Goal: Task Accomplishment & Management: Manage account settings

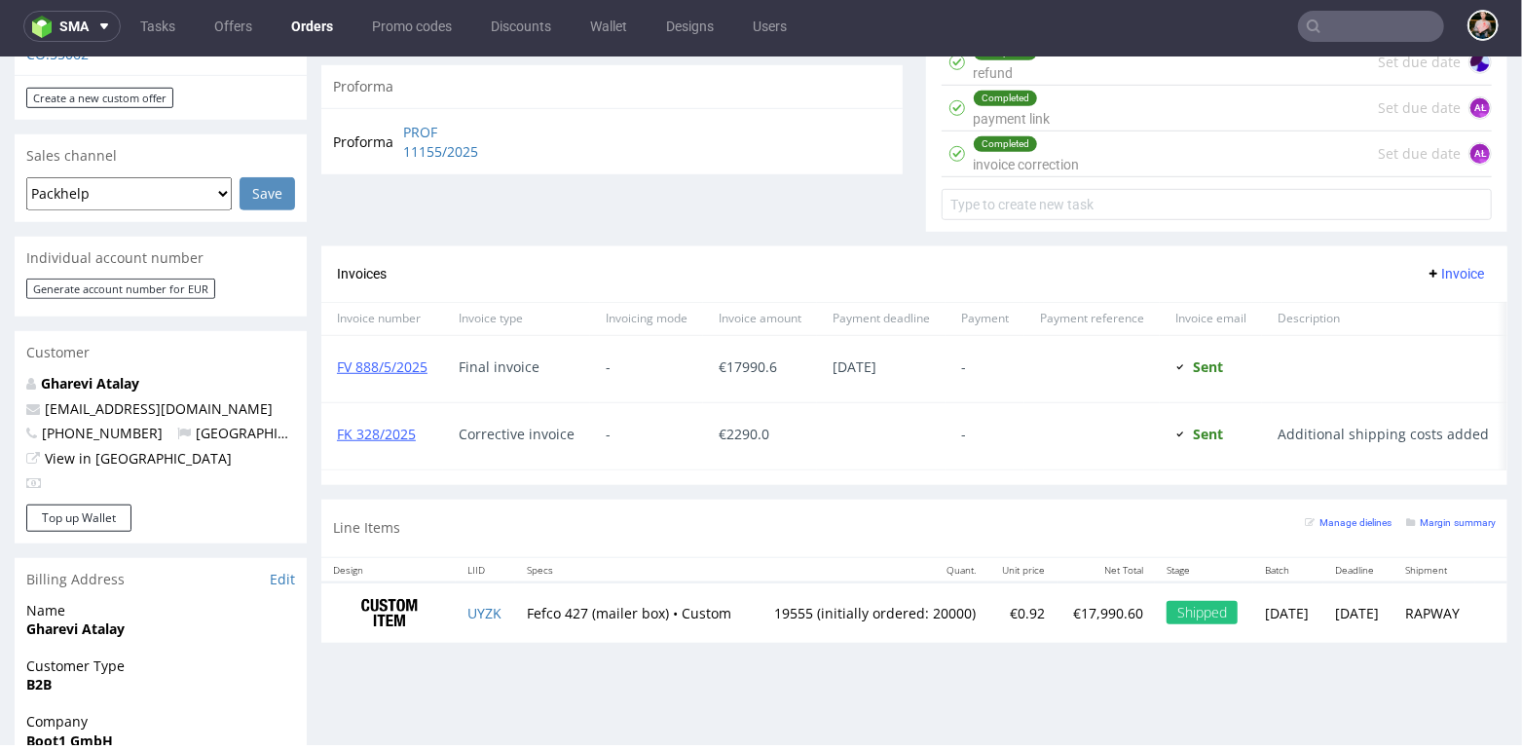
scroll to position [746, 0]
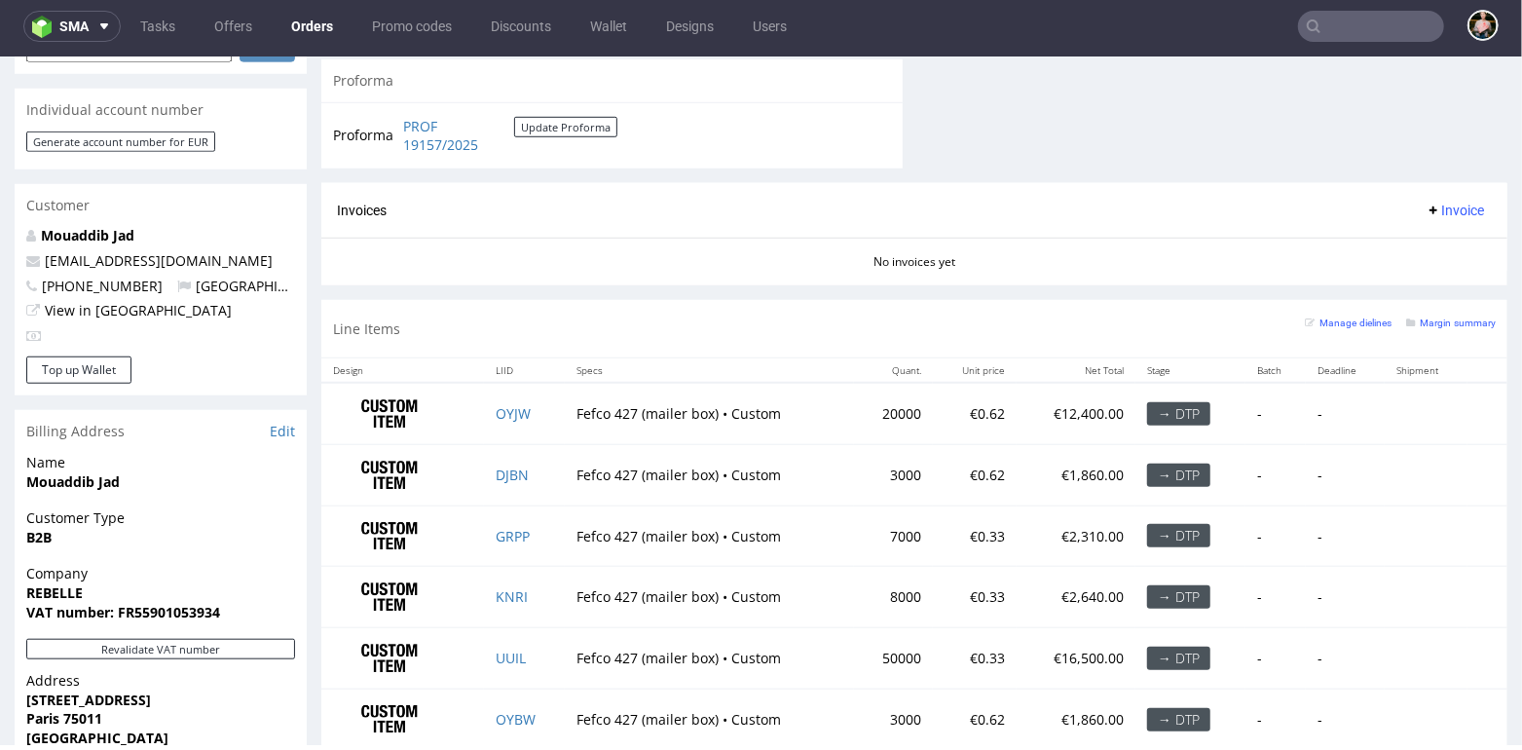
scroll to position [1044, 0]
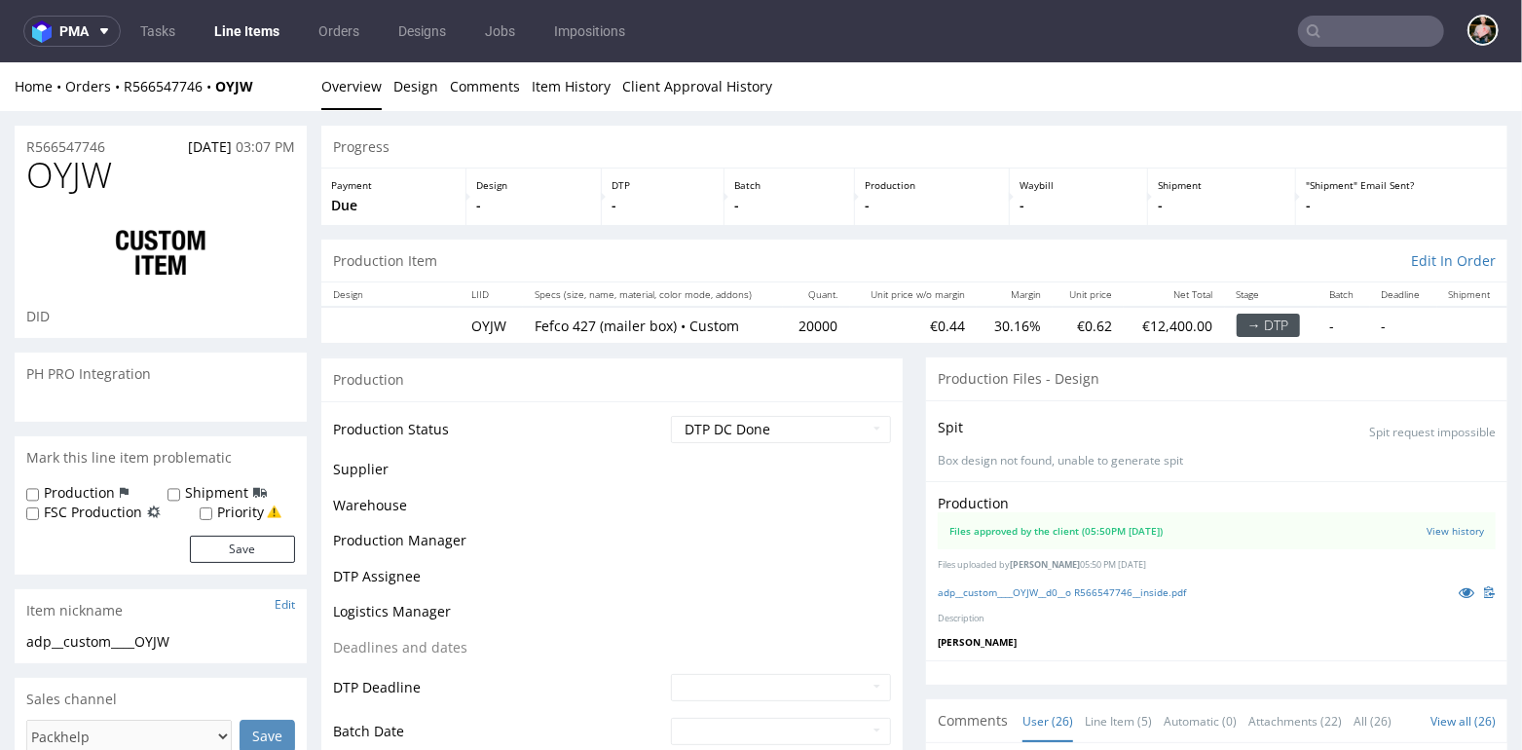
scroll to position [2298, 0]
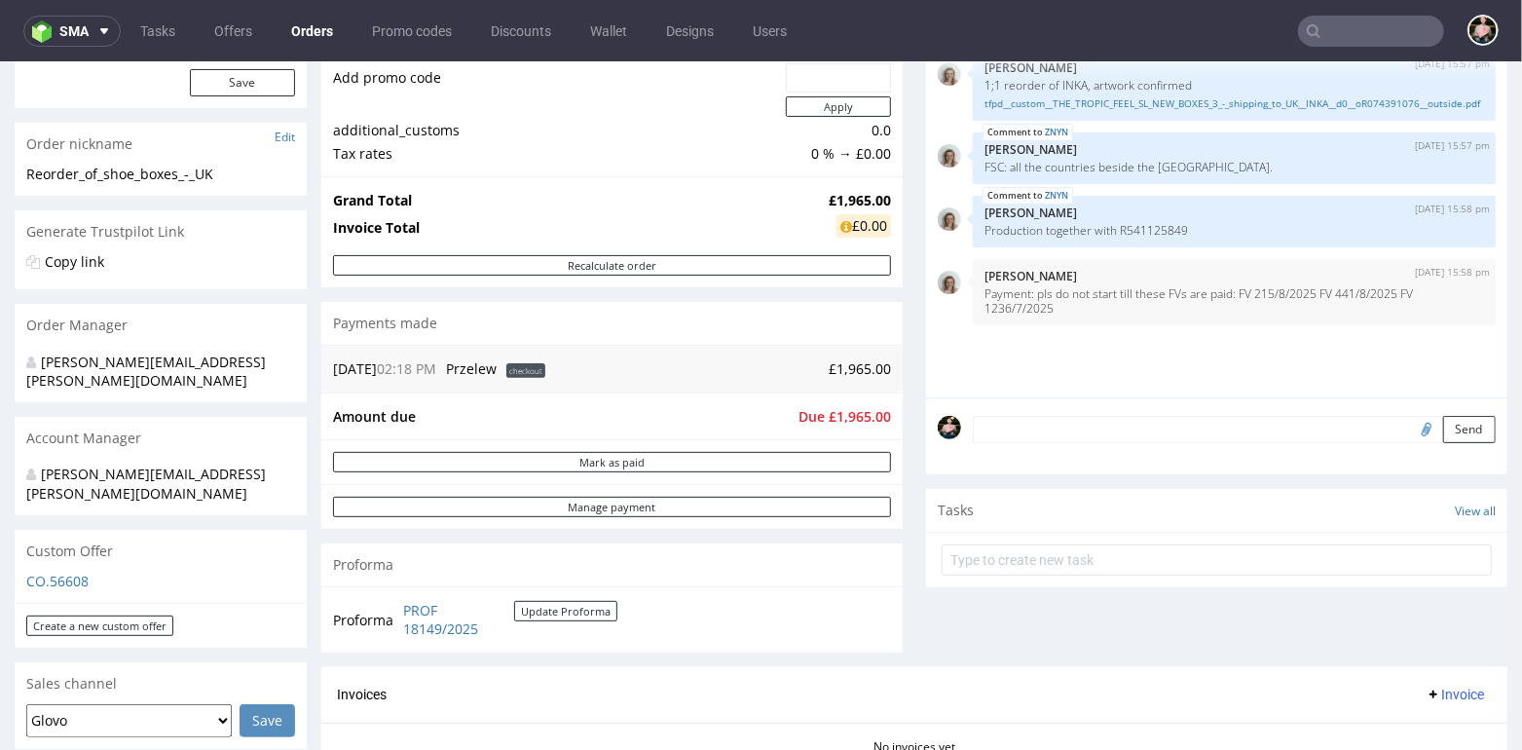
scroll to position [597, 0]
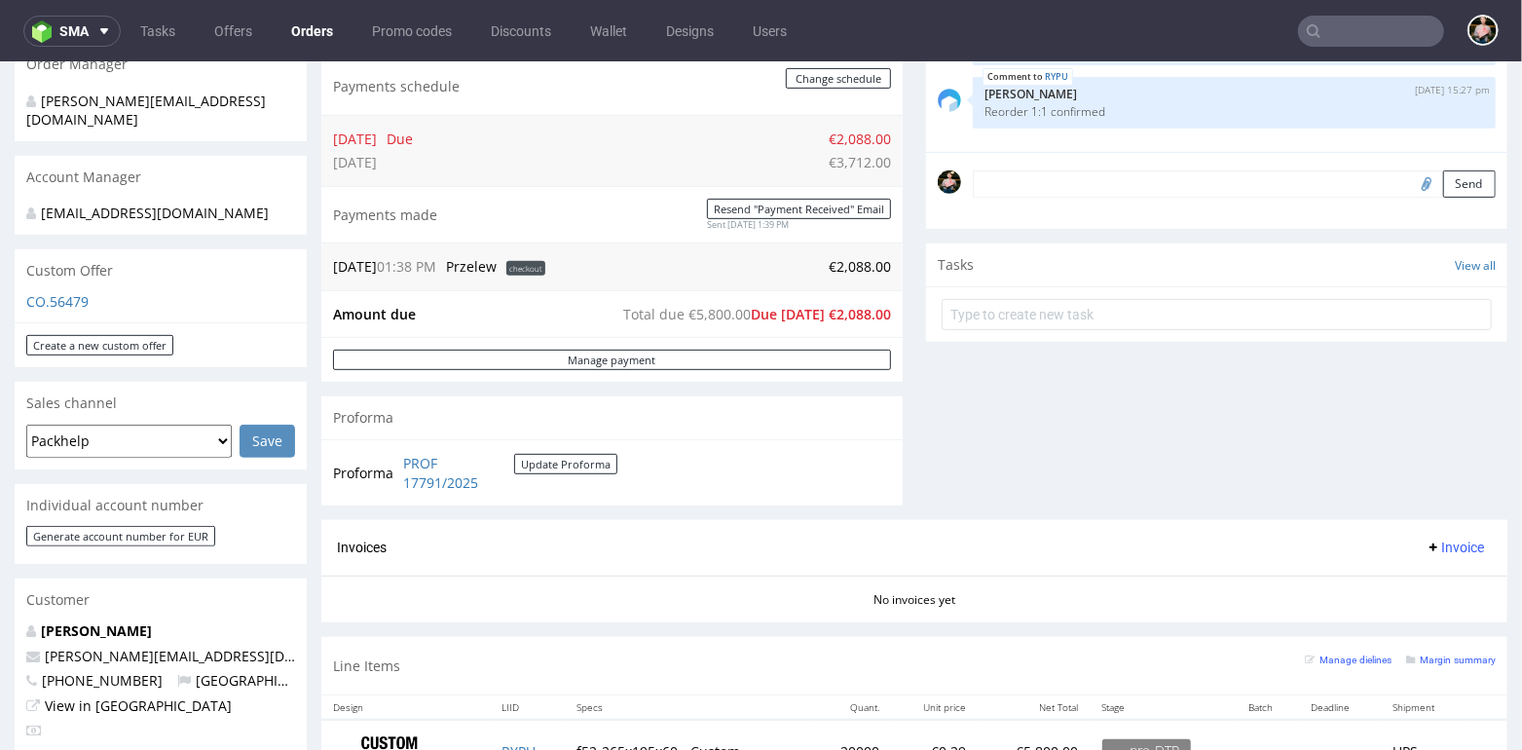
scroll to position [518, 0]
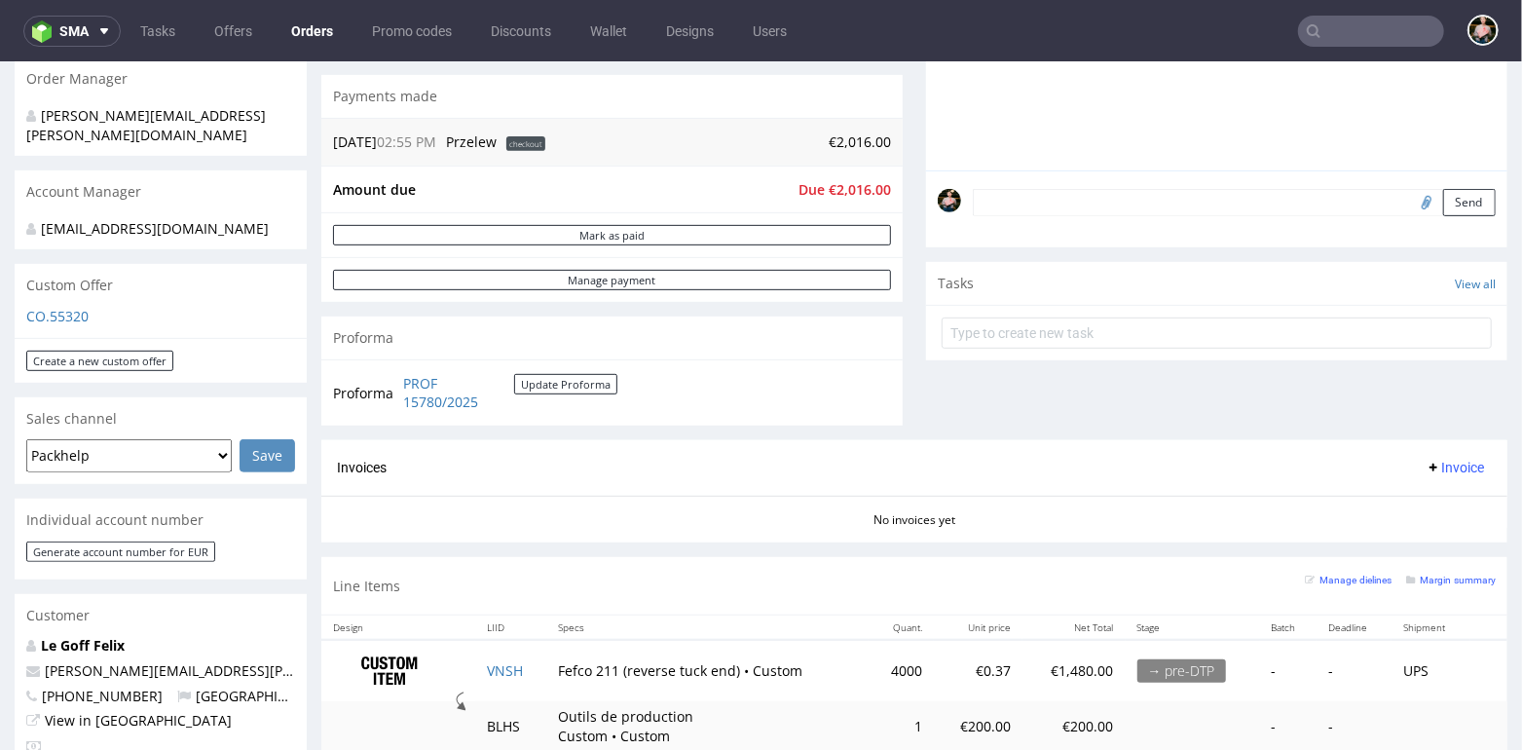
scroll to position [473, 0]
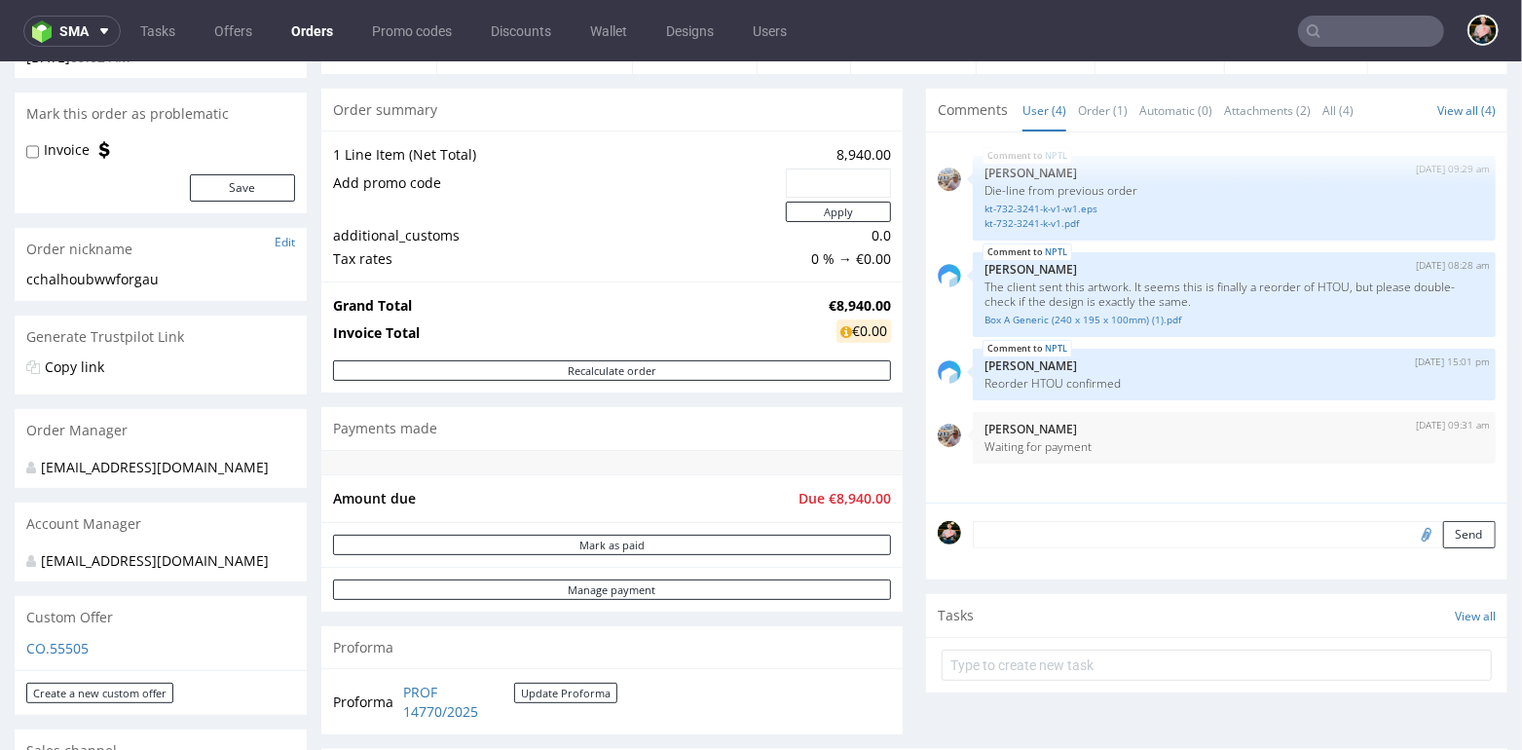
scroll to position [150, 0]
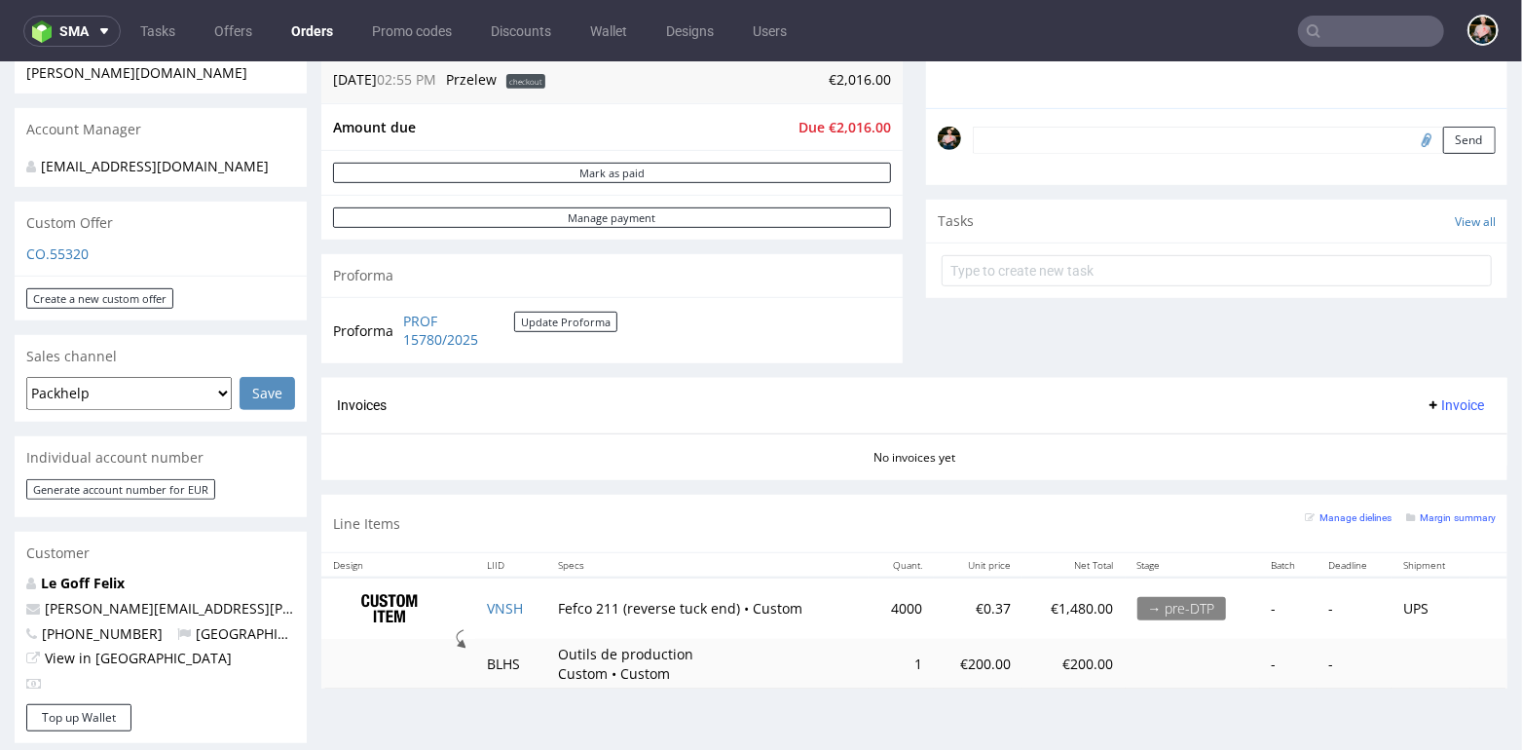
scroll to position [555, 0]
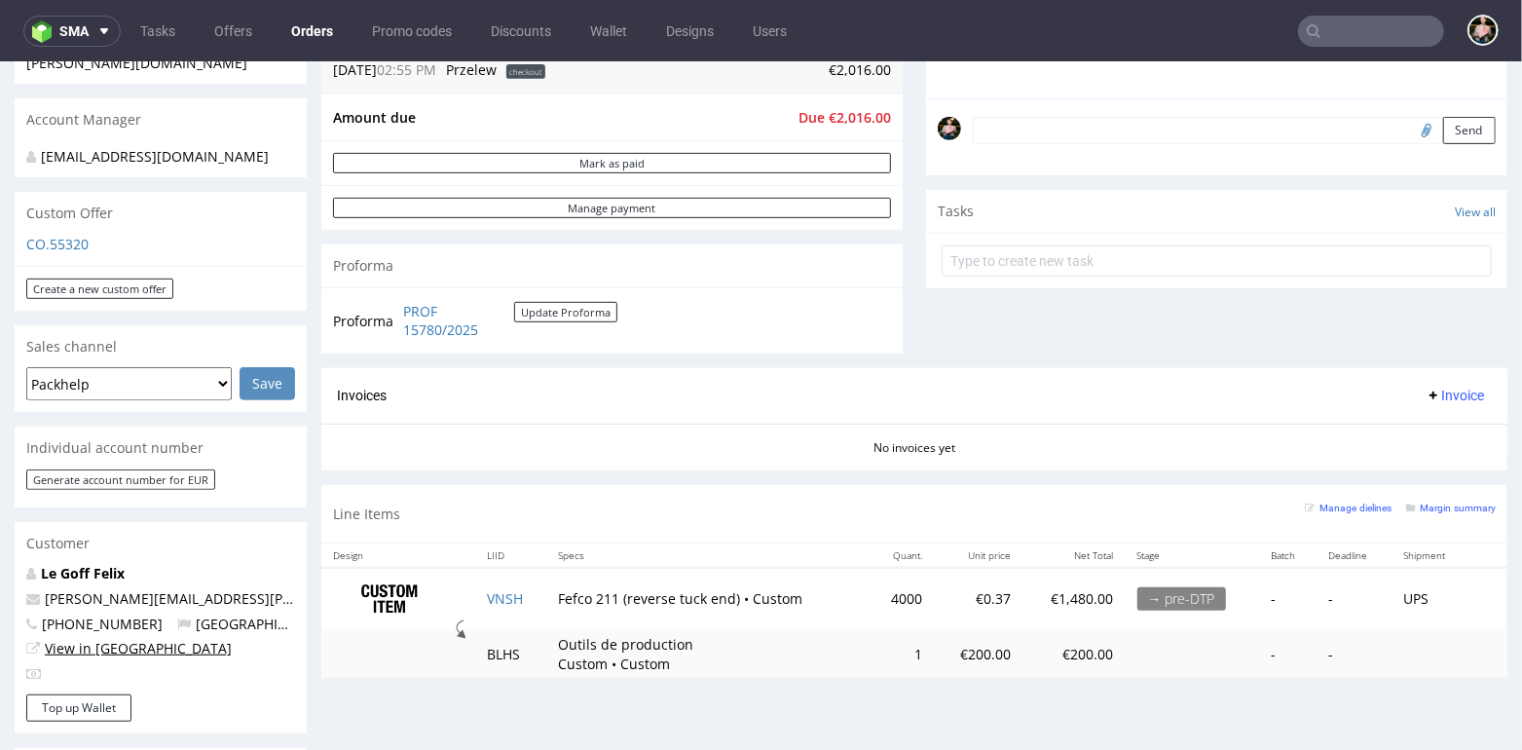
click at [100, 638] on link "View in [GEOGRAPHIC_DATA]" at bounding box center [138, 647] width 187 height 19
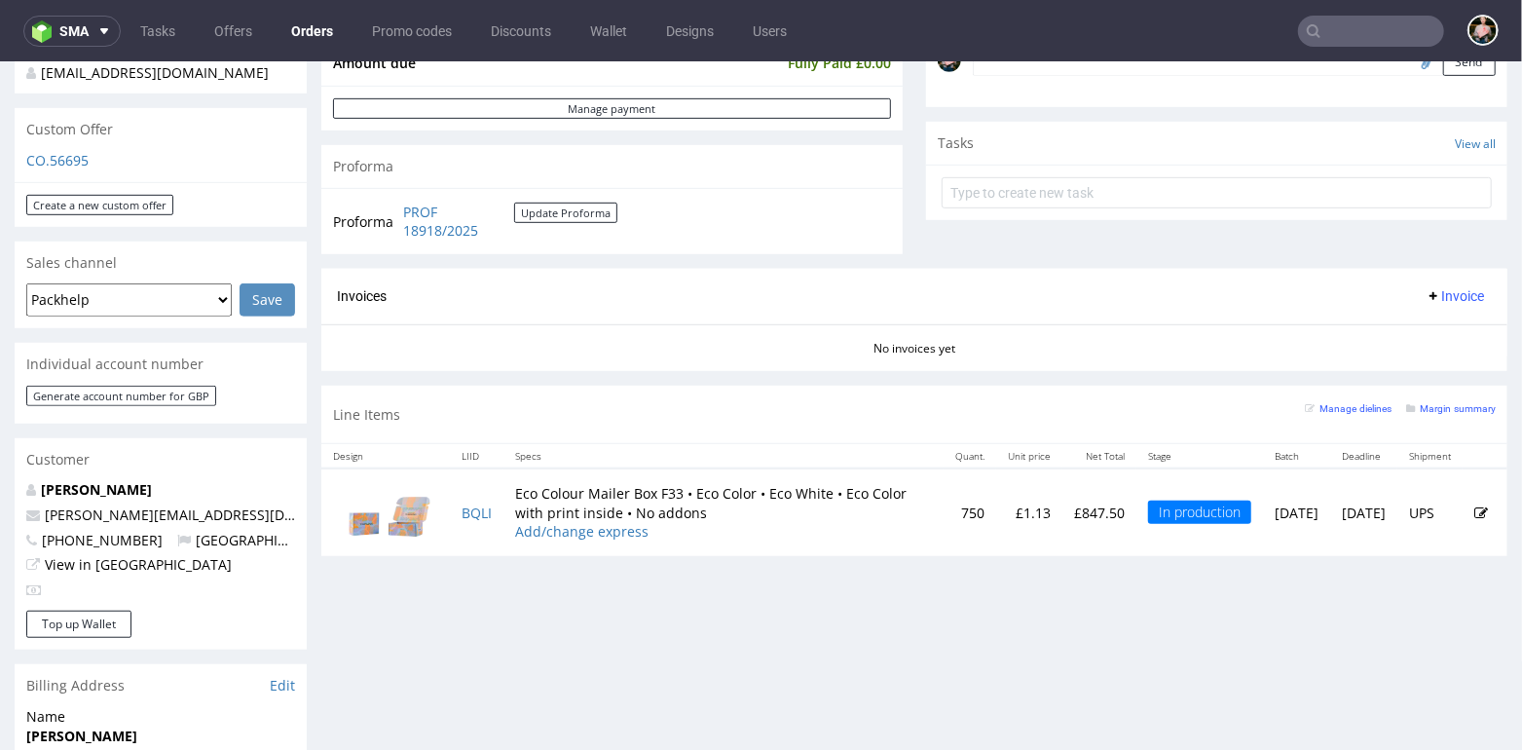
scroll to position [631, 0]
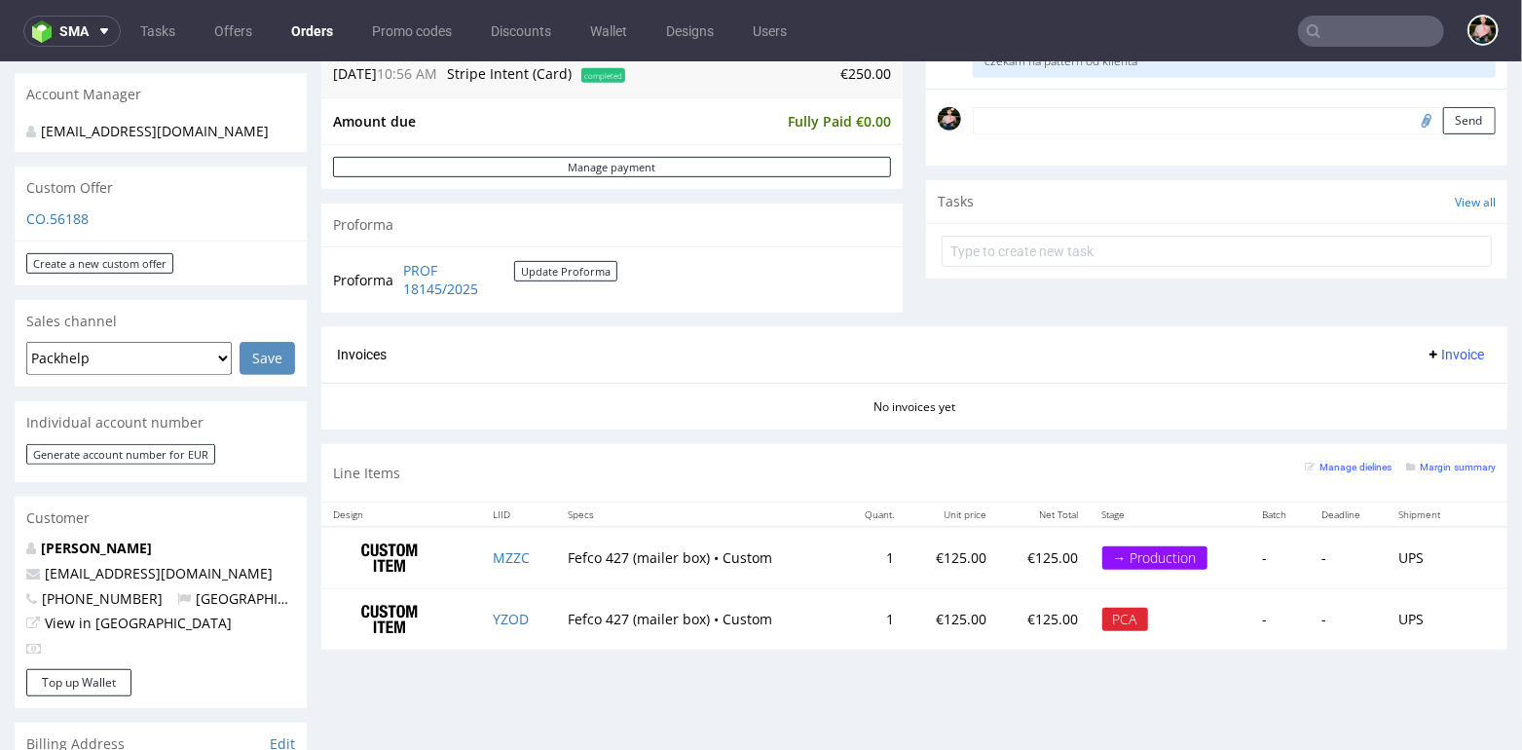
scroll to position [561, 0]
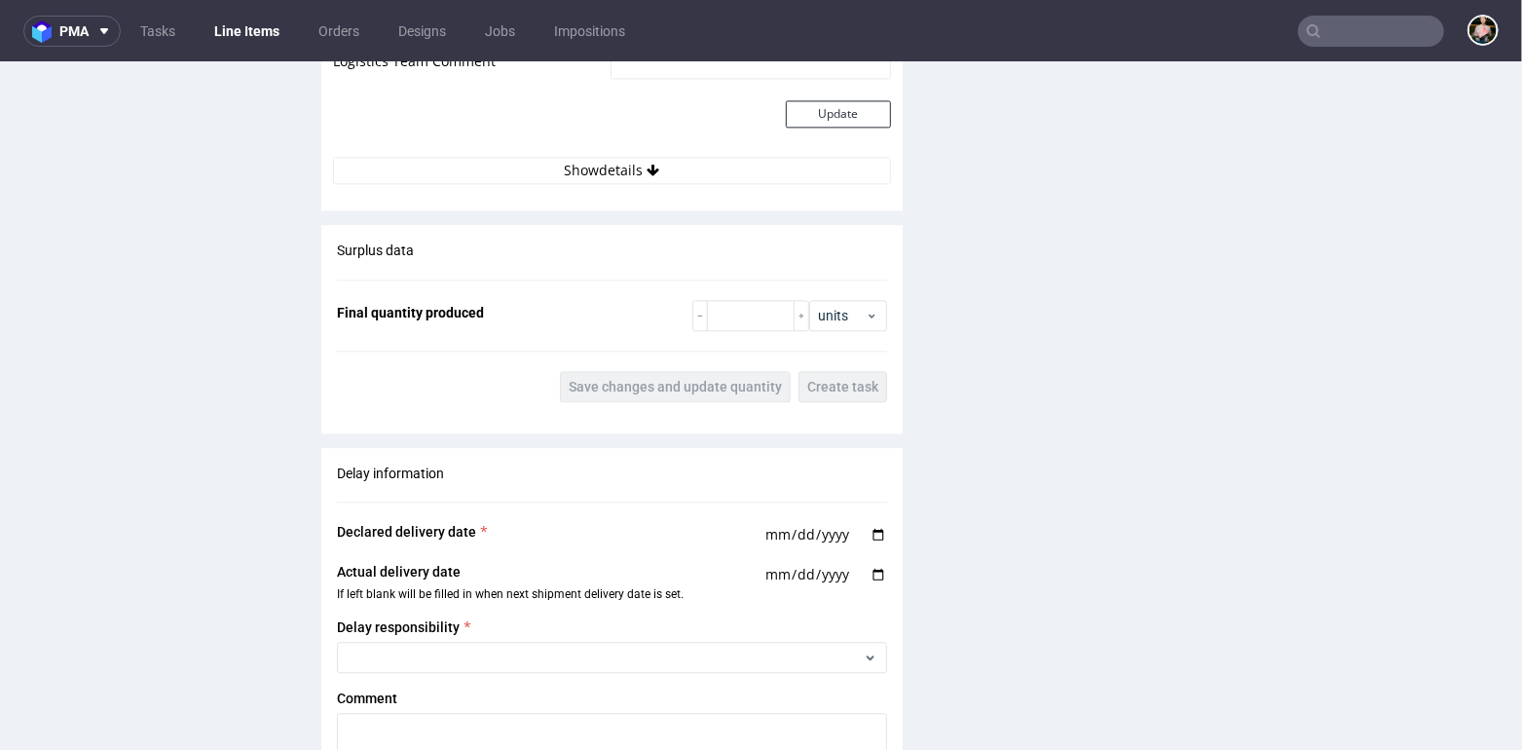
scroll to position [3349, 0]
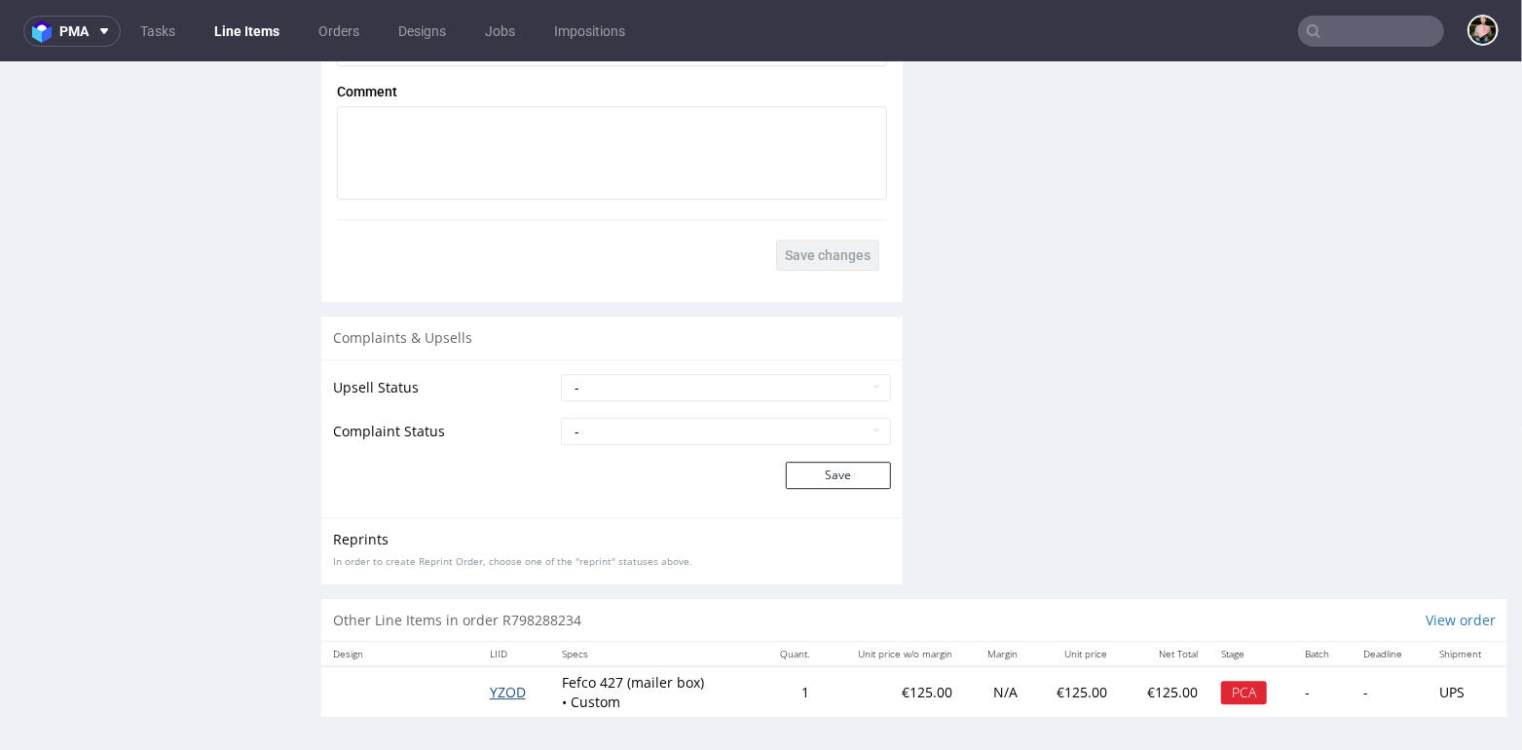
click at [506, 686] on span "YZOD" at bounding box center [508, 691] width 36 height 19
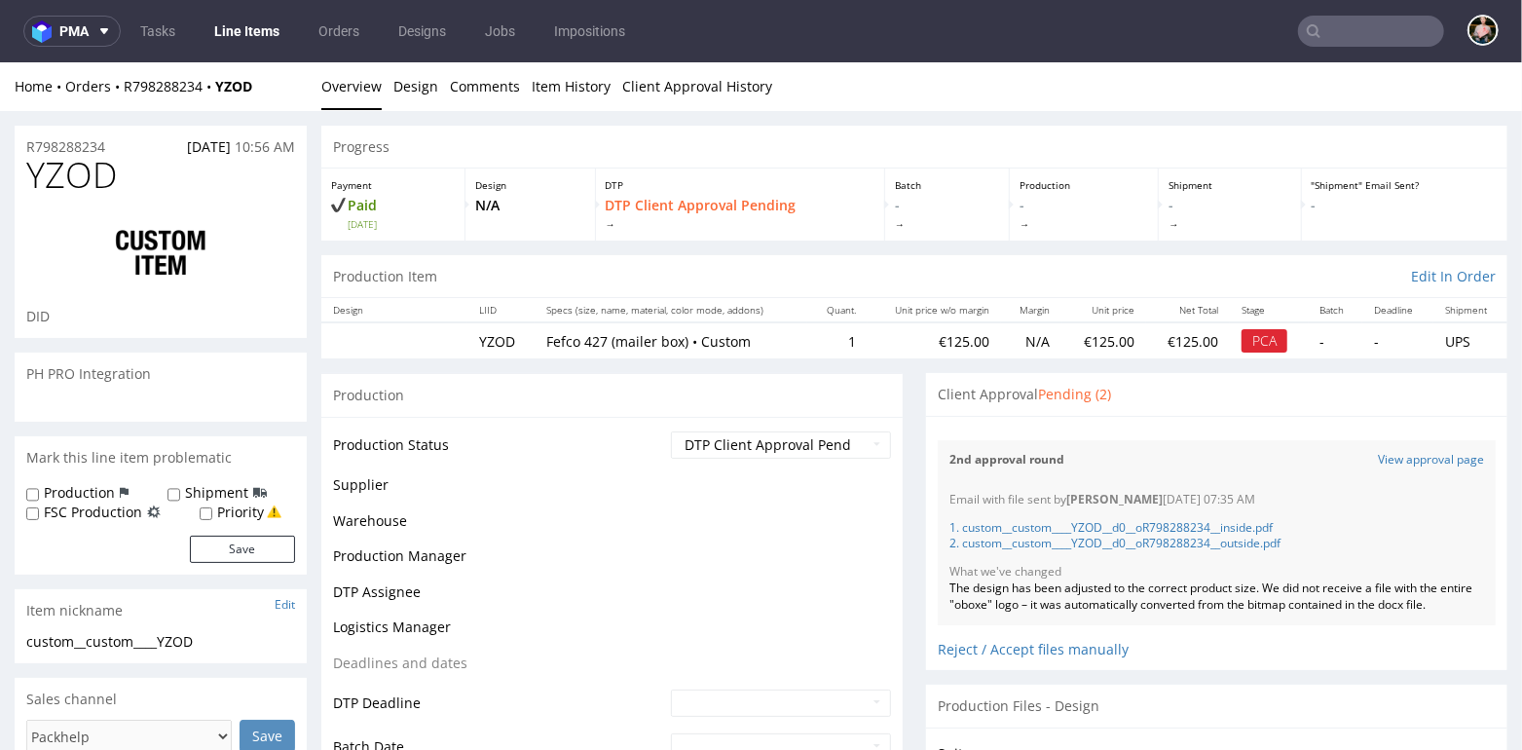
scroll to position [304, 0]
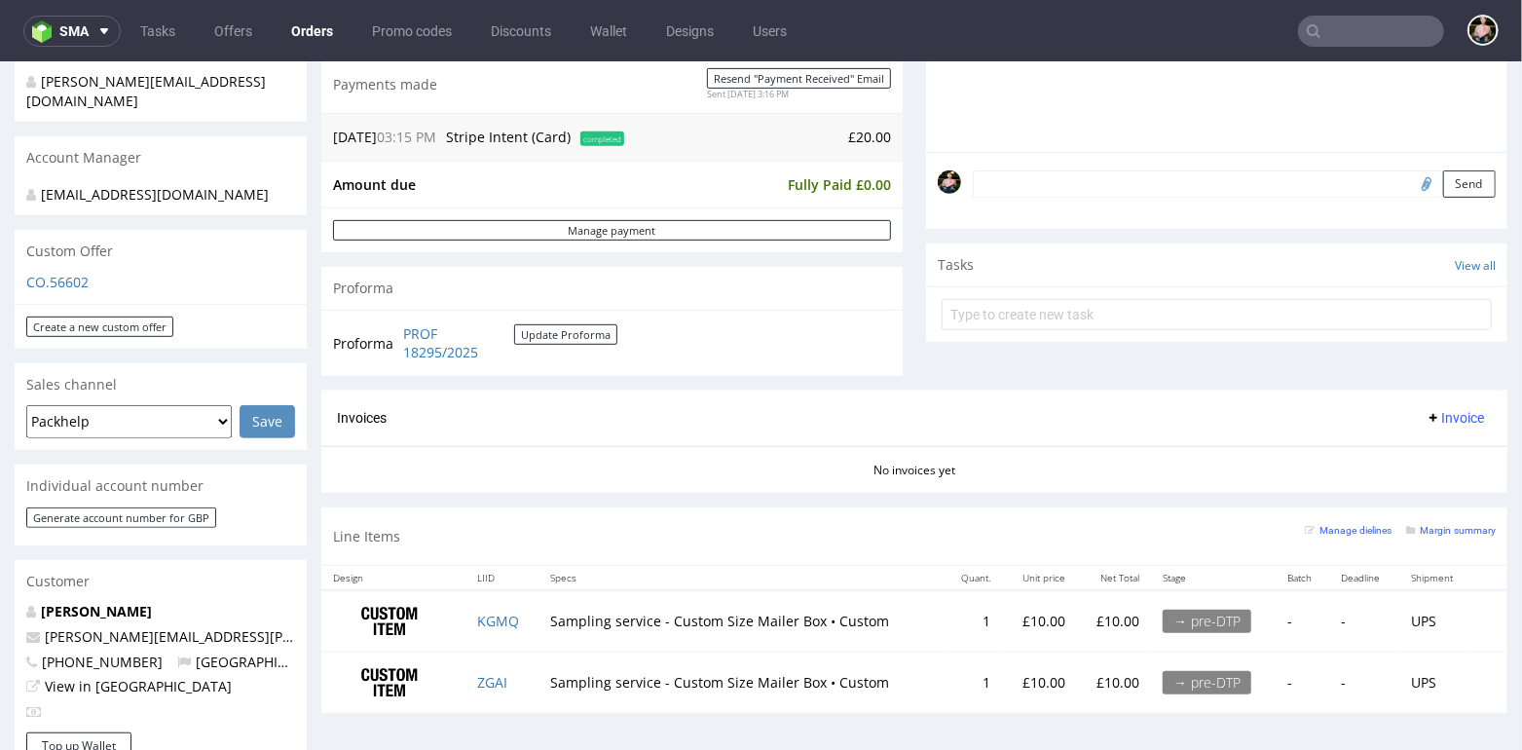
scroll to position [519, 0]
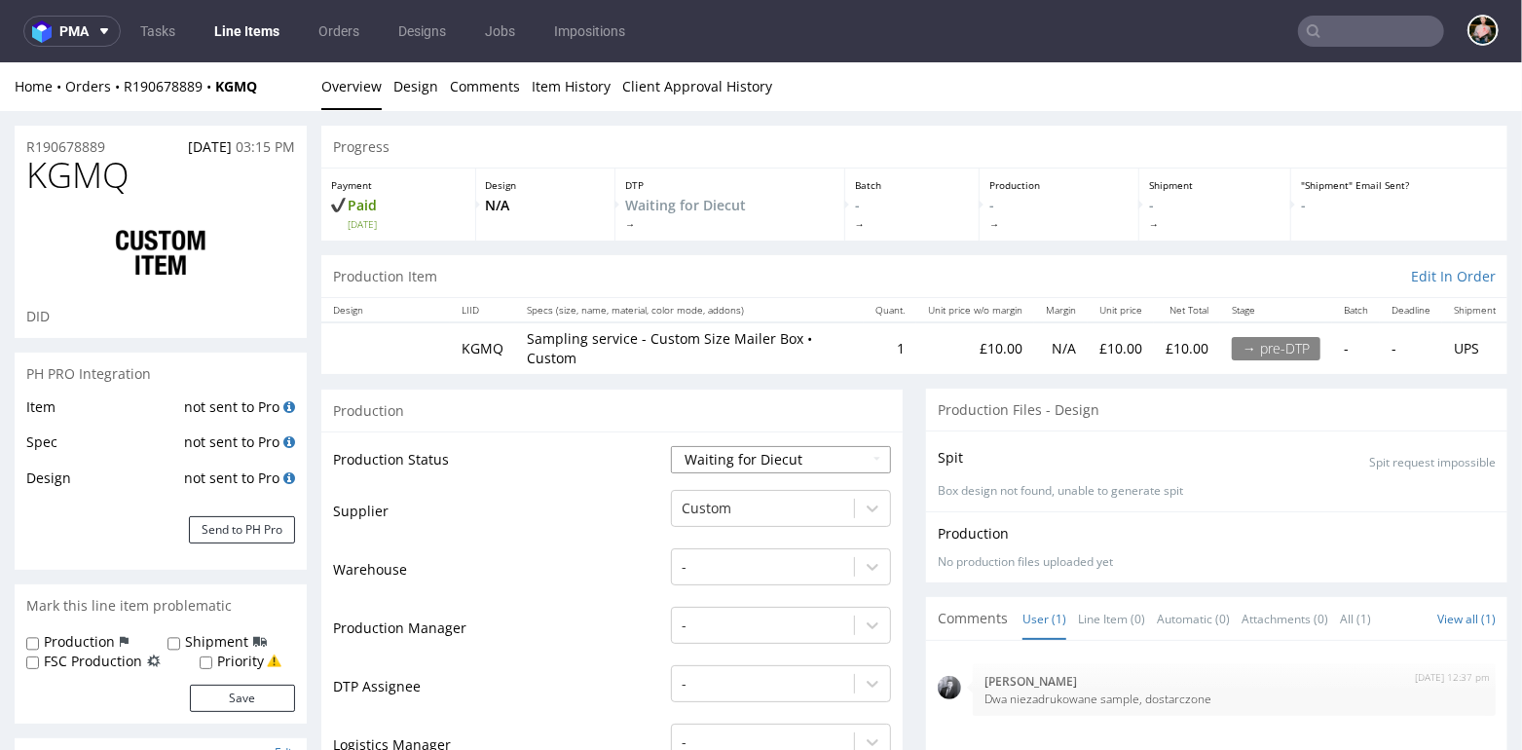
click at [729, 462] on select "Waiting for Artwork Waiting for Diecut Waiting for Mockup Waiting for DTP Waiti…" at bounding box center [781, 458] width 220 height 27
click at [671, 445] on select "Waiting for Artwork Waiting for Diecut Waiting for Mockup Waiting for DTP Waiti…" at bounding box center [781, 458] width 220 height 27
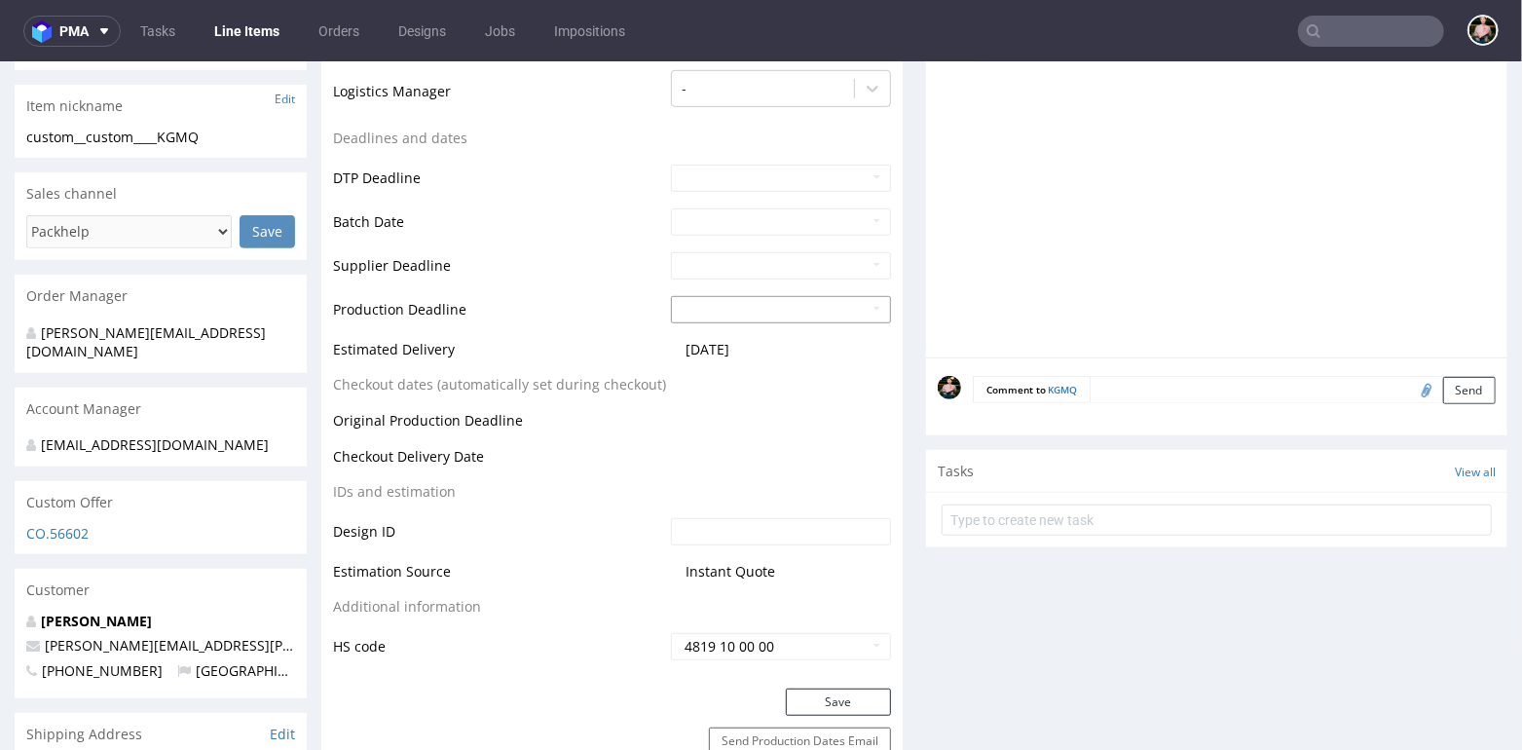
scroll to position [677, 0]
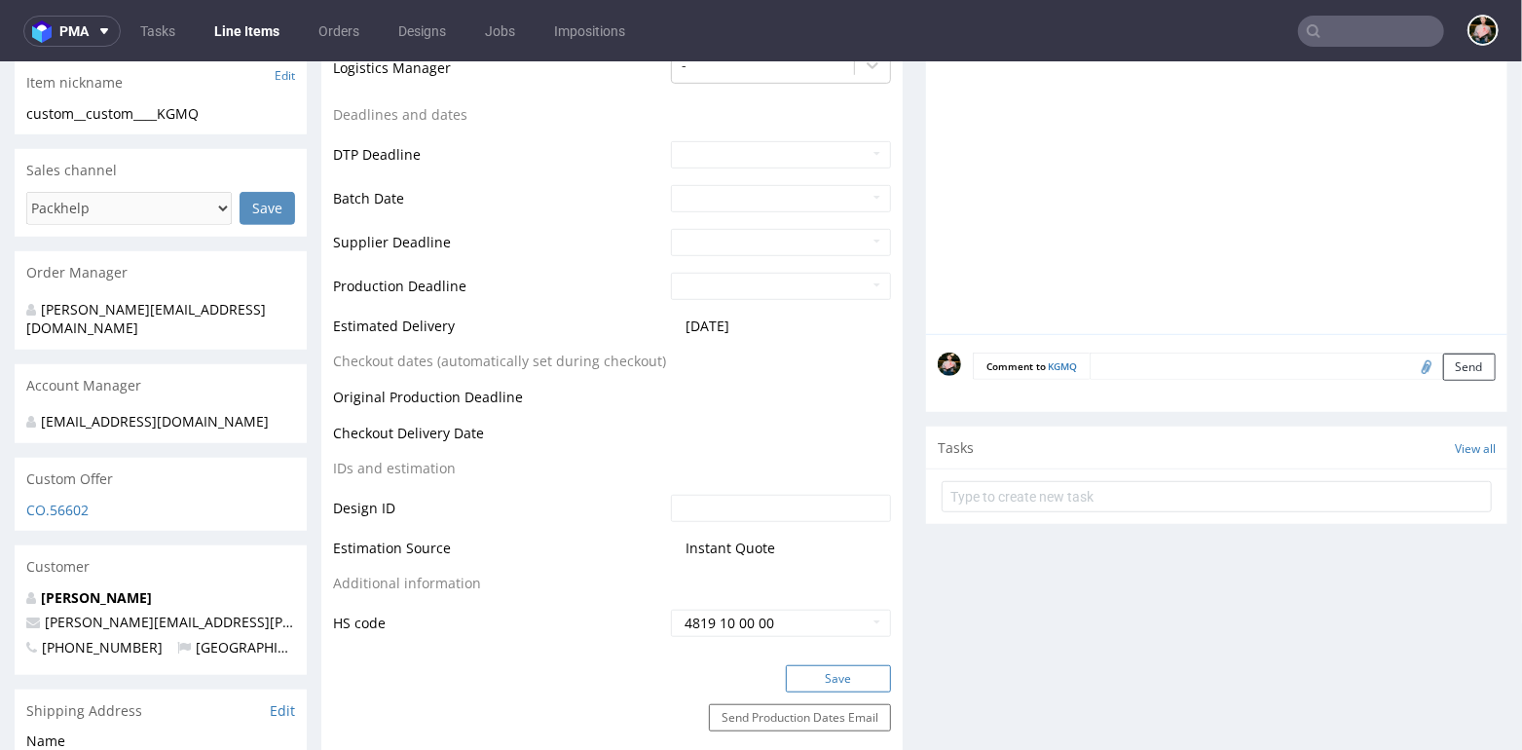
click at [835, 674] on button "Save" at bounding box center [838, 677] width 105 height 27
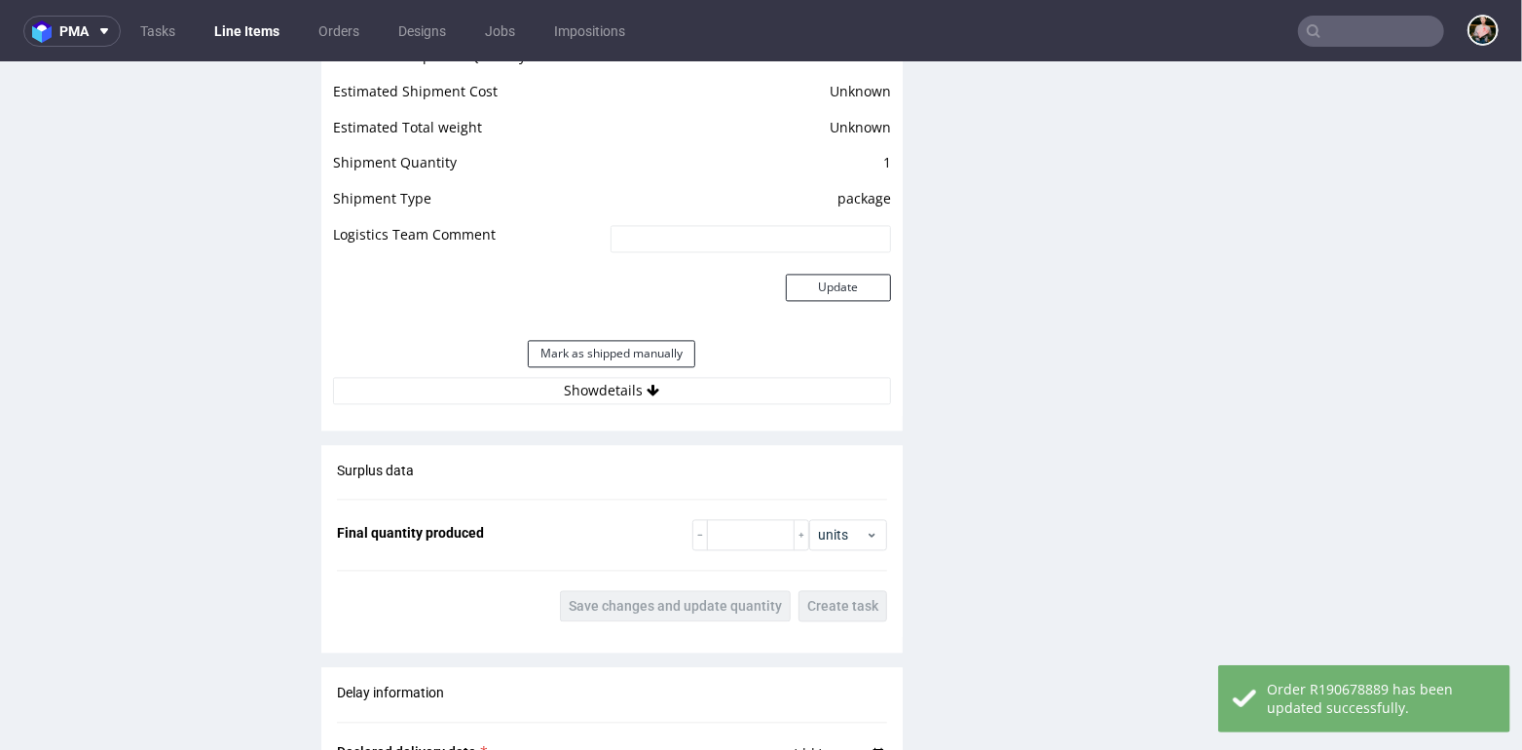
scroll to position [2477, 0]
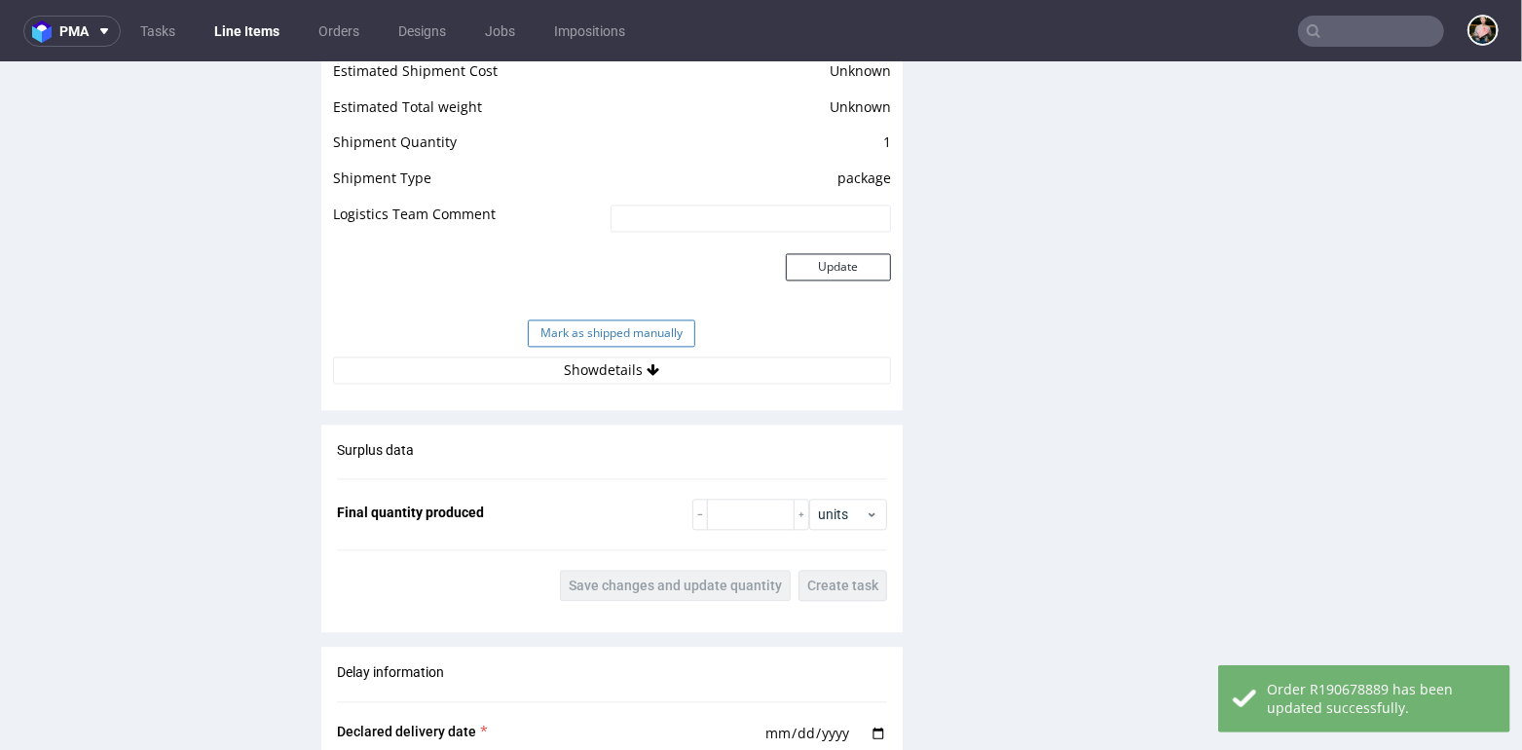
click at [598, 320] on button "Mark as shipped manually" at bounding box center [612, 332] width 168 height 27
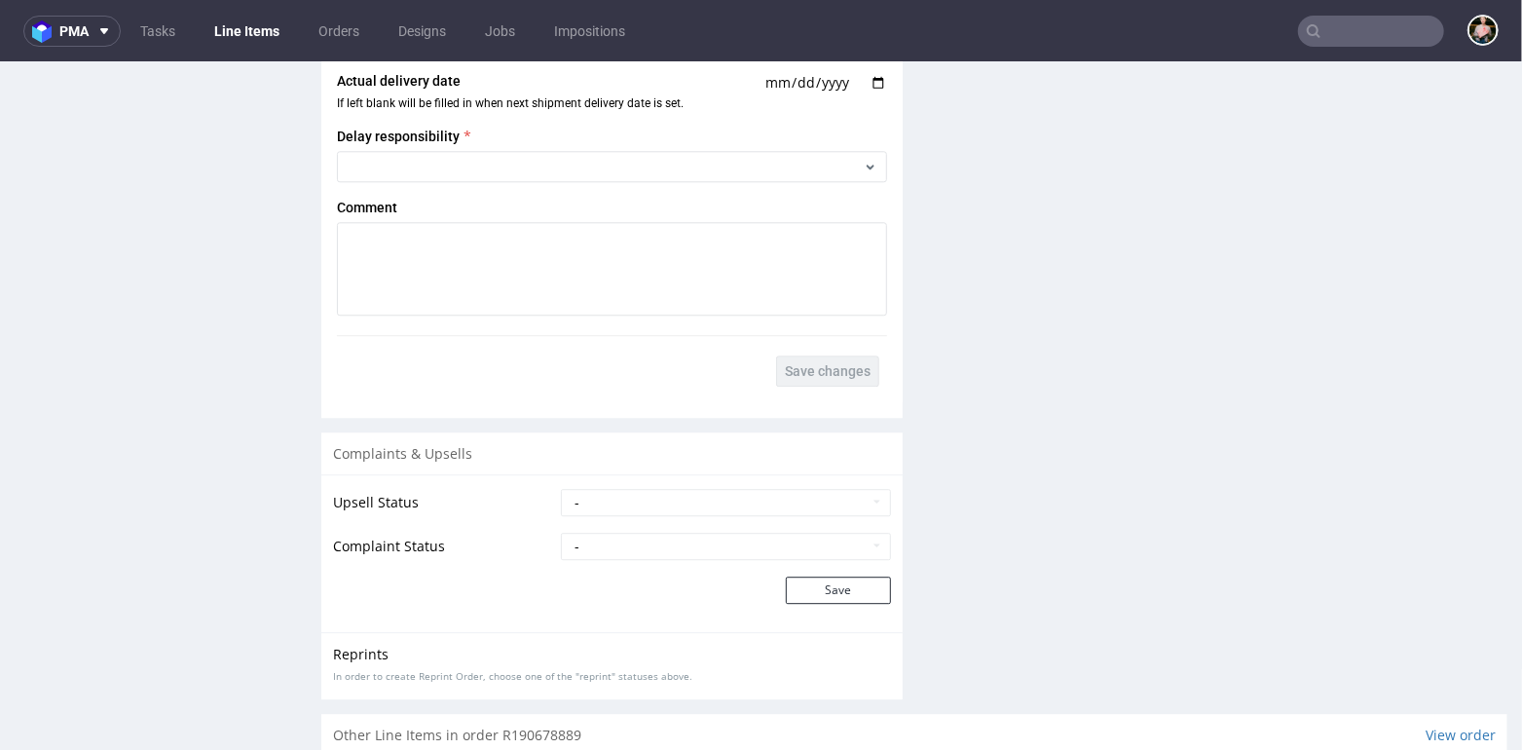
scroll to position [3255, 0]
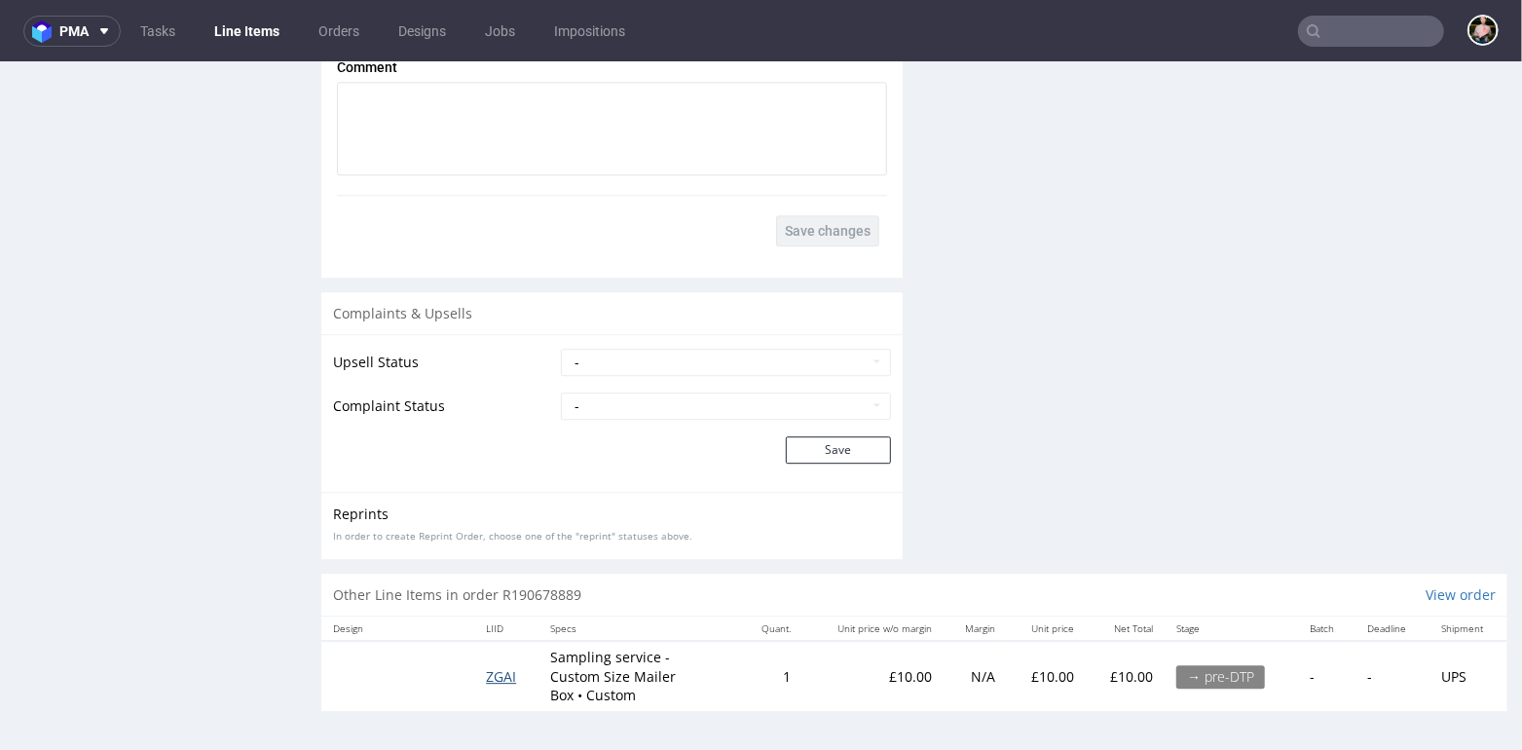
click at [500, 675] on span "ZGAI" at bounding box center [501, 675] width 30 height 19
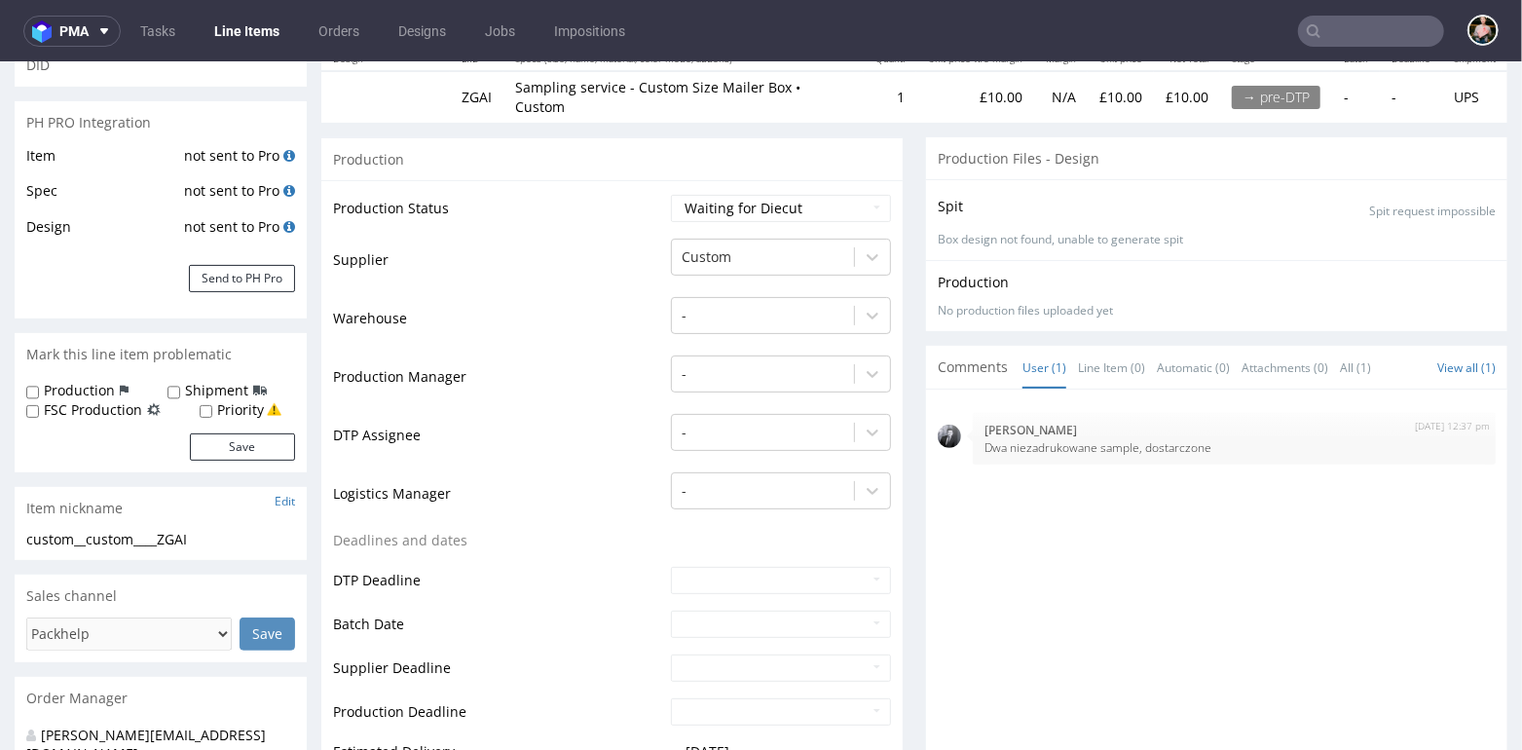
scroll to position [206, 0]
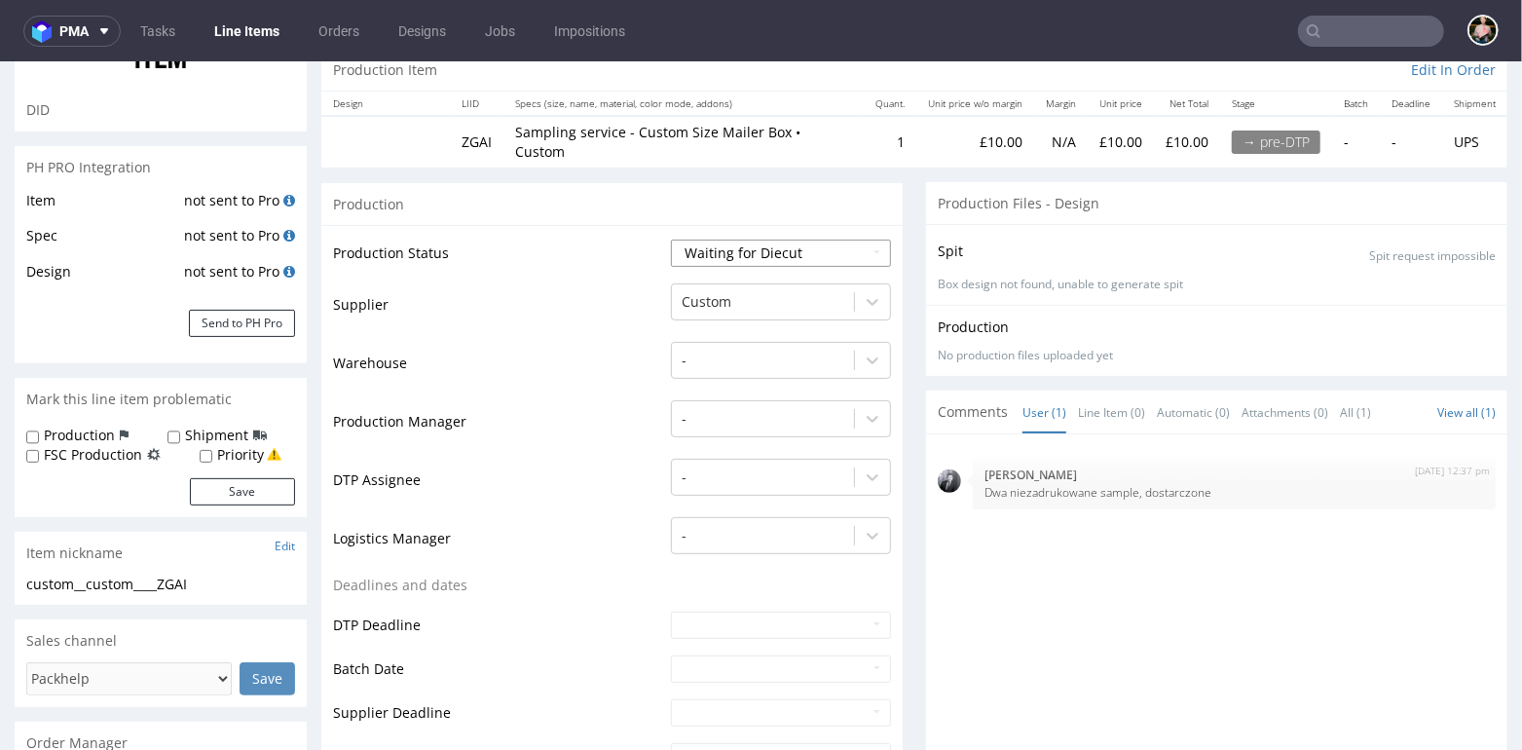
click at [726, 249] on select "Waiting for Artwork Waiting for Diecut Waiting for Mockup Waiting for DTP Waiti…" at bounding box center [781, 252] width 220 height 27
select select "production_complete"
click at [671, 239] on select "Waiting for Artwork Waiting for Diecut Waiting for Mockup Waiting for DTP Waiti…" at bounding box center [781, 252] width 220 height 27
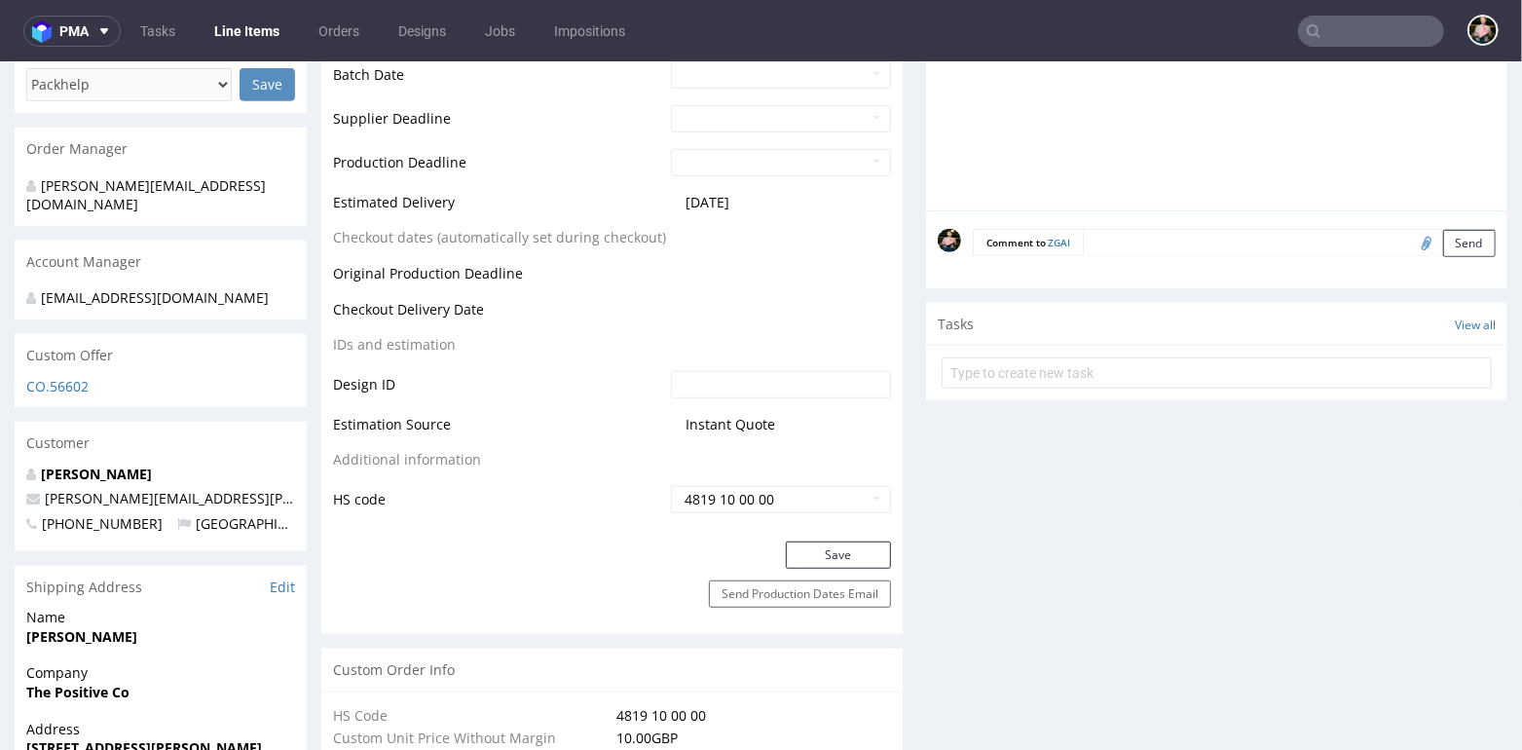
scroll to position [776, 0]
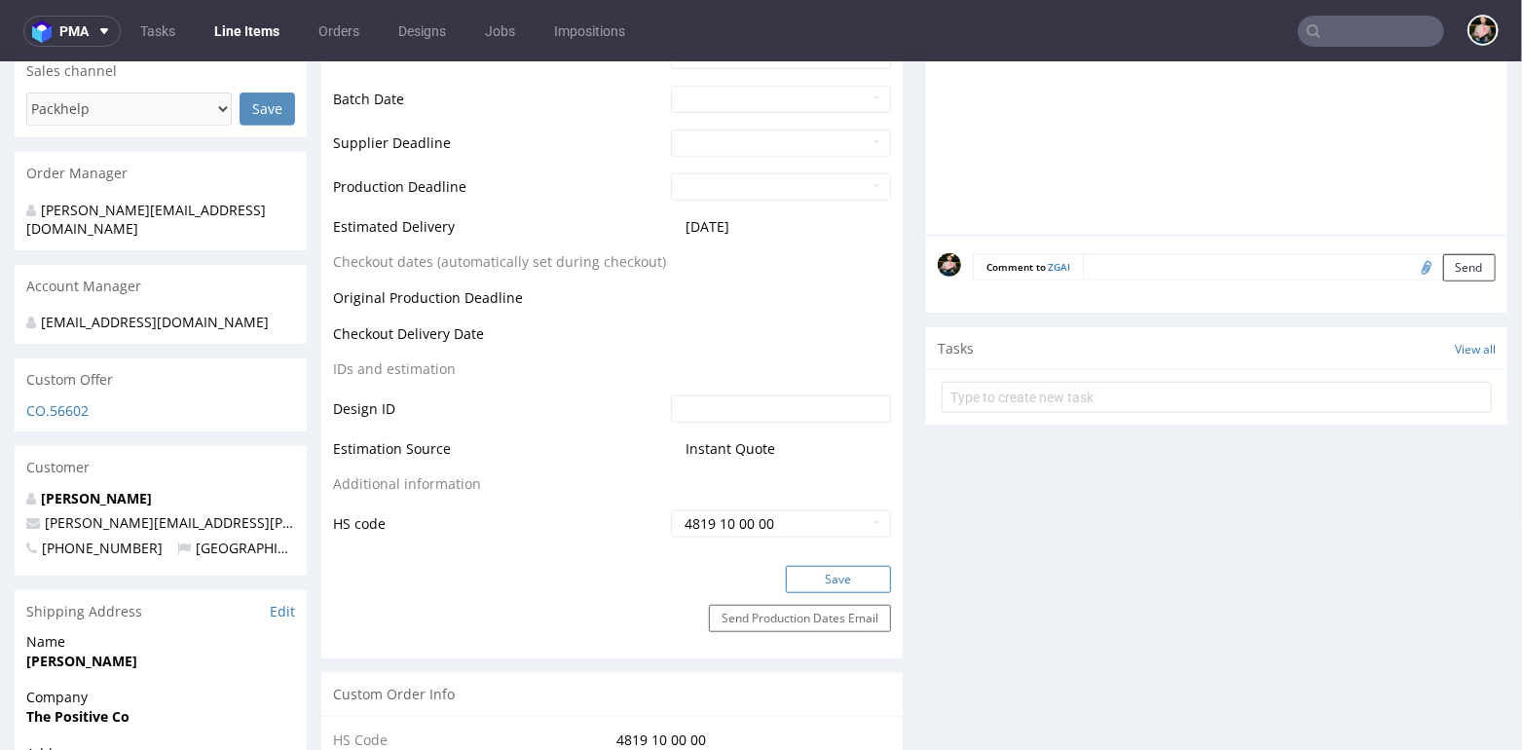
click at [817, 565] on button "Save" at bounding box center [838, 578] width 105 height 27
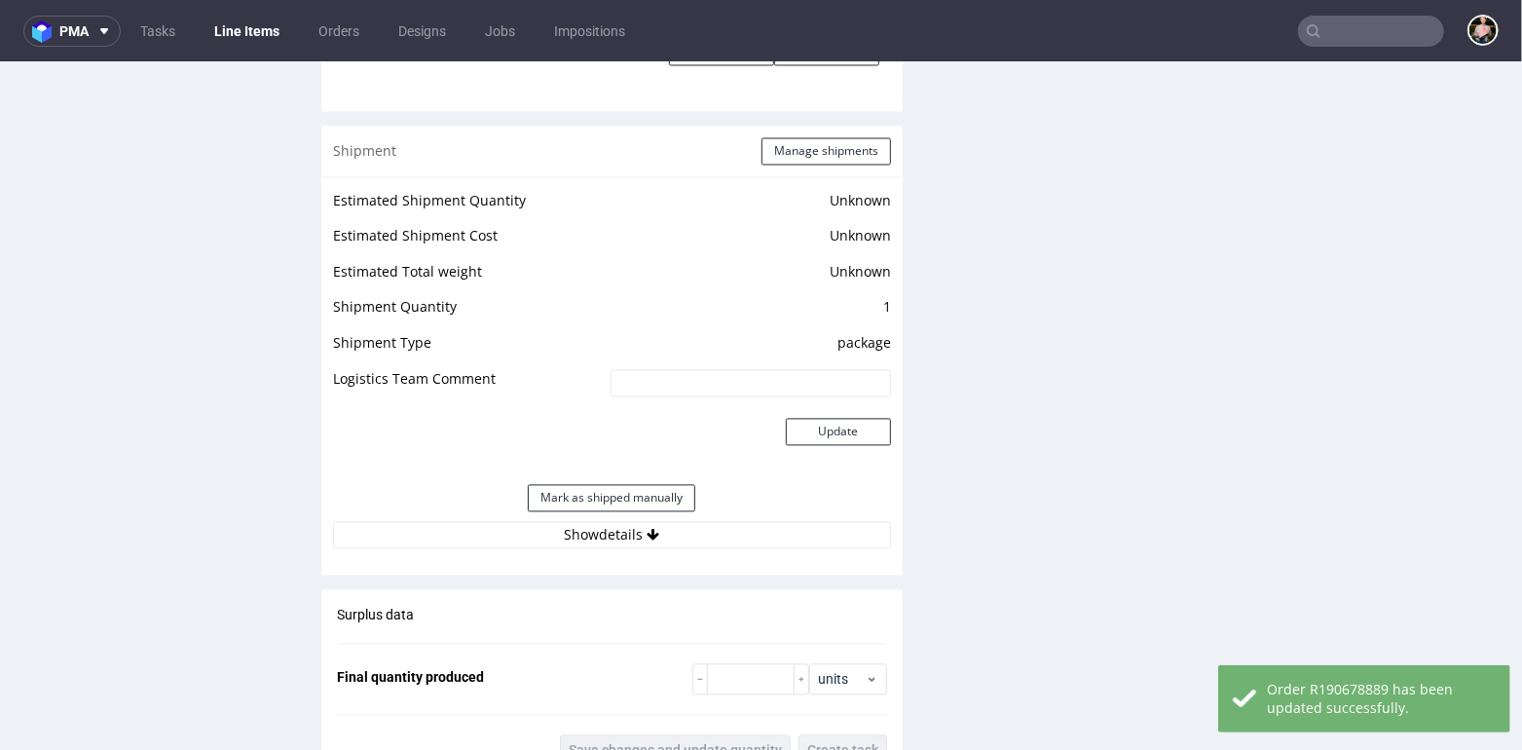
scroll to position [2331, 0]
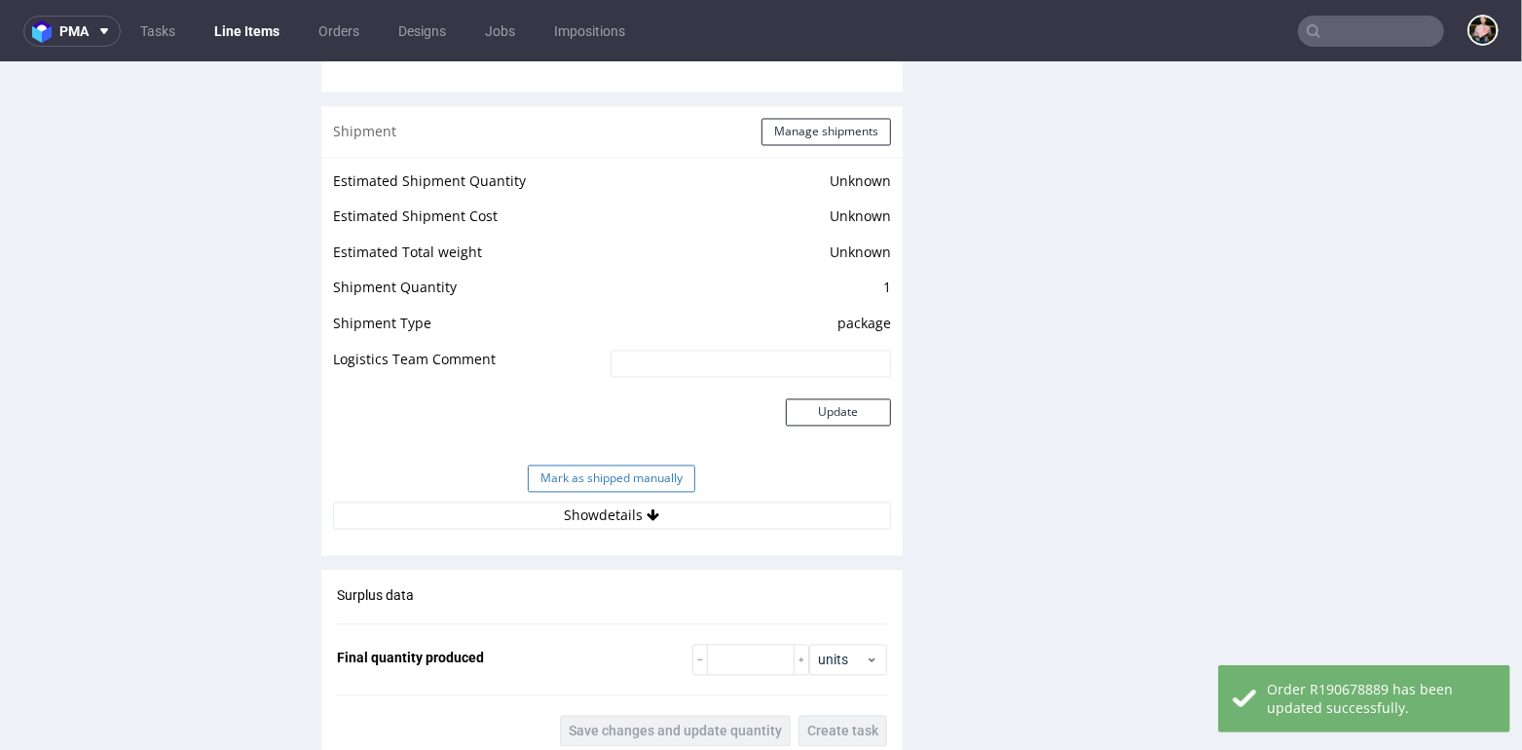
click at [618, 469] on button "Mark as shipped manually" at bounding box center [612, 478] width 168 height 27
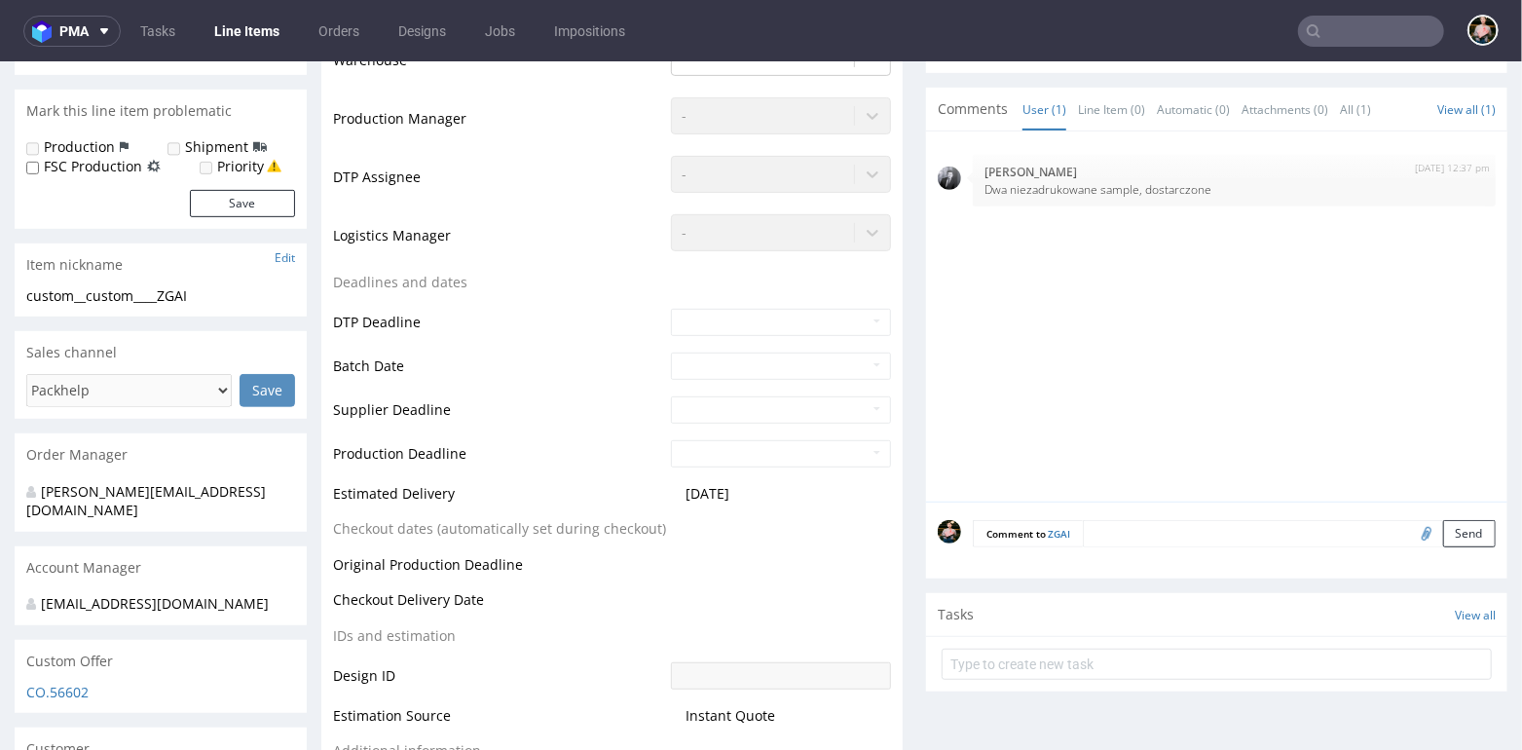
scroll to position [0, 0]
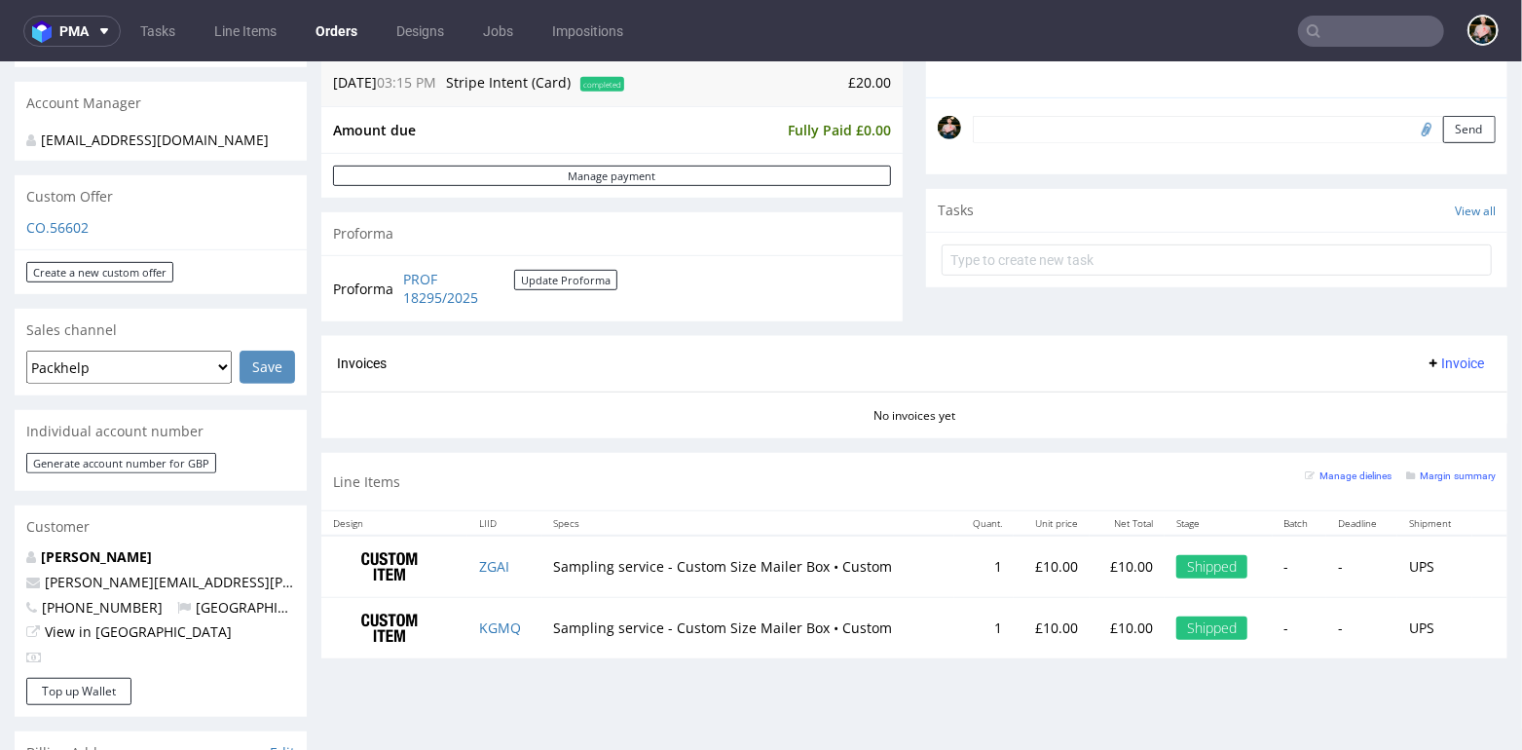
scroll to position [592, 0]
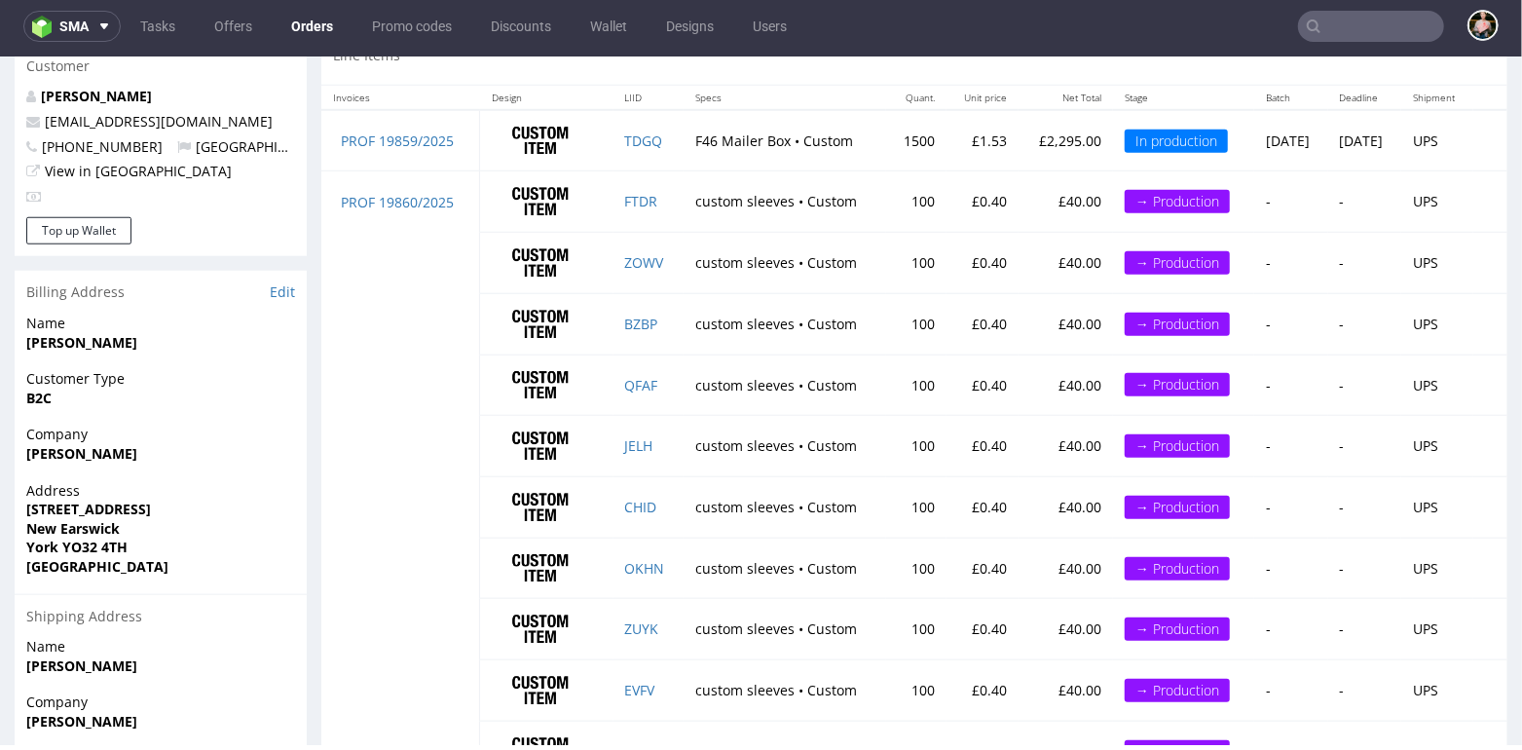
scroll to position [942, 0]
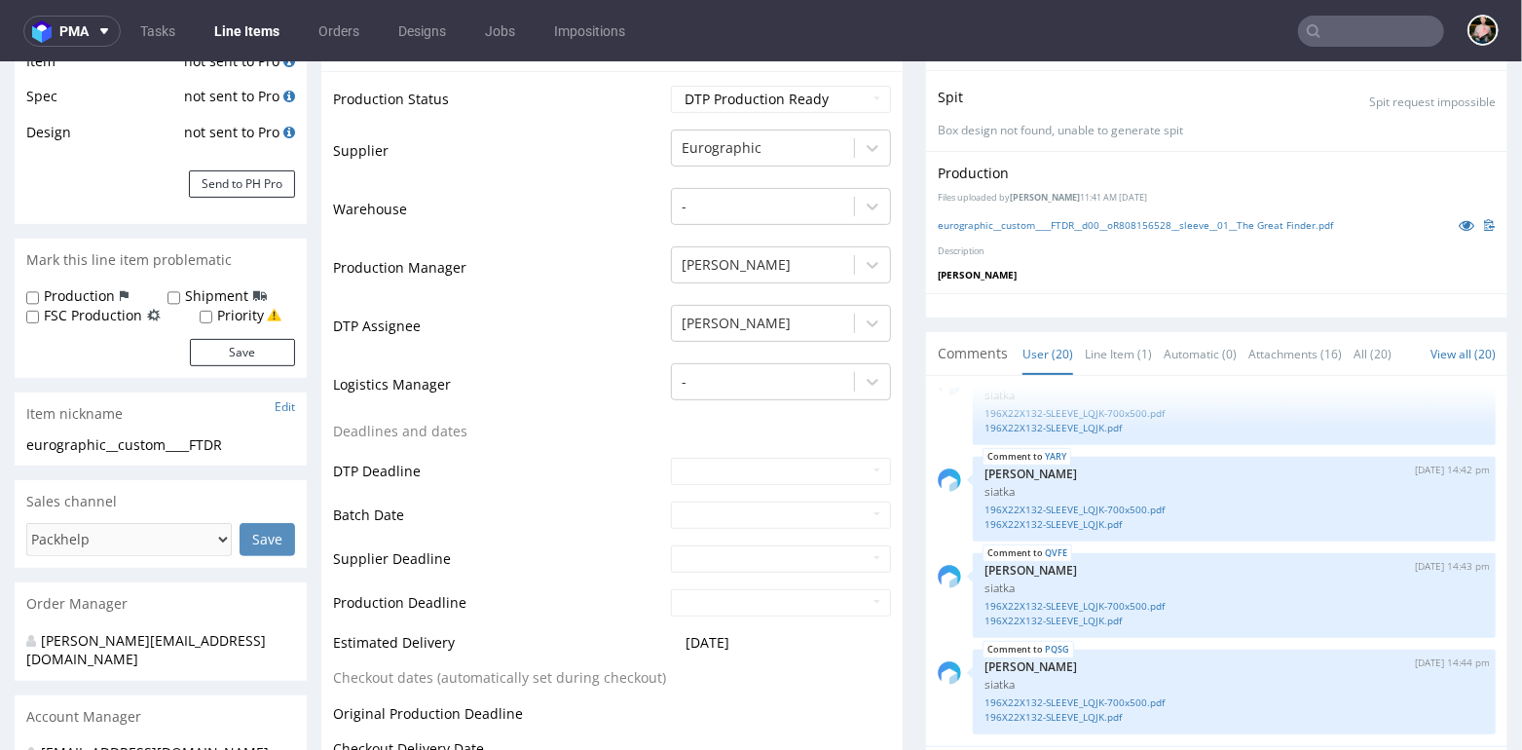
scroll to position [380, 0]
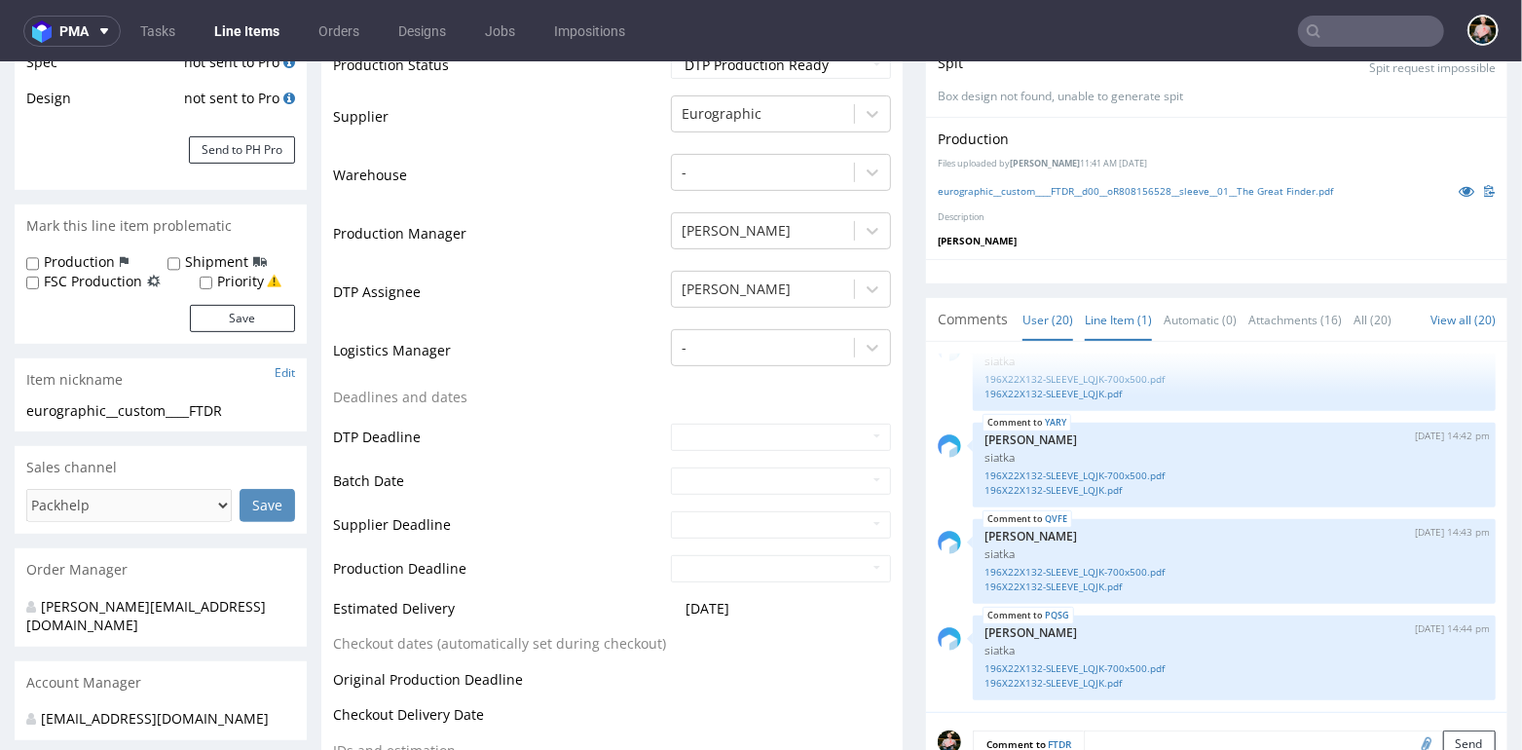
click at [1096, 308] on link "Line Item (1)" at bounding box center [1118, 319] width 67 height 42
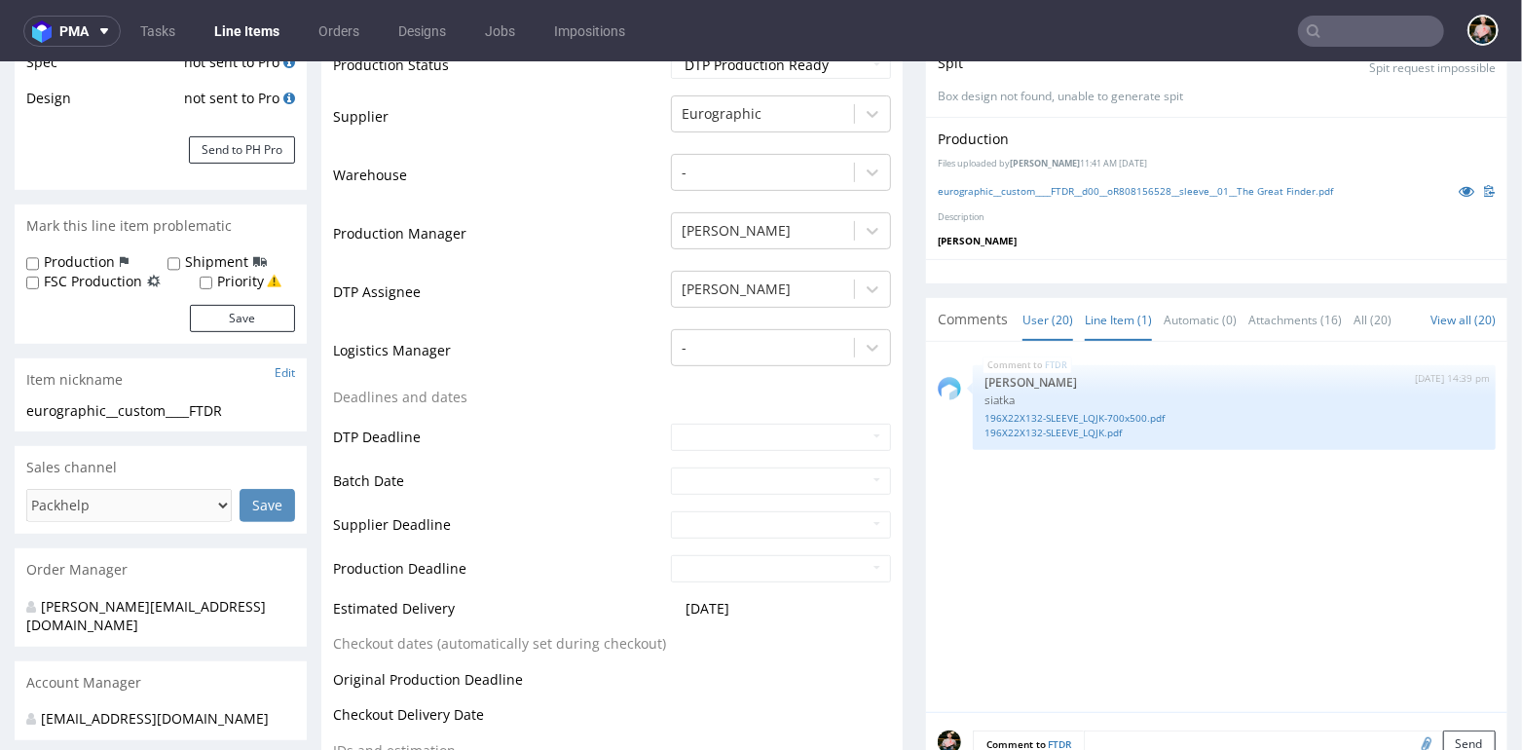
click at [1027, 315] on link "User (20)" at bounding box center [1048, 319] width 51 height 42
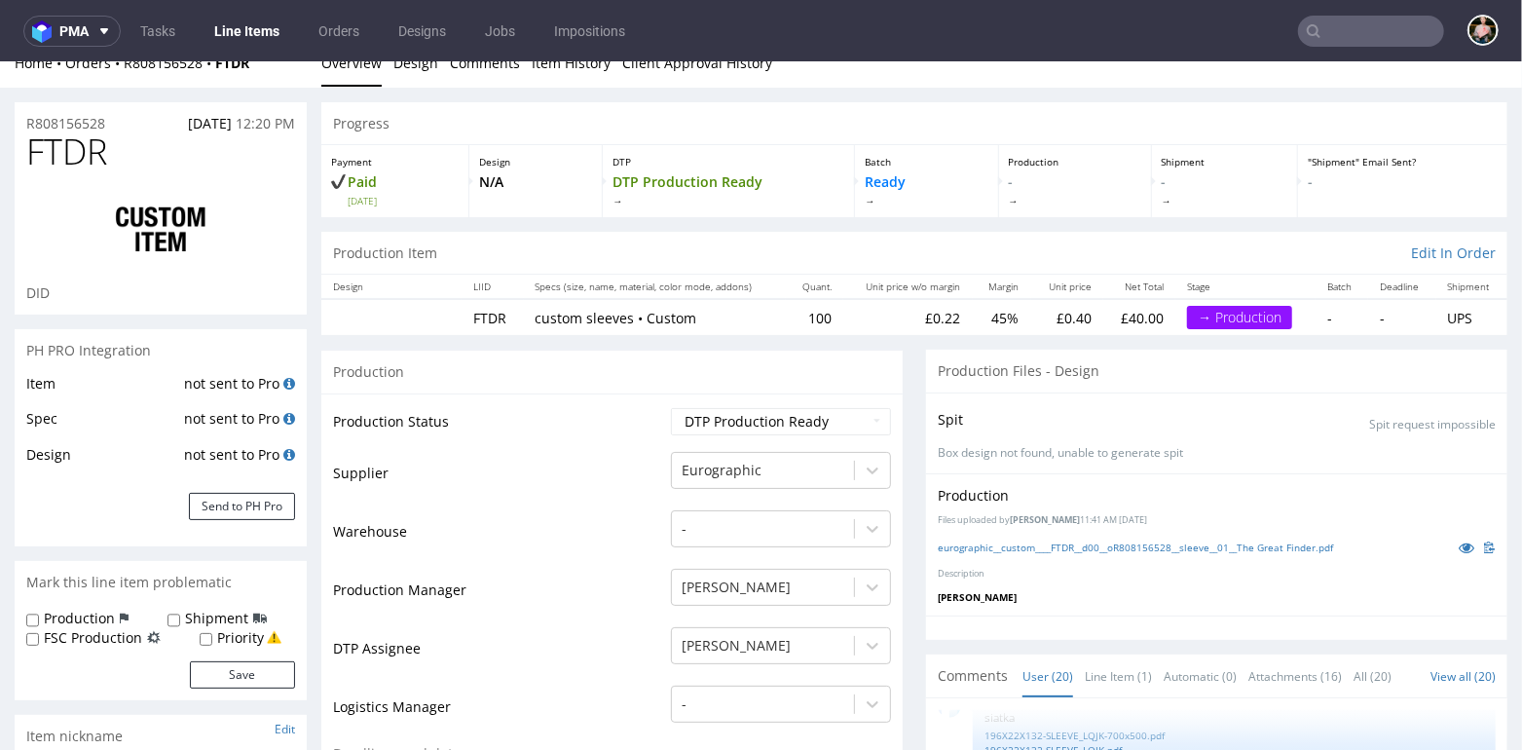
scroll to position [0, 0]
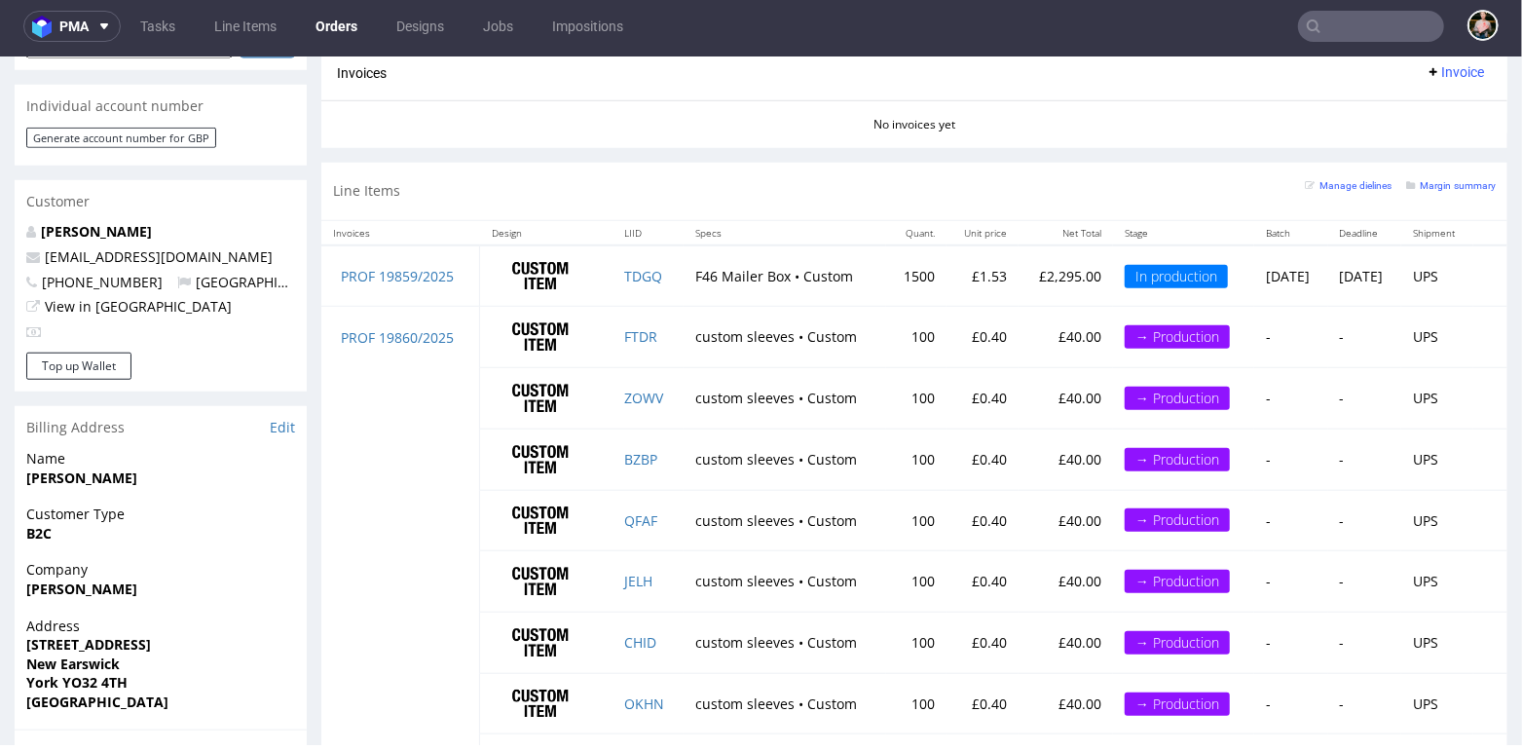
scroll to position [1015, 0]
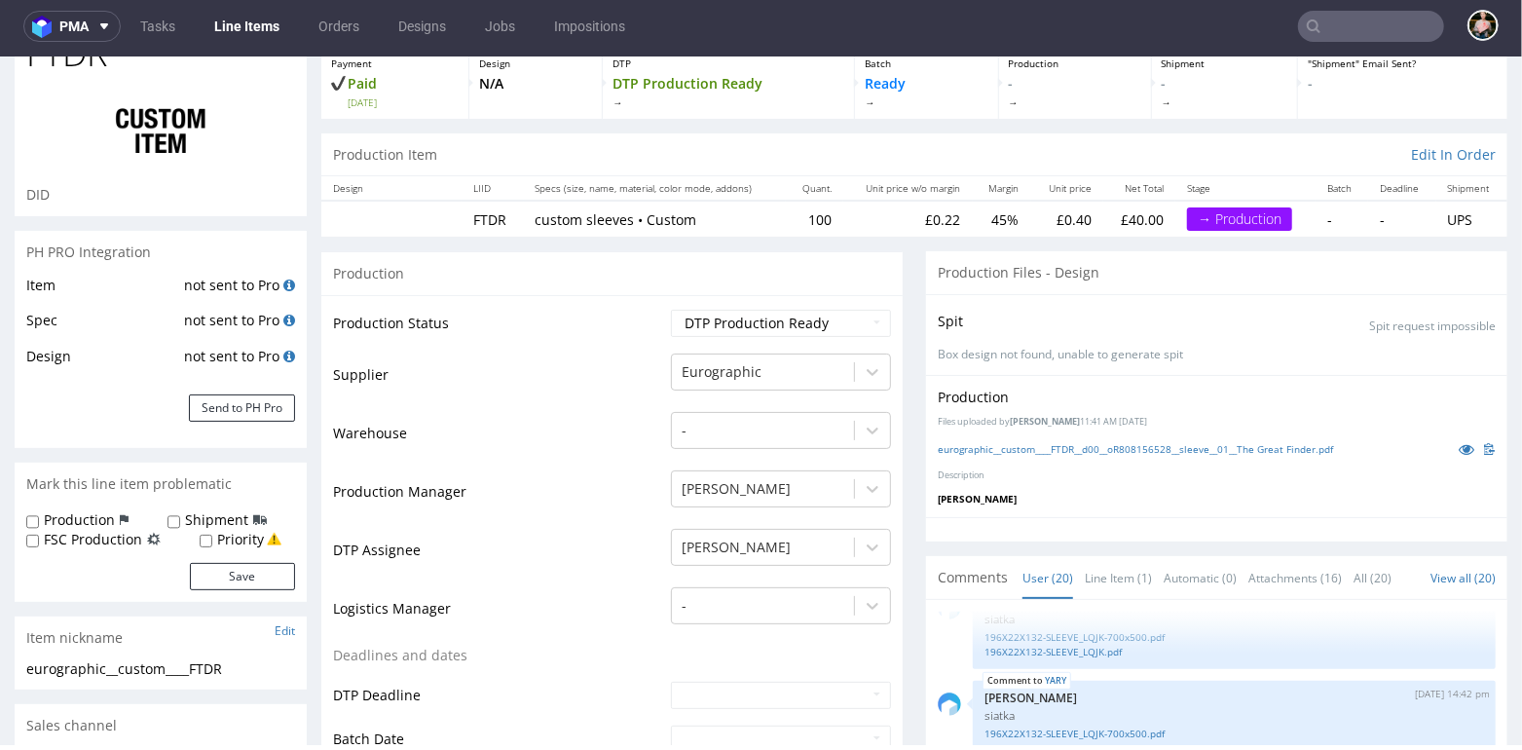
scroll to position [118, 0]
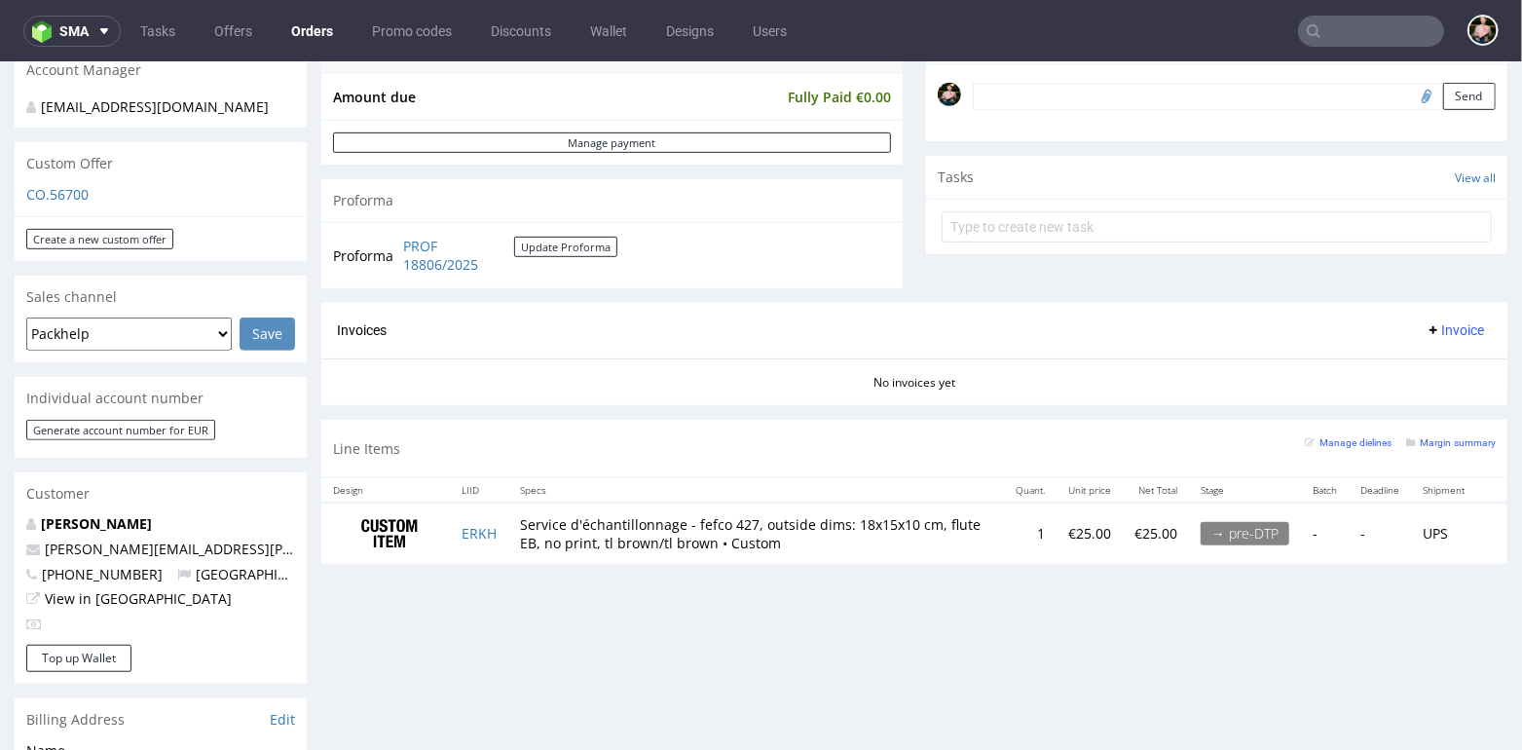
scroll to position [610, 0]
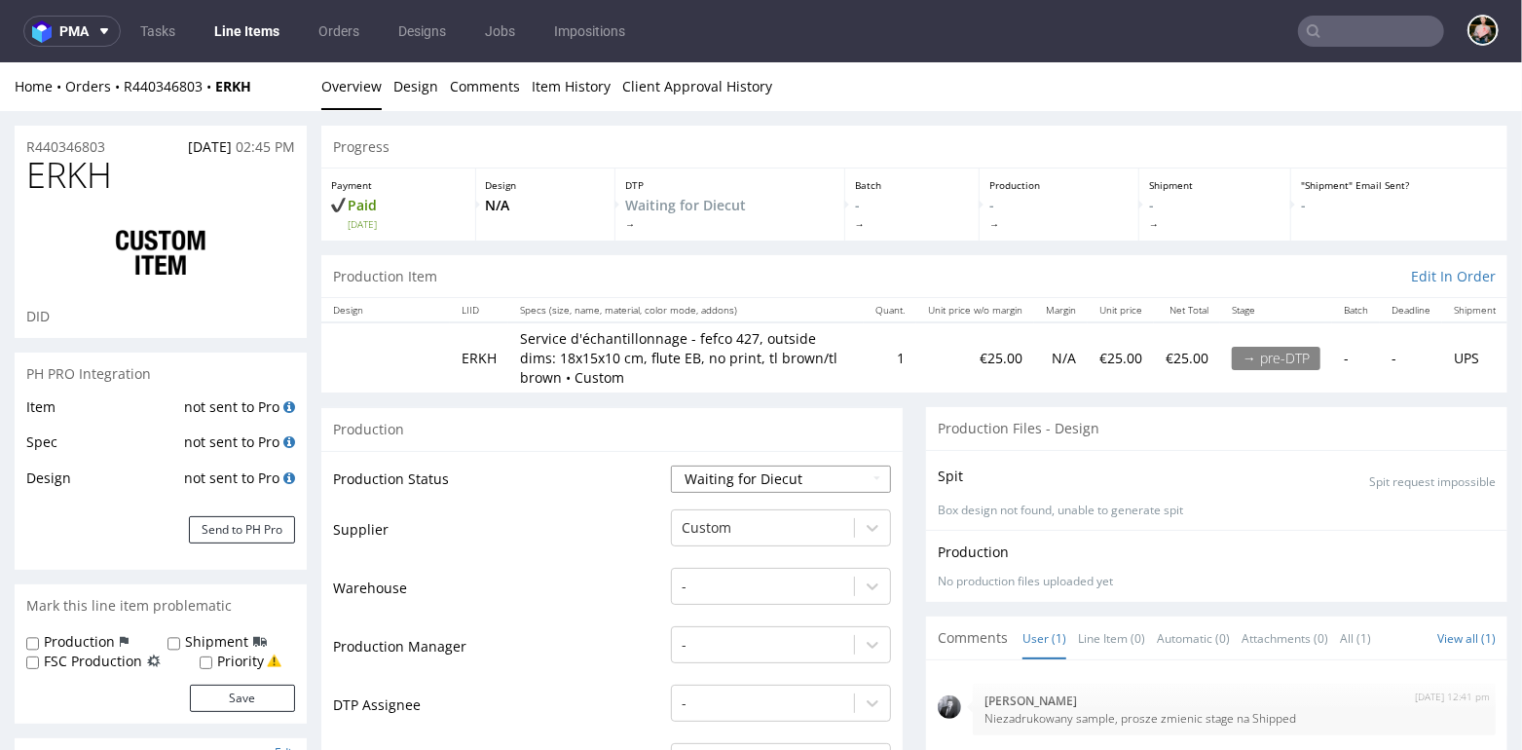
click at [724, 476] on select "Waiting for Artwork Waiting for Diecut Waiting for Mockup Waiting for DTP Waiti…" at bounding box center [781, 478] width 220 height 27
select select "production_complete"
click at [671, 465] on select "Waiting for Artwork Waiting for Diecut Waiting for Mockup Waiting for DTP Waiti…" at bounding box center [781, 478] width 220 height 27
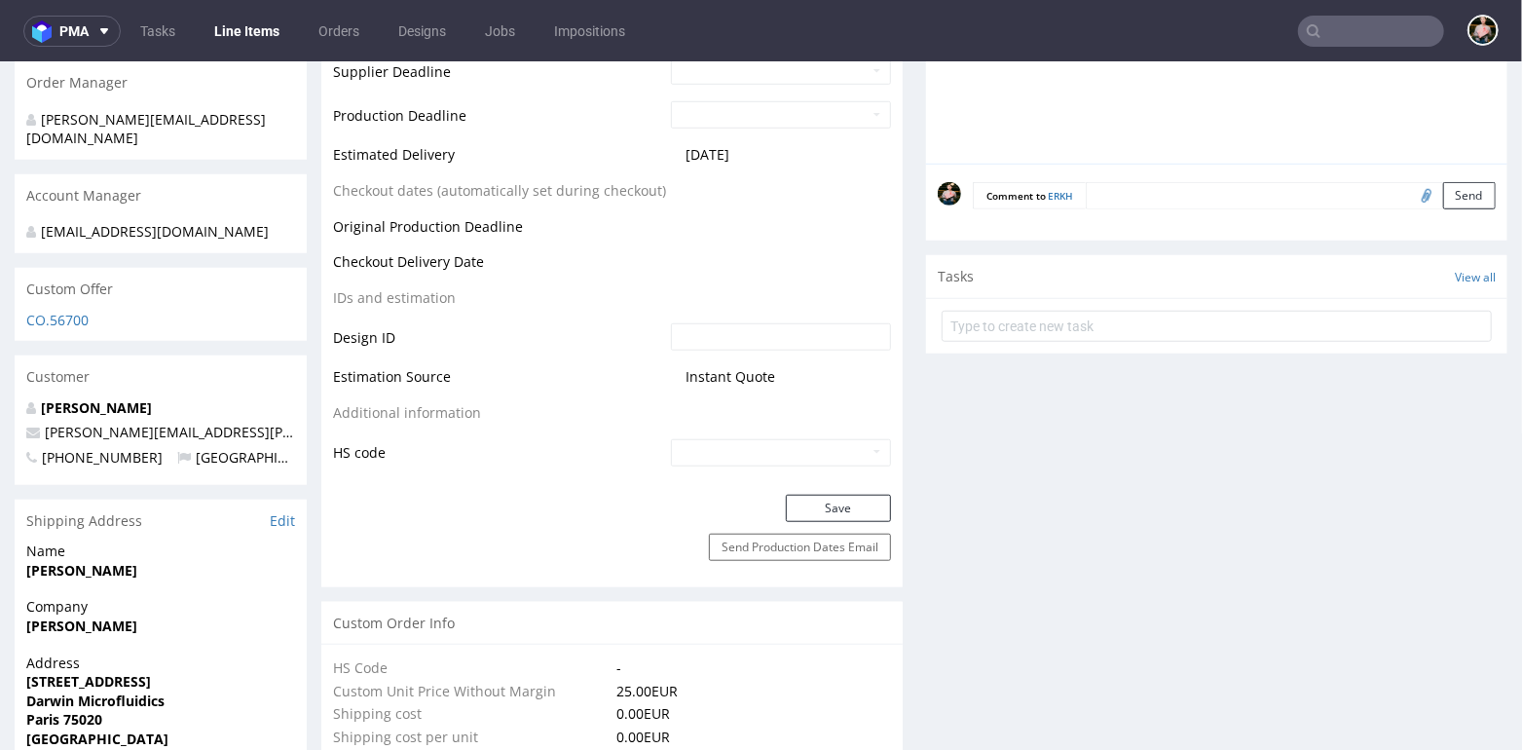
scroll to position [871, 0]
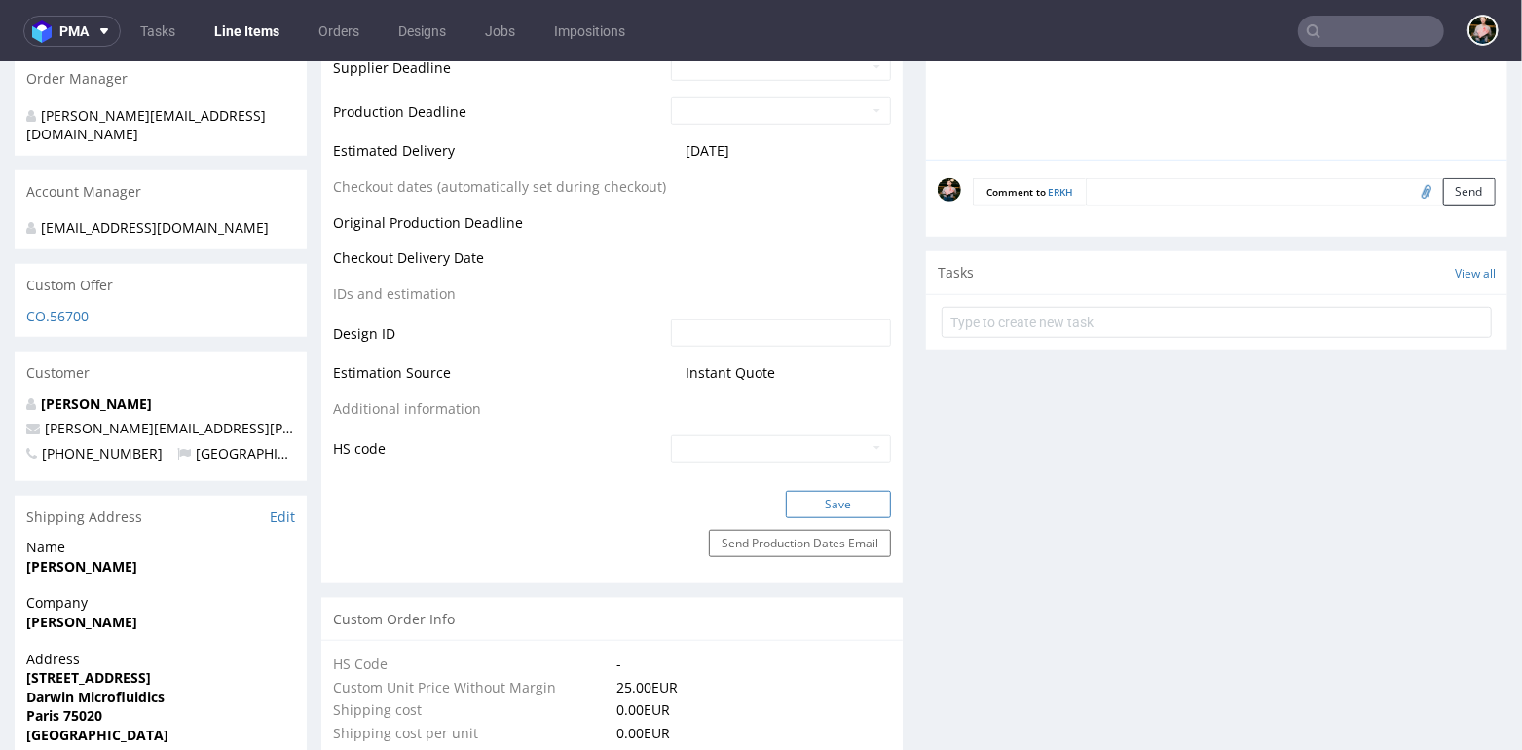
click at [828, 499] on button "Save" at bounding box center [838, 503] width 105 height 27
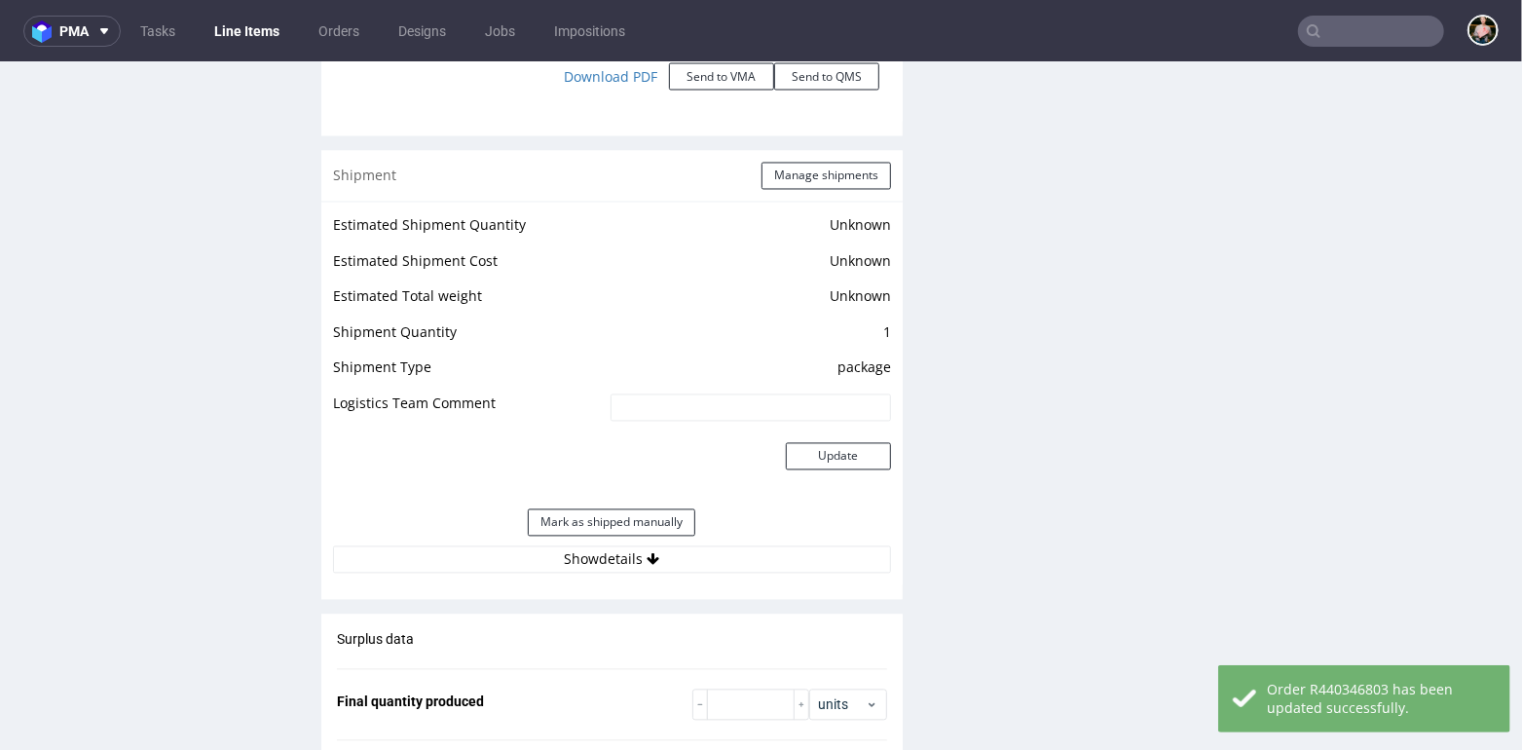
scroll to position [2370, 0]
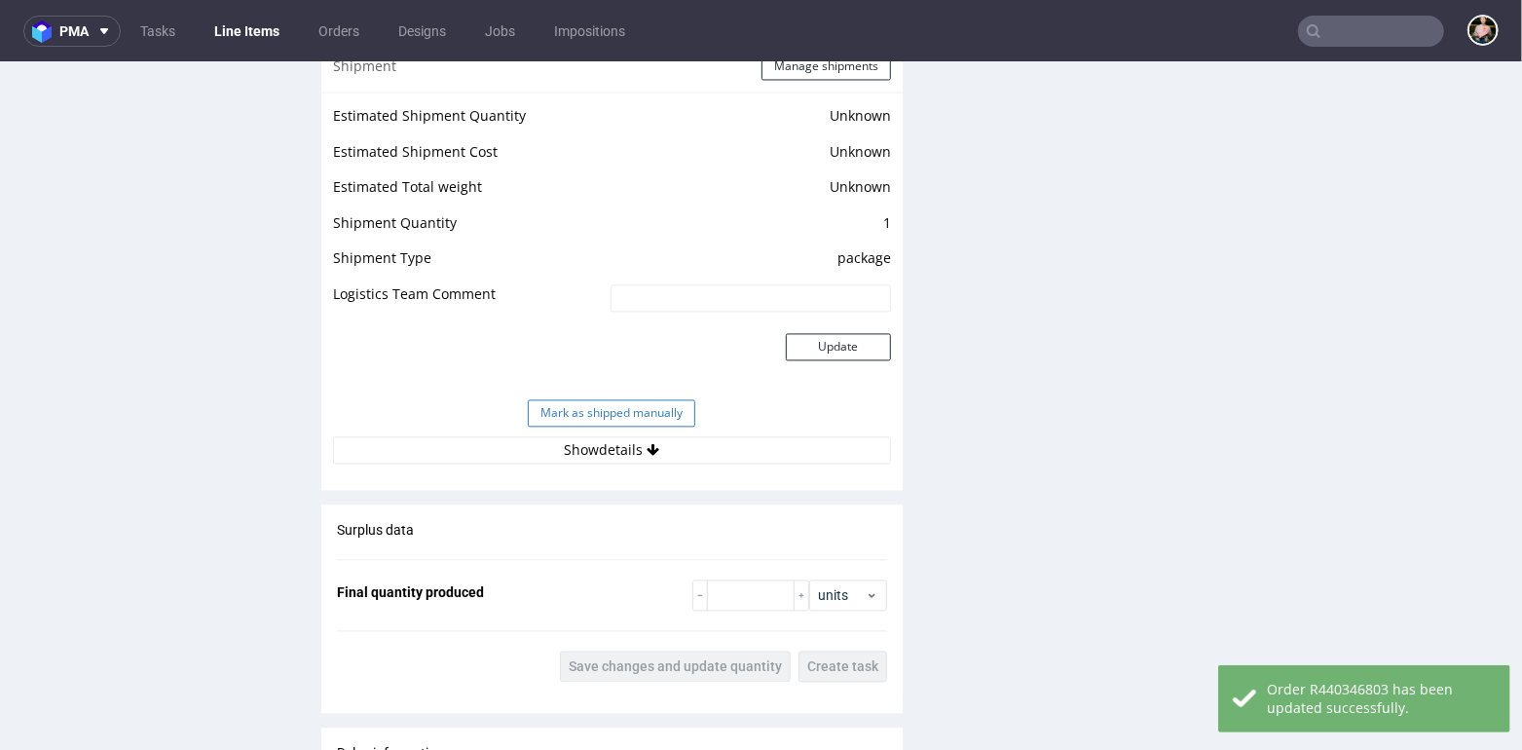
click at [577, 409] on button "Mark as shipped manually" at bounding box center [612, 411] width 168 height 27
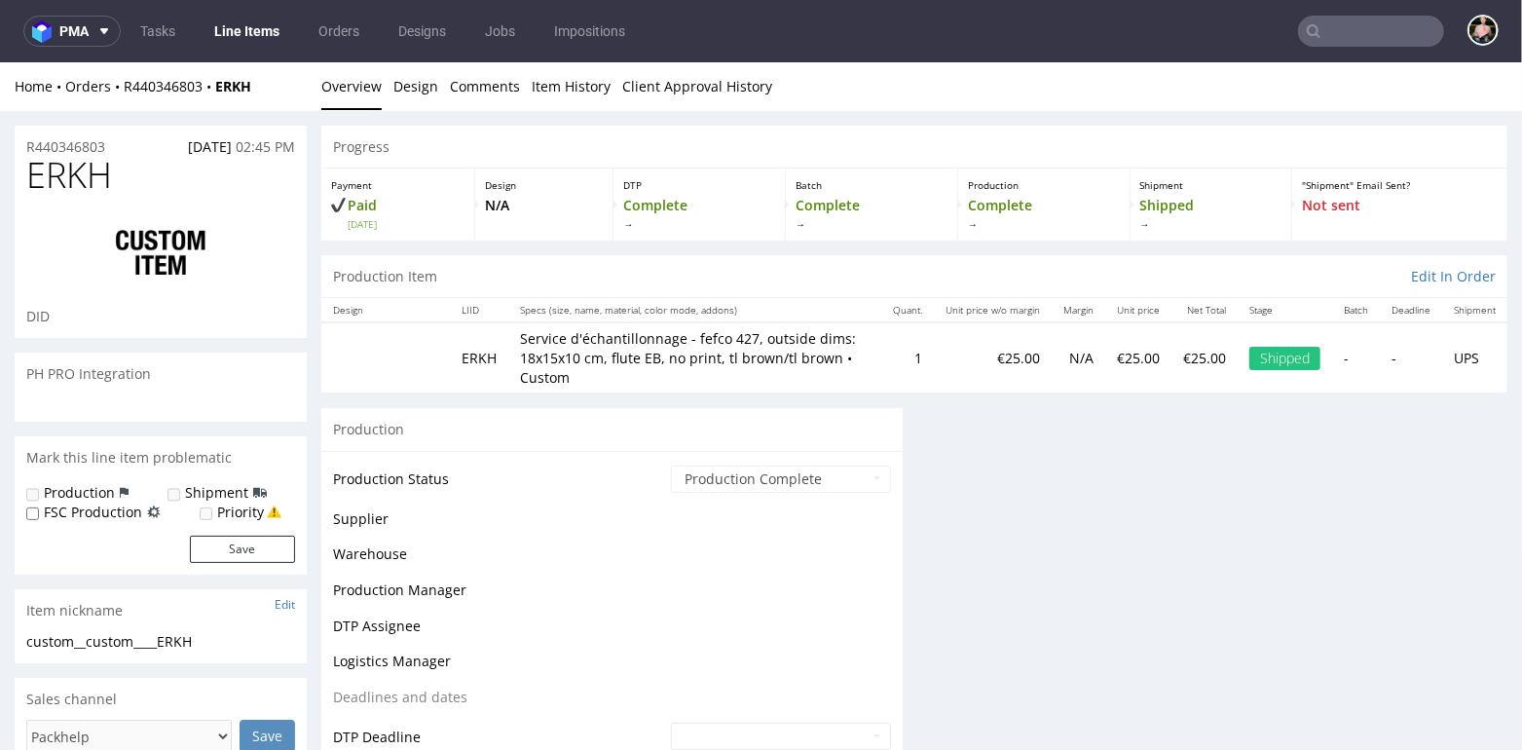
scroll to position [136, 0]
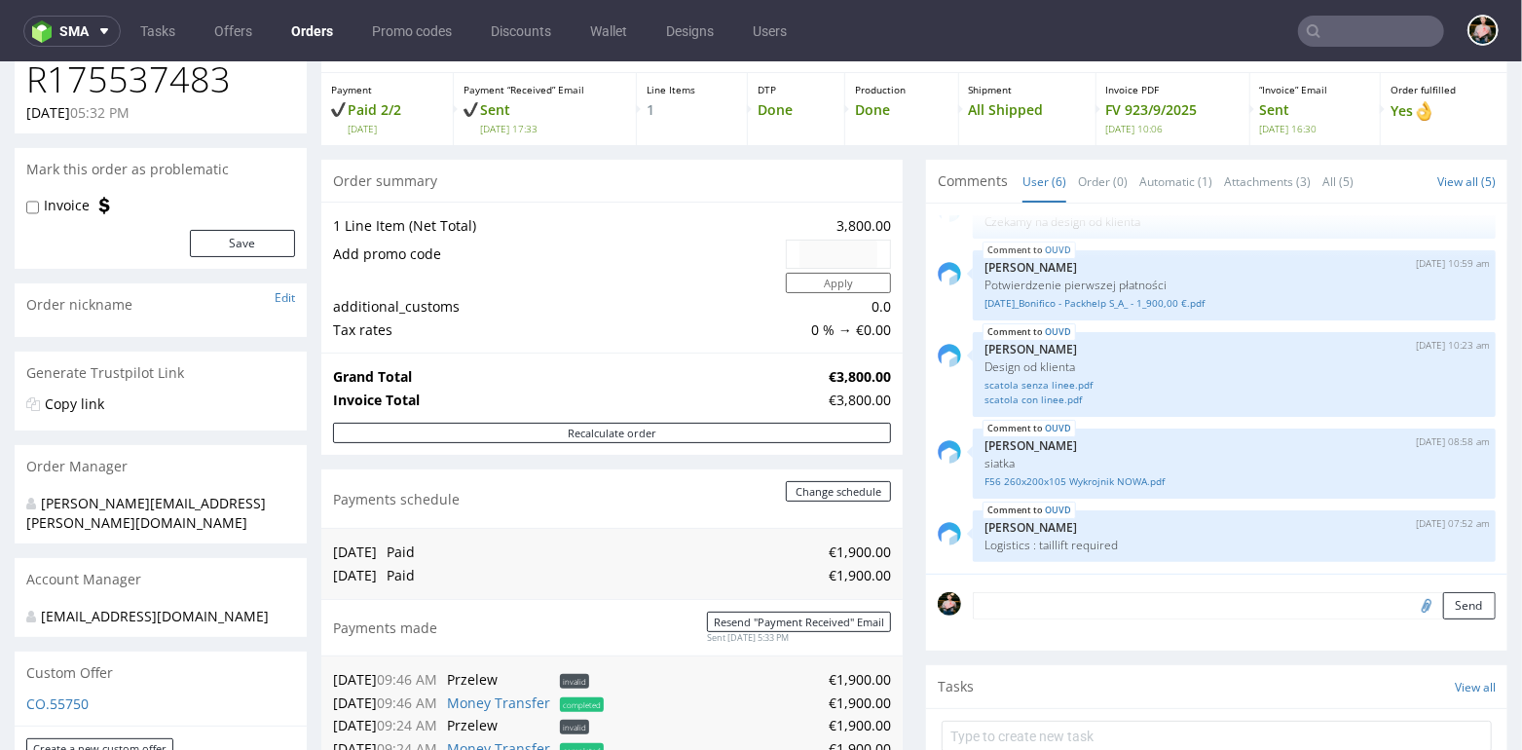
scroll to position [94, 0]
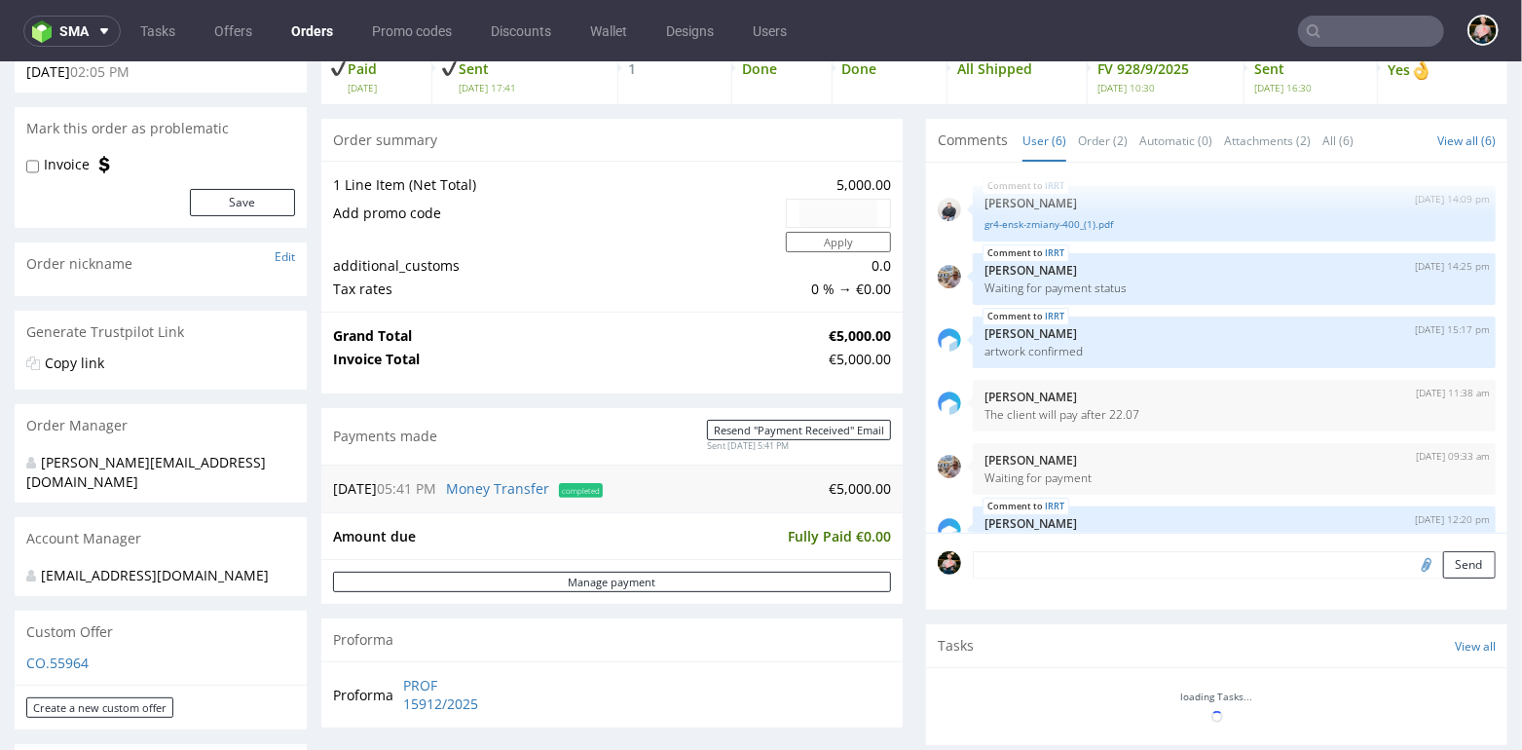
scroll to position [56, 0]
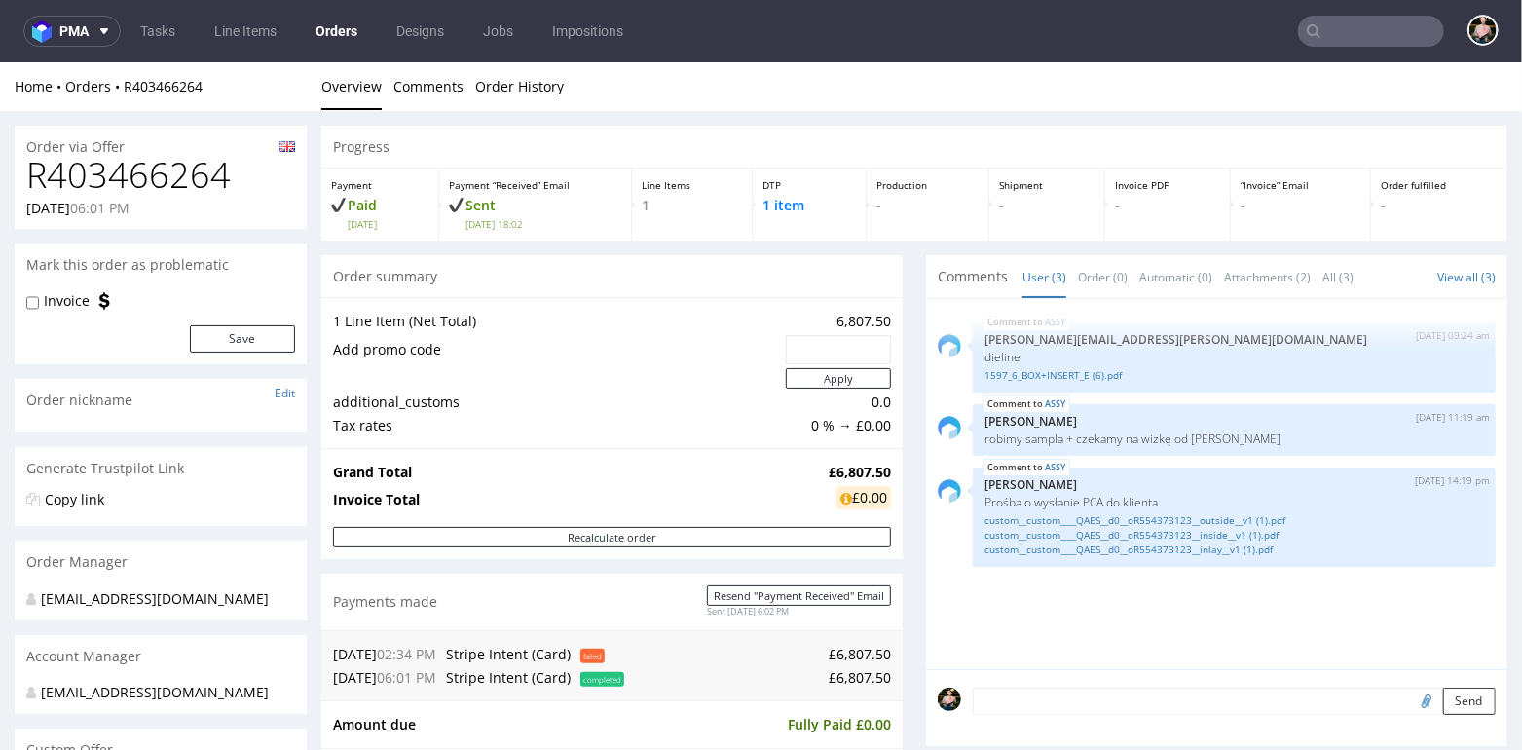
click at [532, 460] on td "Grand Total" at bounding box center [578, 471] width 491 height 23
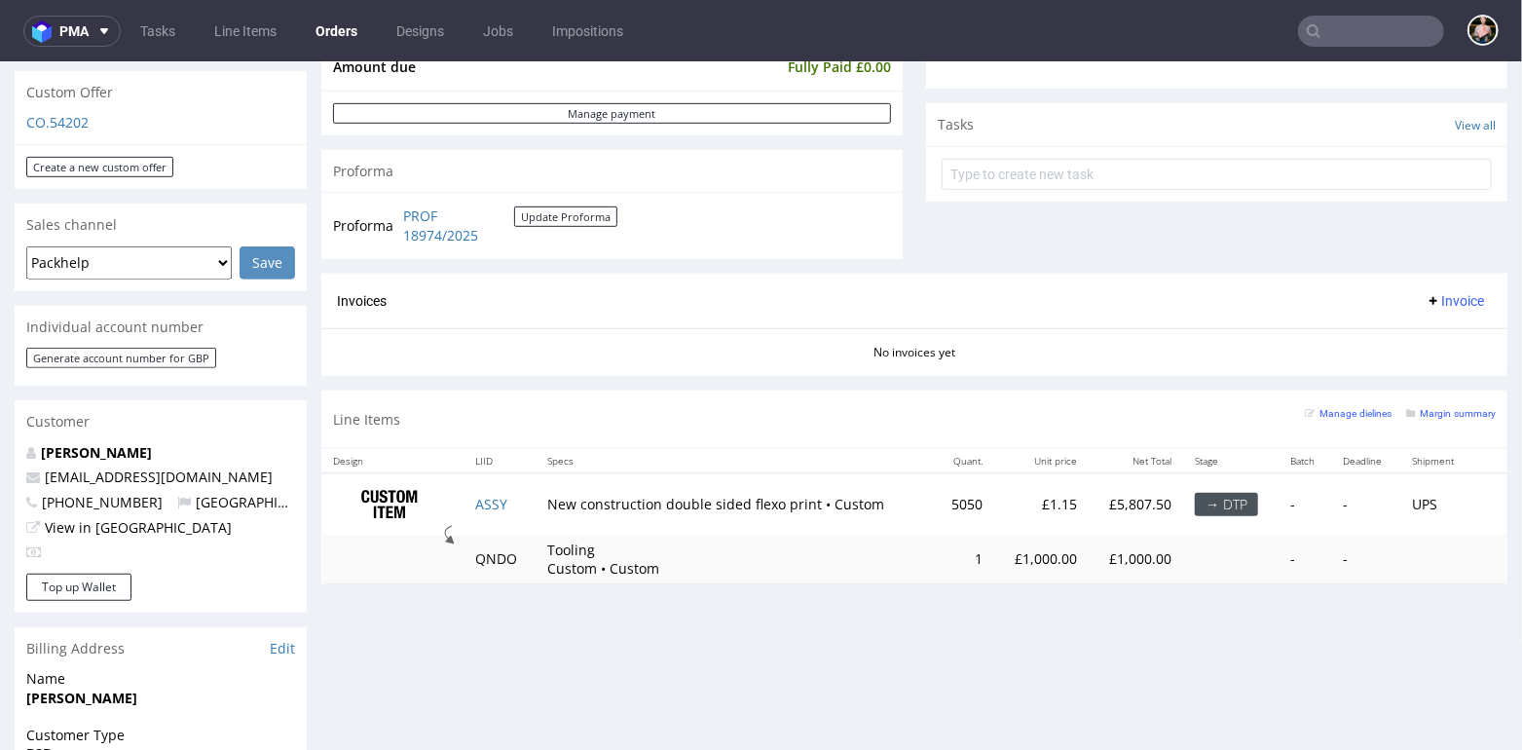
scroll to position [658, 0]
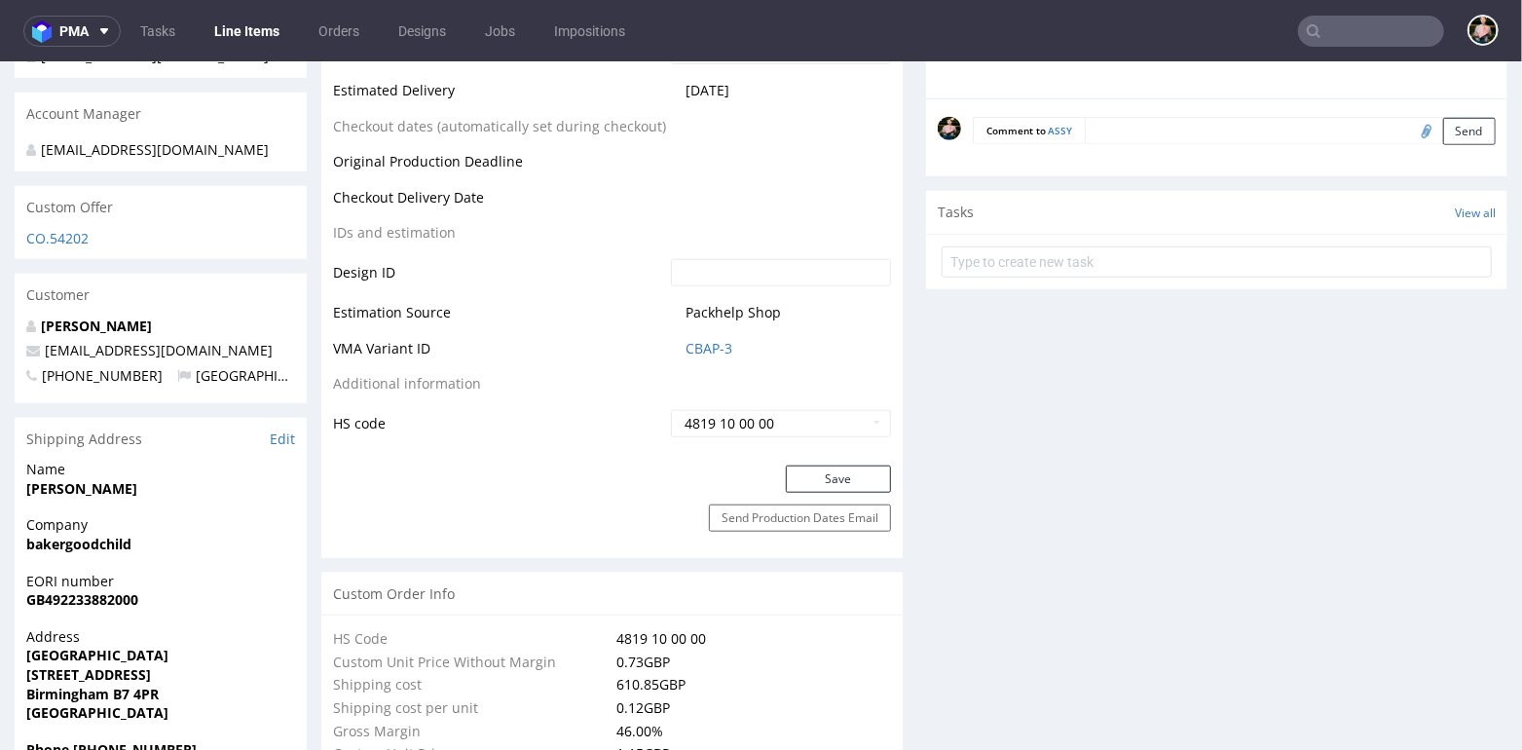
scroll to position [964, 0]
drag, startPoint x: 204, startPoint y: 365, endPoint x: 82, endPoint y: 366, distance: 121.8
click at [82, 357] on p "ben@puppystarts.com" at bounding box center [160, 347] width 269 height 19
copy link "puppystarts.com"
click at [216, 476] on span "Name" at bounding box center [160, 466] width 269 height 19
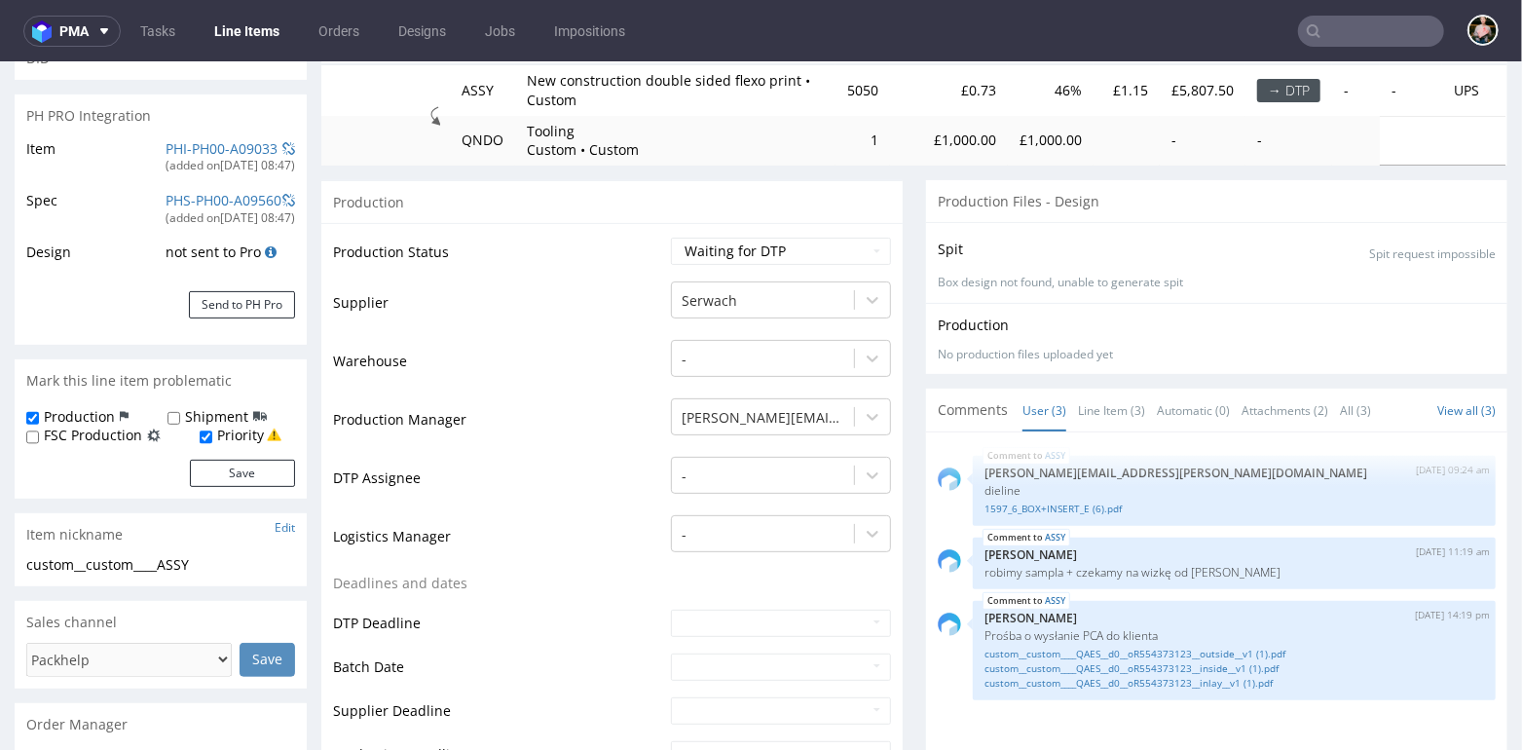
scroll to position [0, 0]
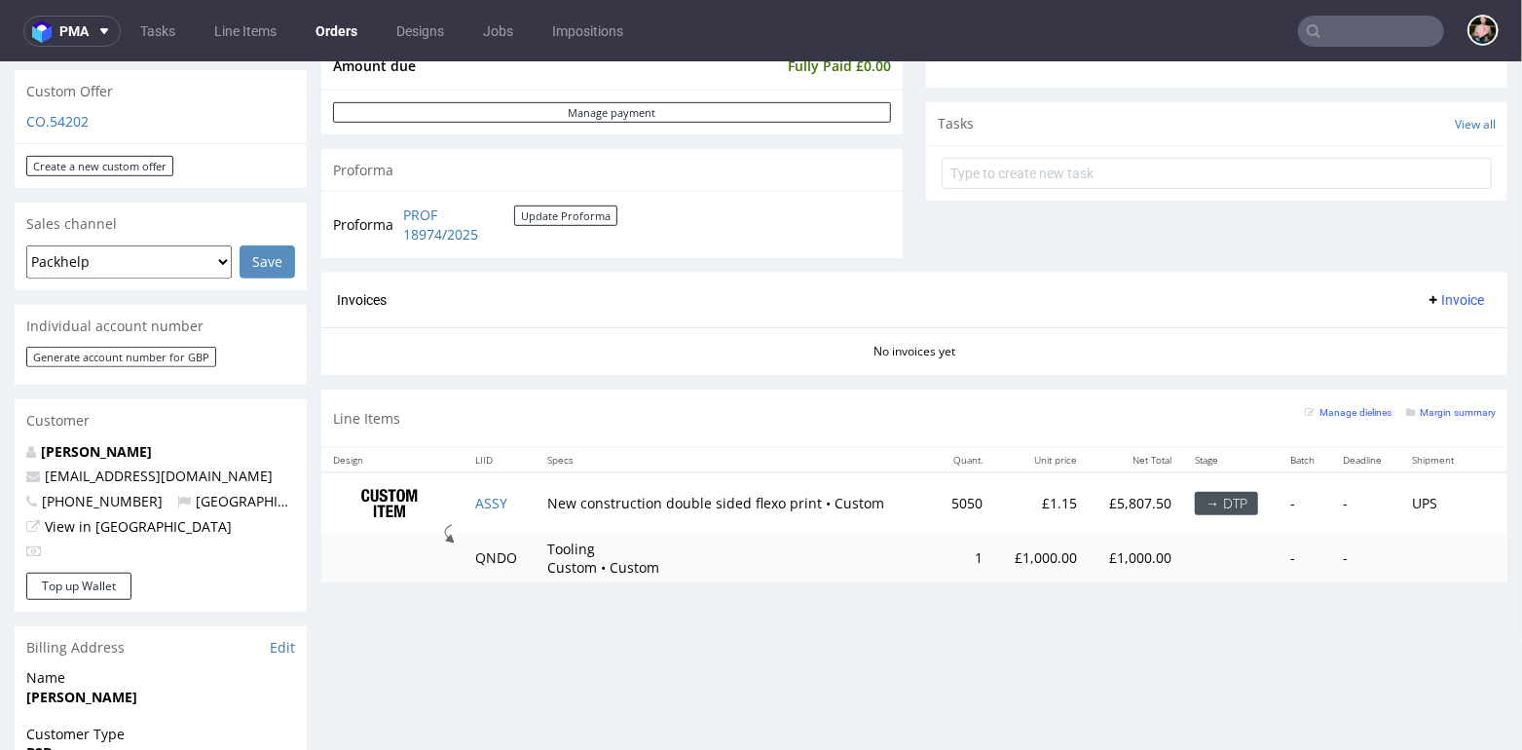
scroll to position [659, 0]
click at [91, 534] on link "View in Hubspot" at bounding box center [138, 524] width 187 height 19
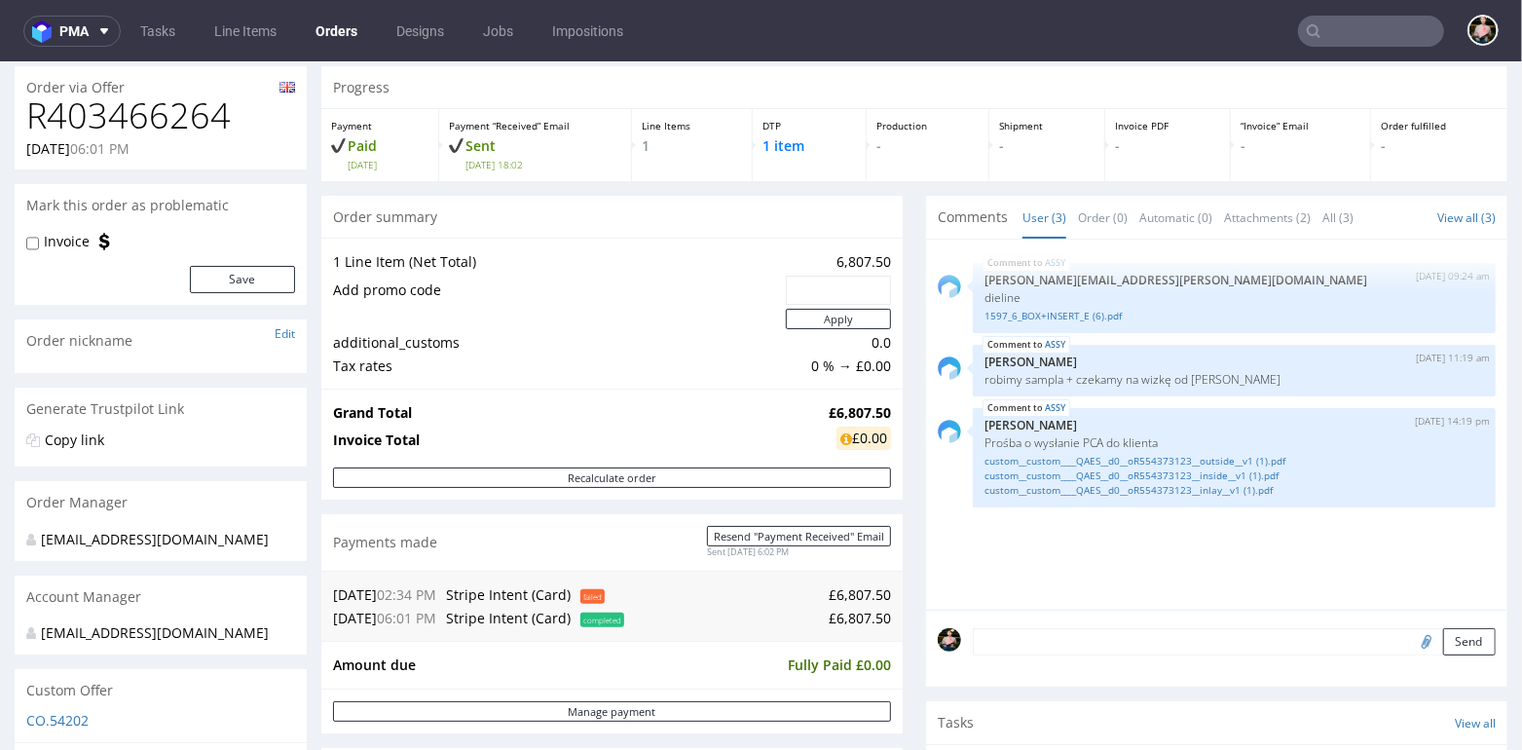
scroll to position [0, 0]
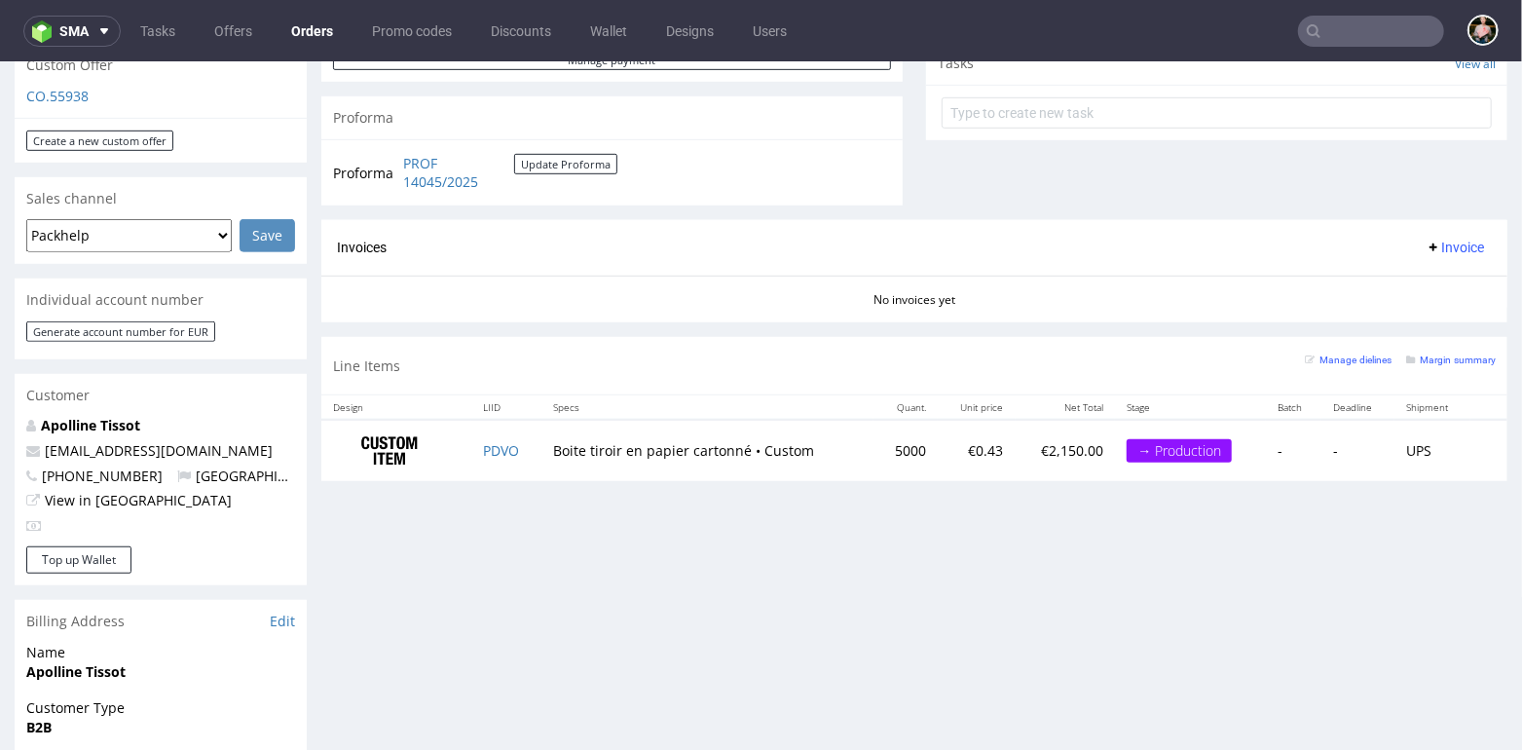
scroll to position [719, 0]
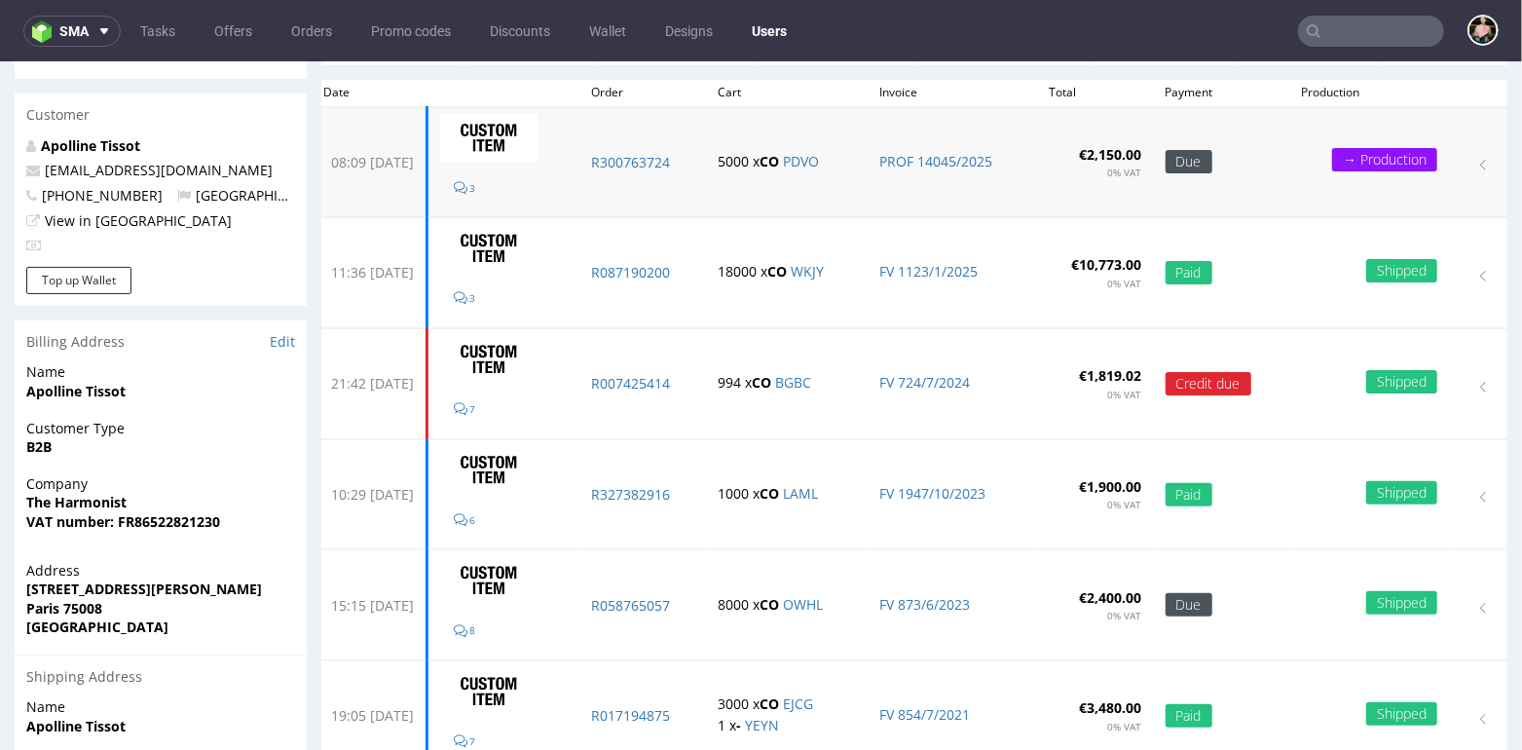
scroll to position [162, 0]
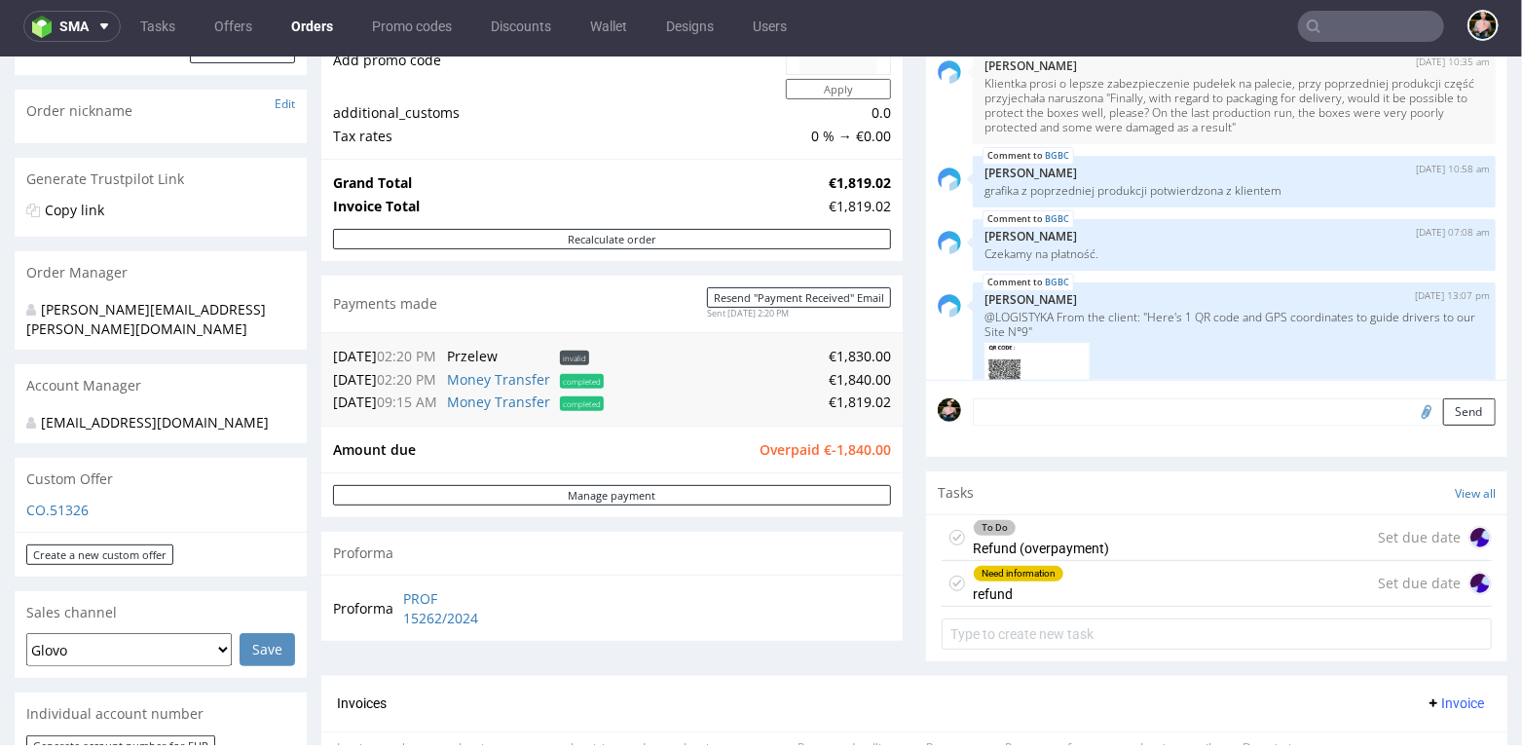
scroll to position [274, 0]
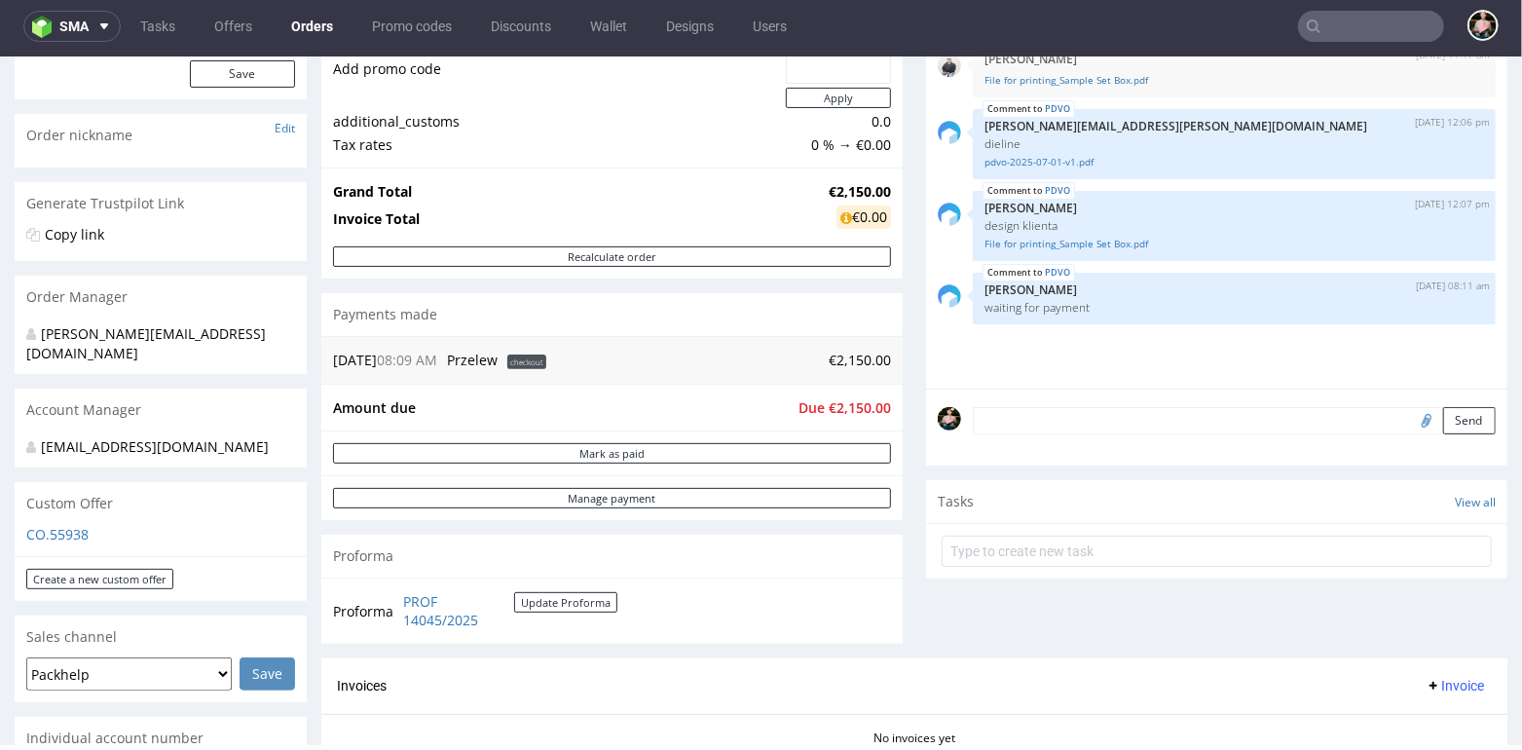
scroll to position [261, 0]
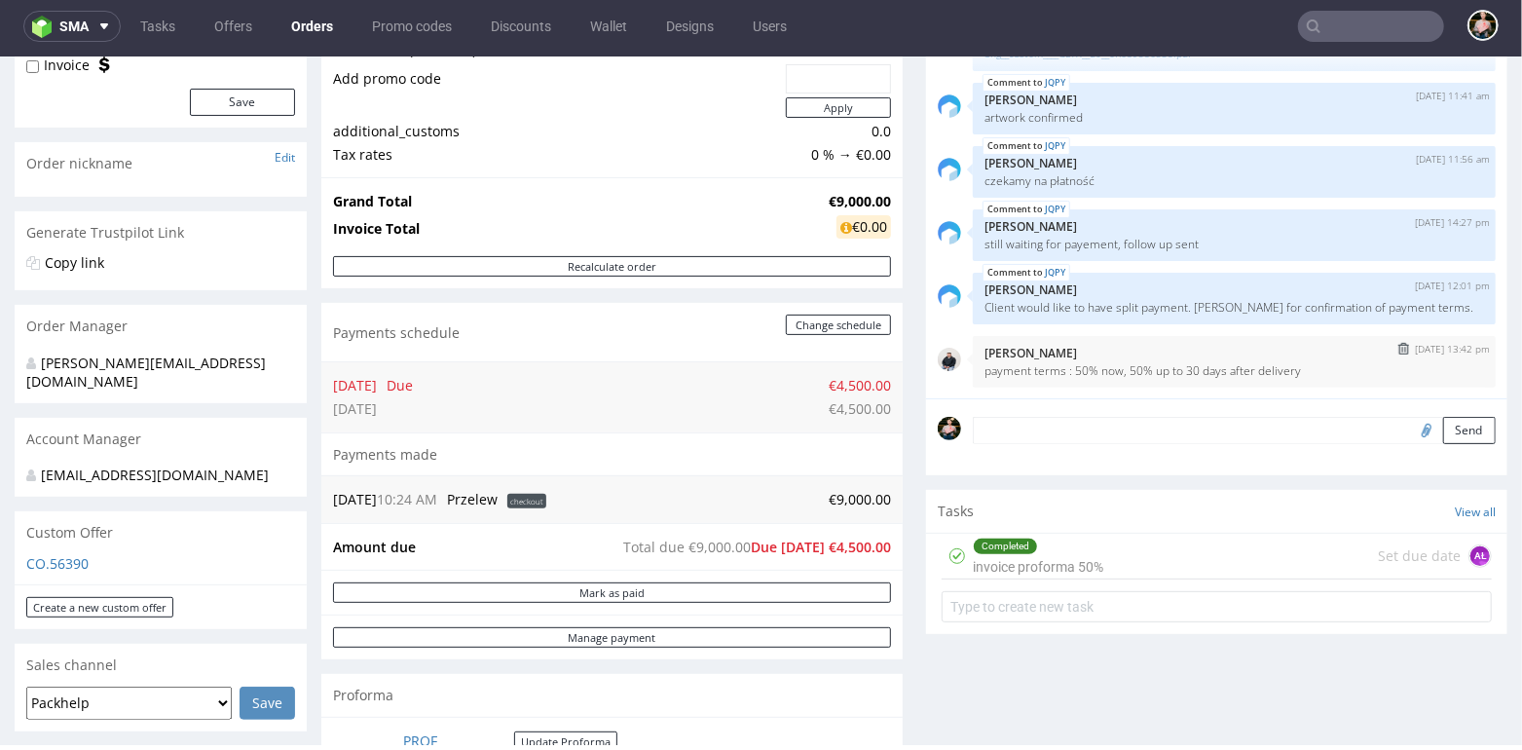
scroll to position [264, 0]
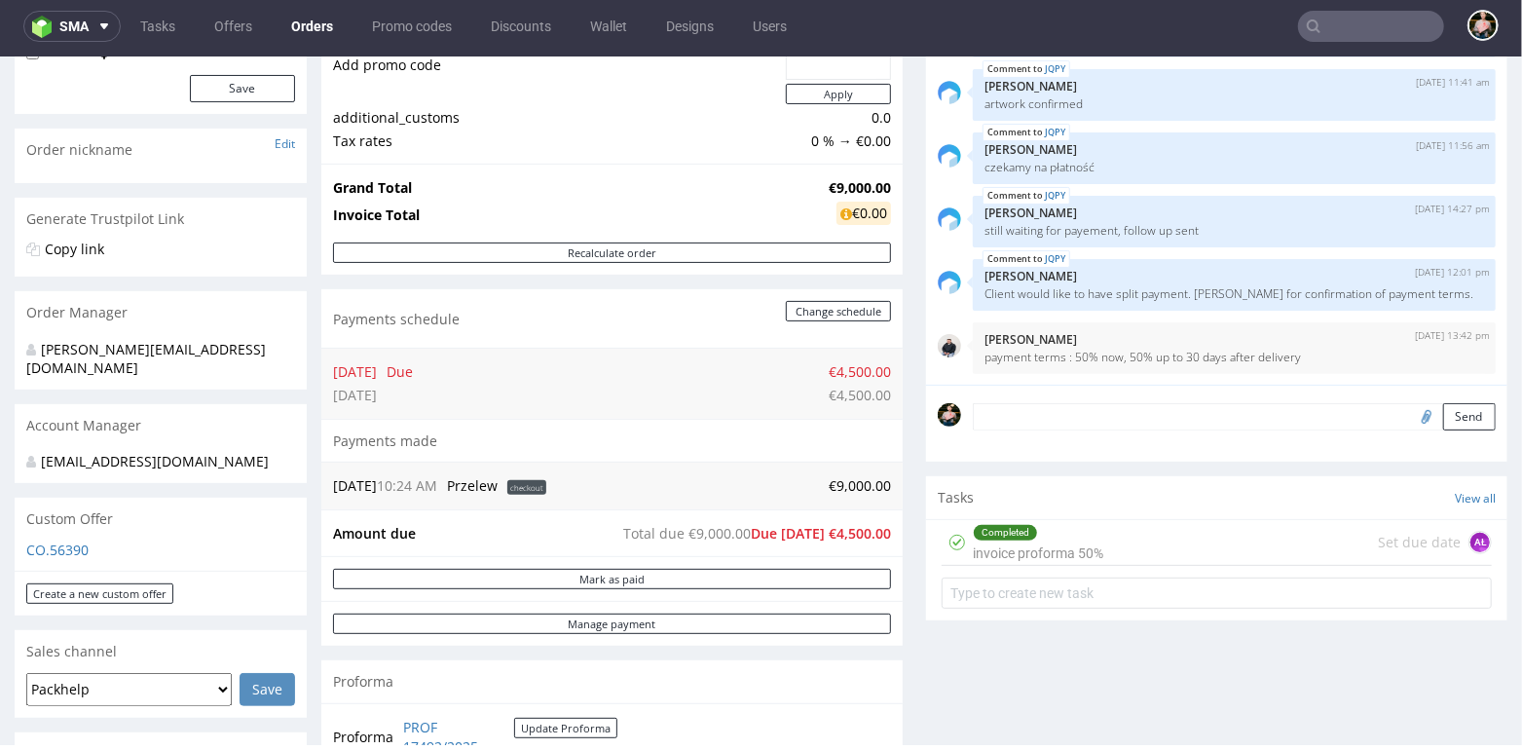
drag, startPoint x: 1131, startPoint y: 547, endPoint x: 1129, endPoint y: 604, distance: 56.5
click at [1131, 547] on div "Completed invoice proforma 50% Set due date AŁ" at bounding box center [1217, 542] width 550 height 46
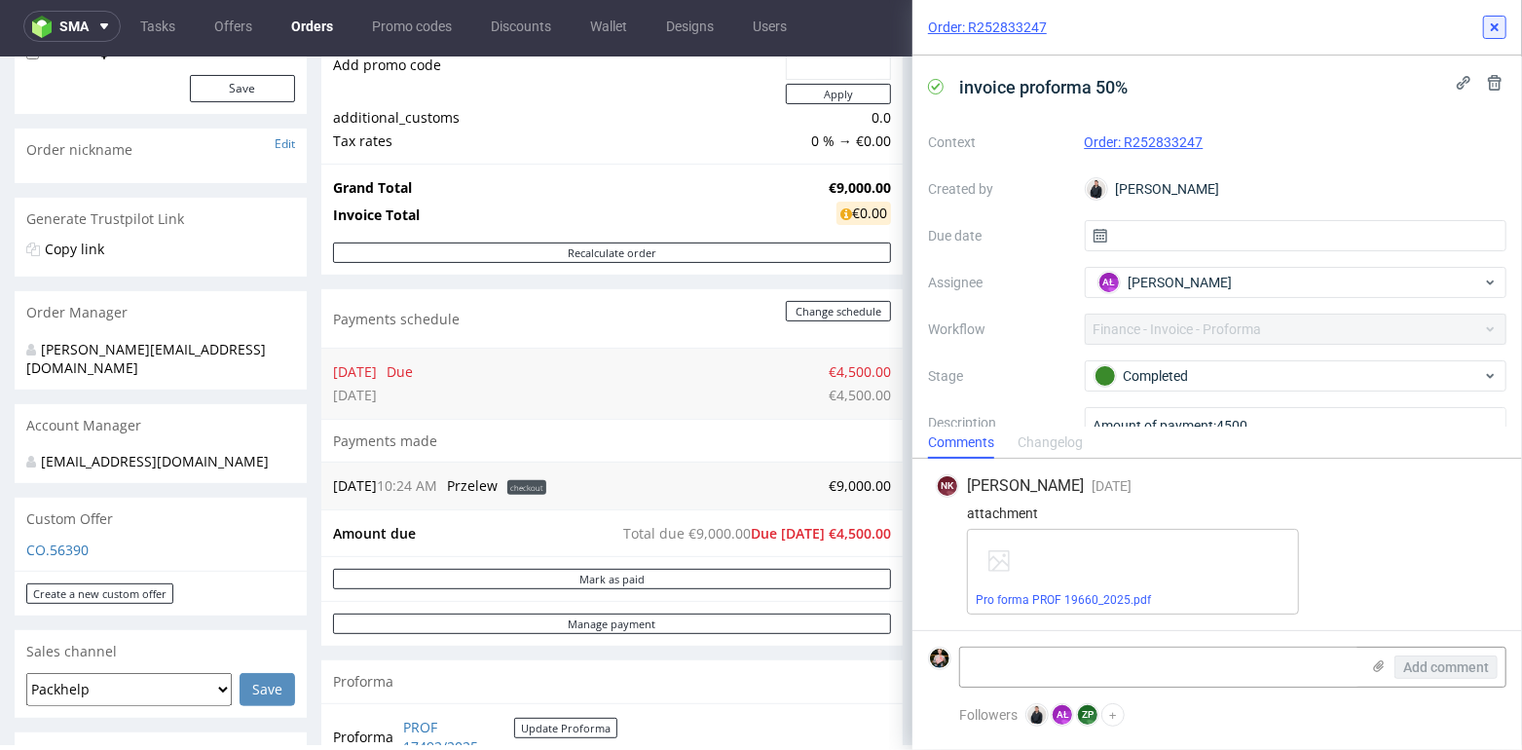
click at [1495, 24] on icon at bounding box center [1495, 27] width 16 height 16
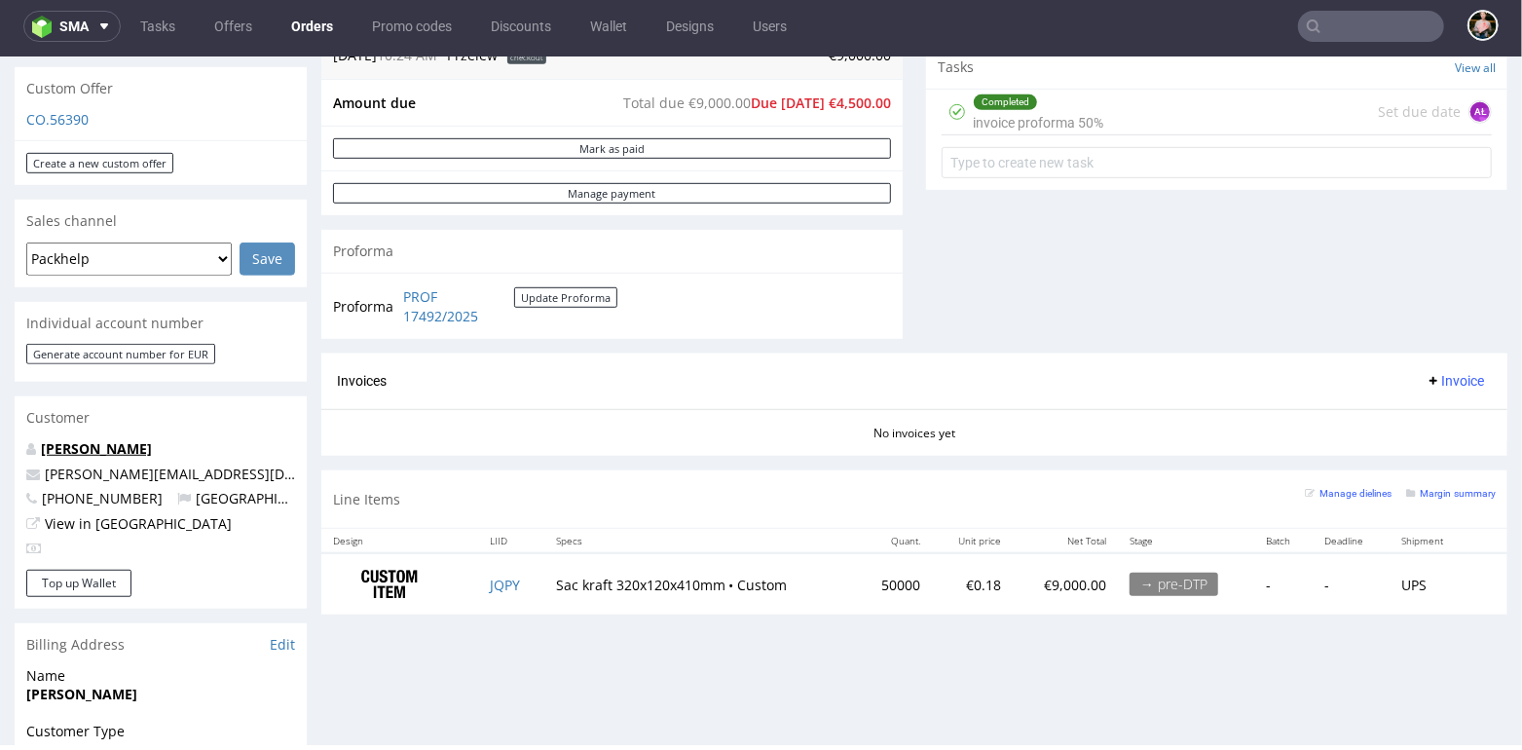
scroll to position [716, 0]
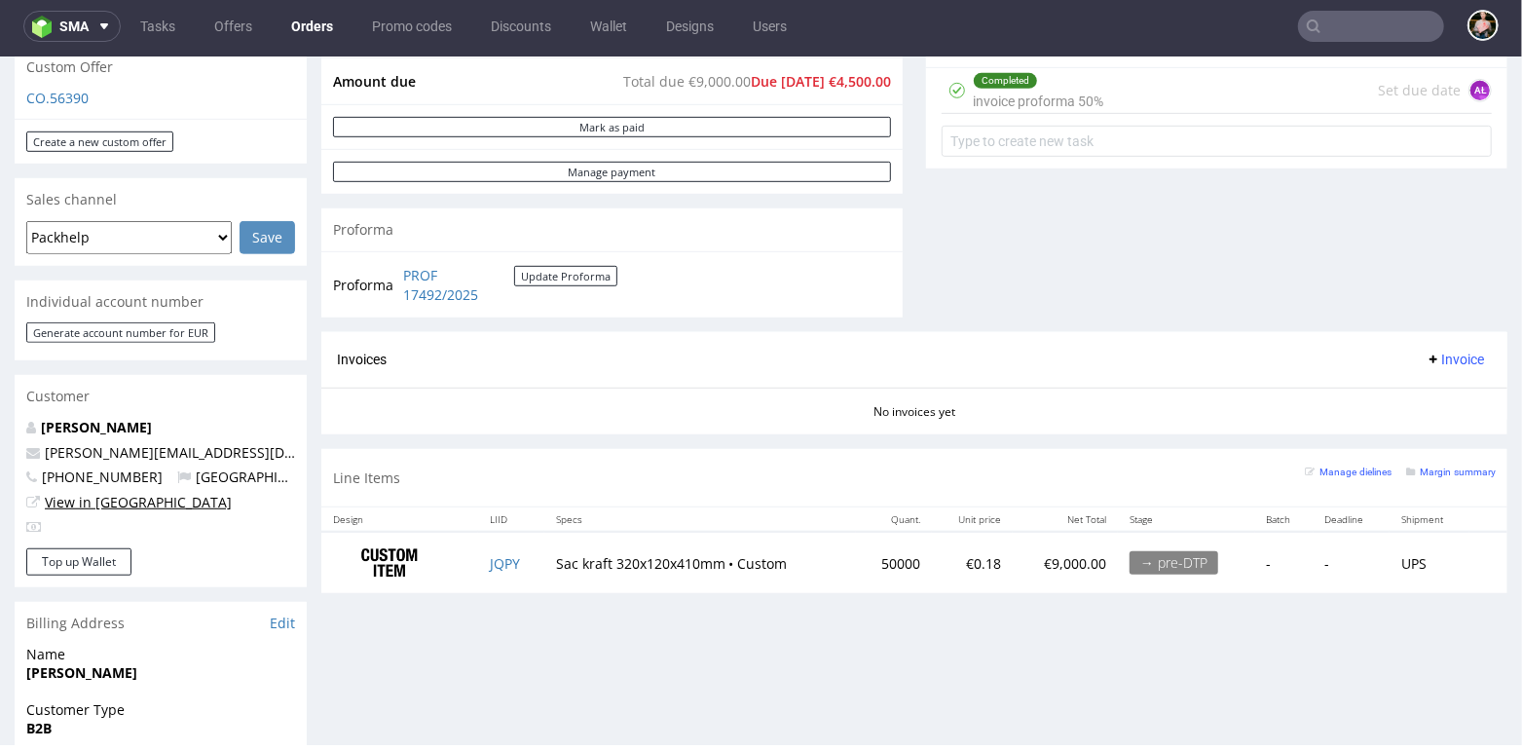
click at [84, 505] on link "View in [GEOGRAPHIC_DATA]" at bounding box center [138, 501] width 187 height 19
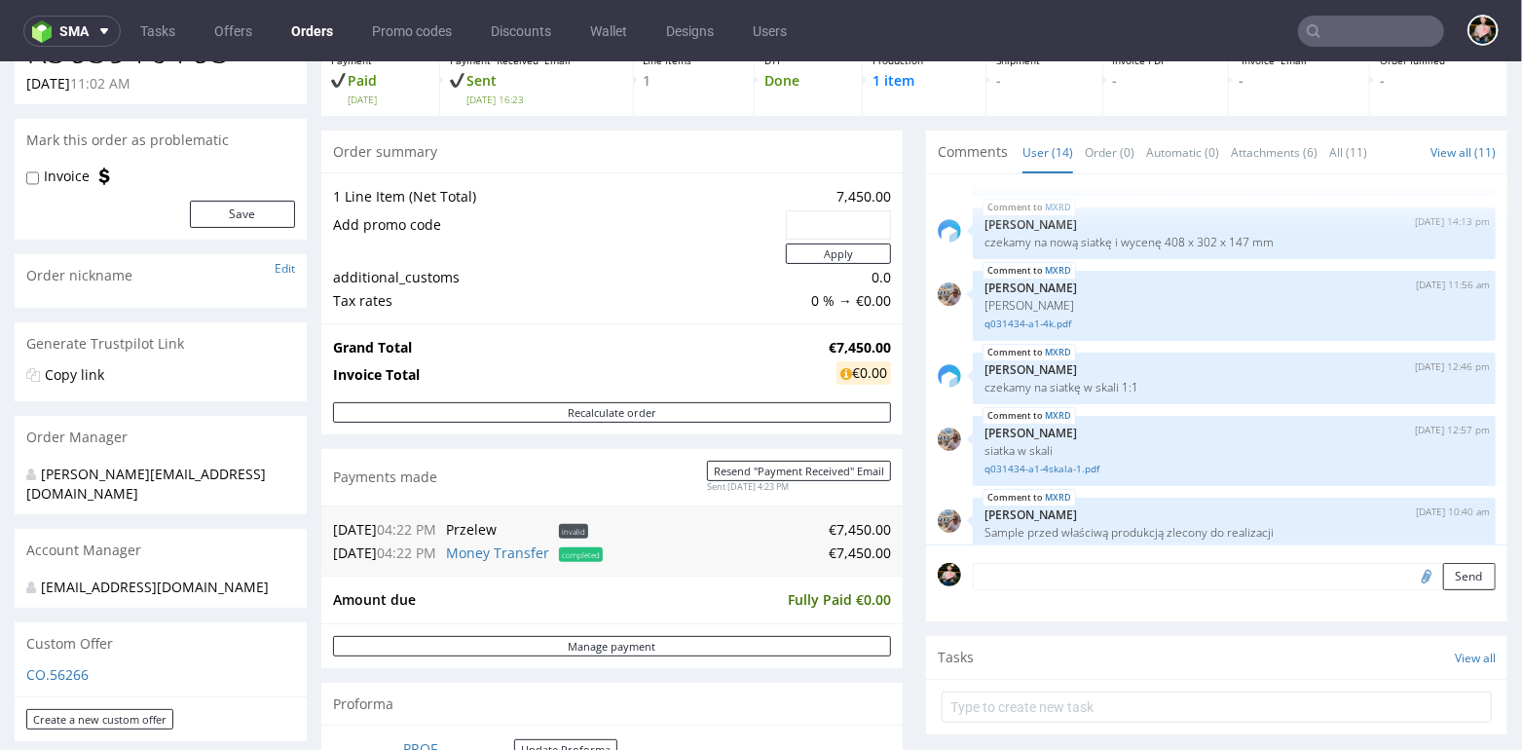
scroll to position [122, 0]
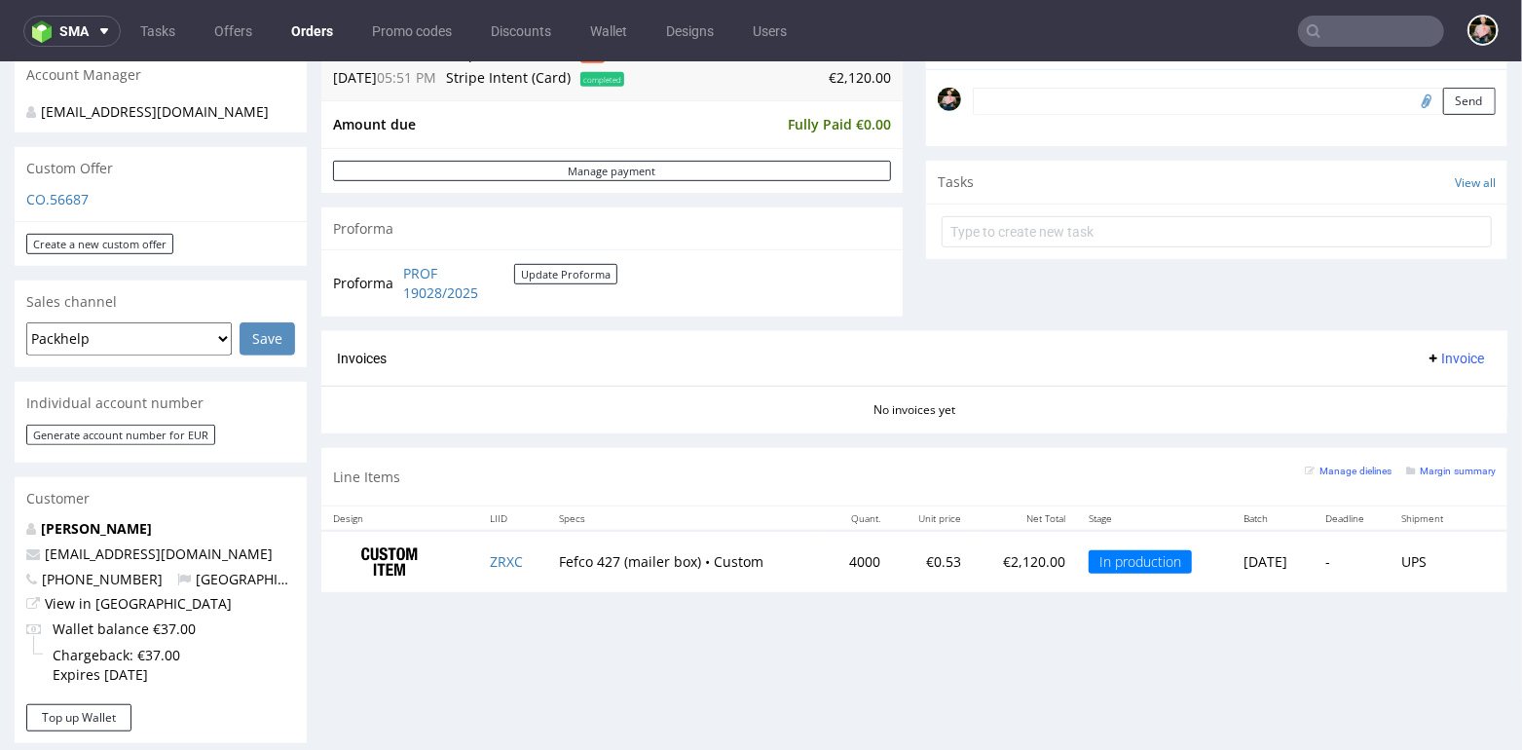
scroll to position [595, 0]
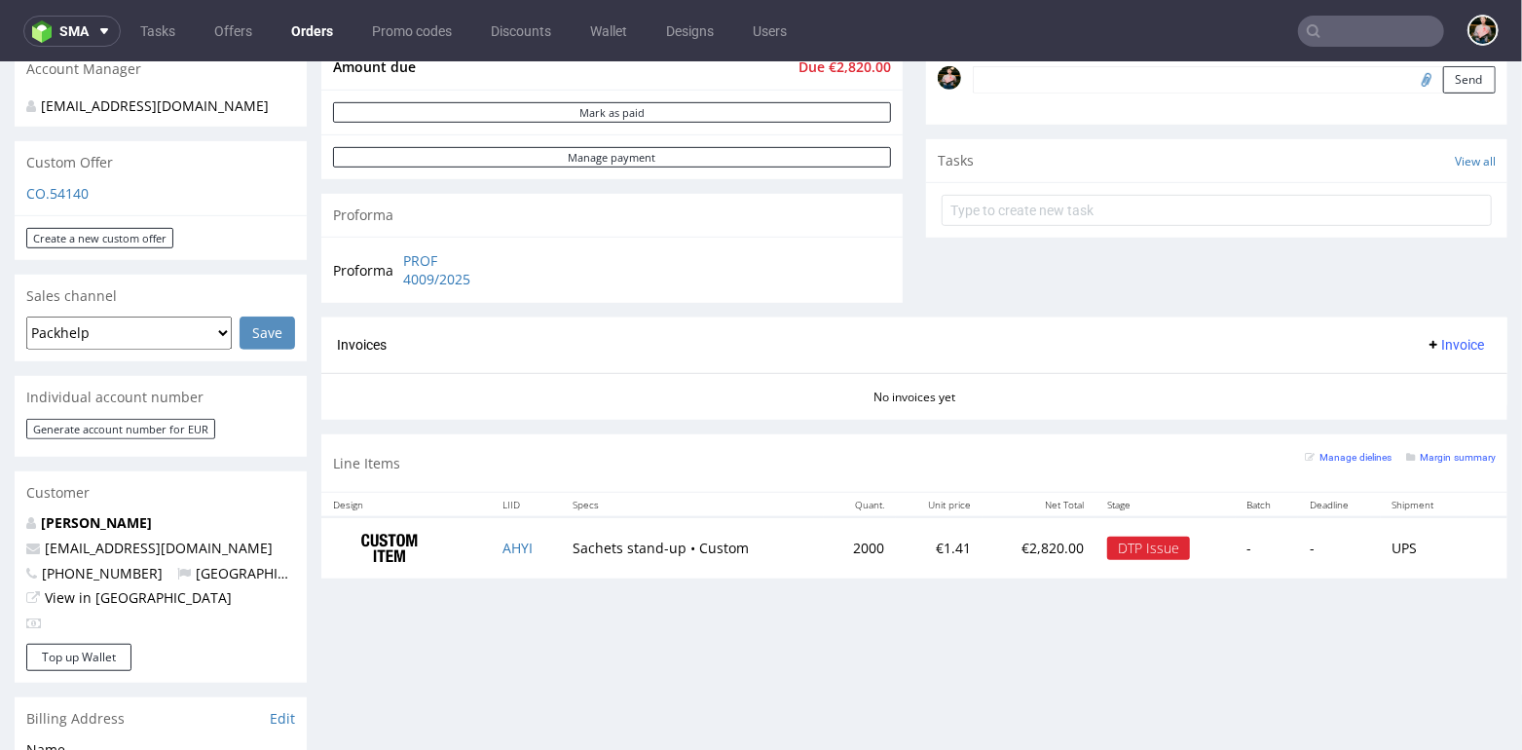
scroll to position [608, 0]
click at [106, 594] on link "View in [GEOGRAPHIC_DATA]" at bounding box center [138, 594] width 187 height 19
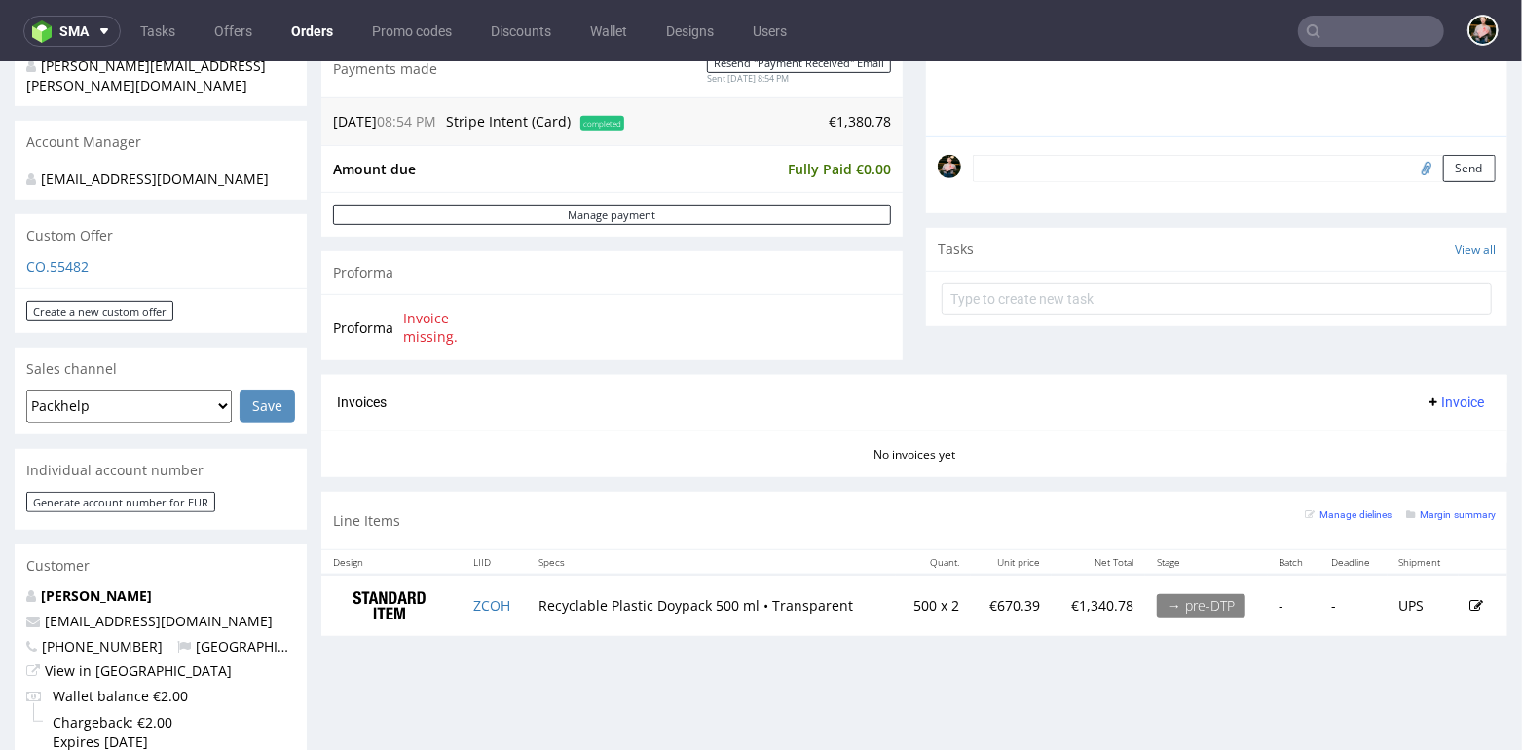
scroll to position [536, 0]
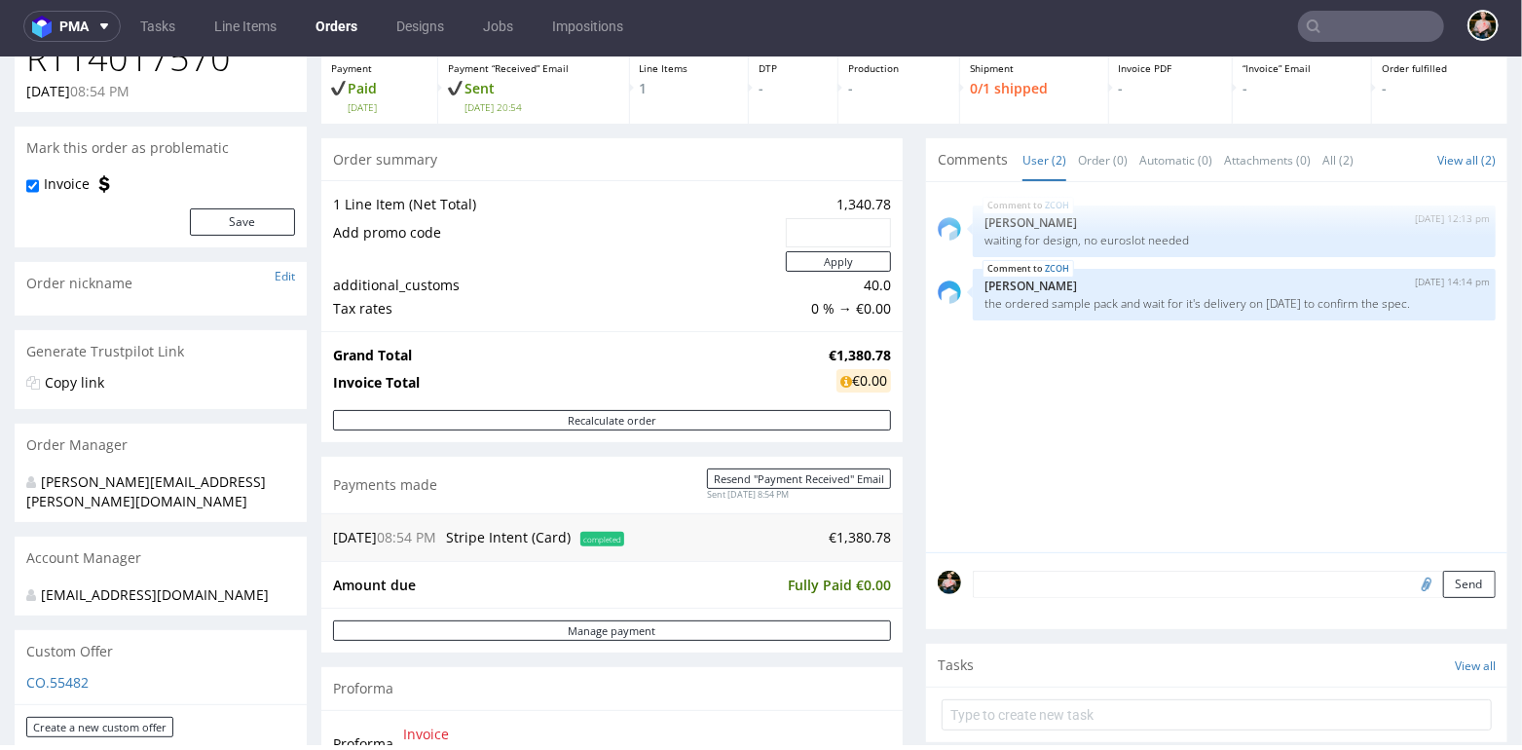
scroll to position [86, 0]
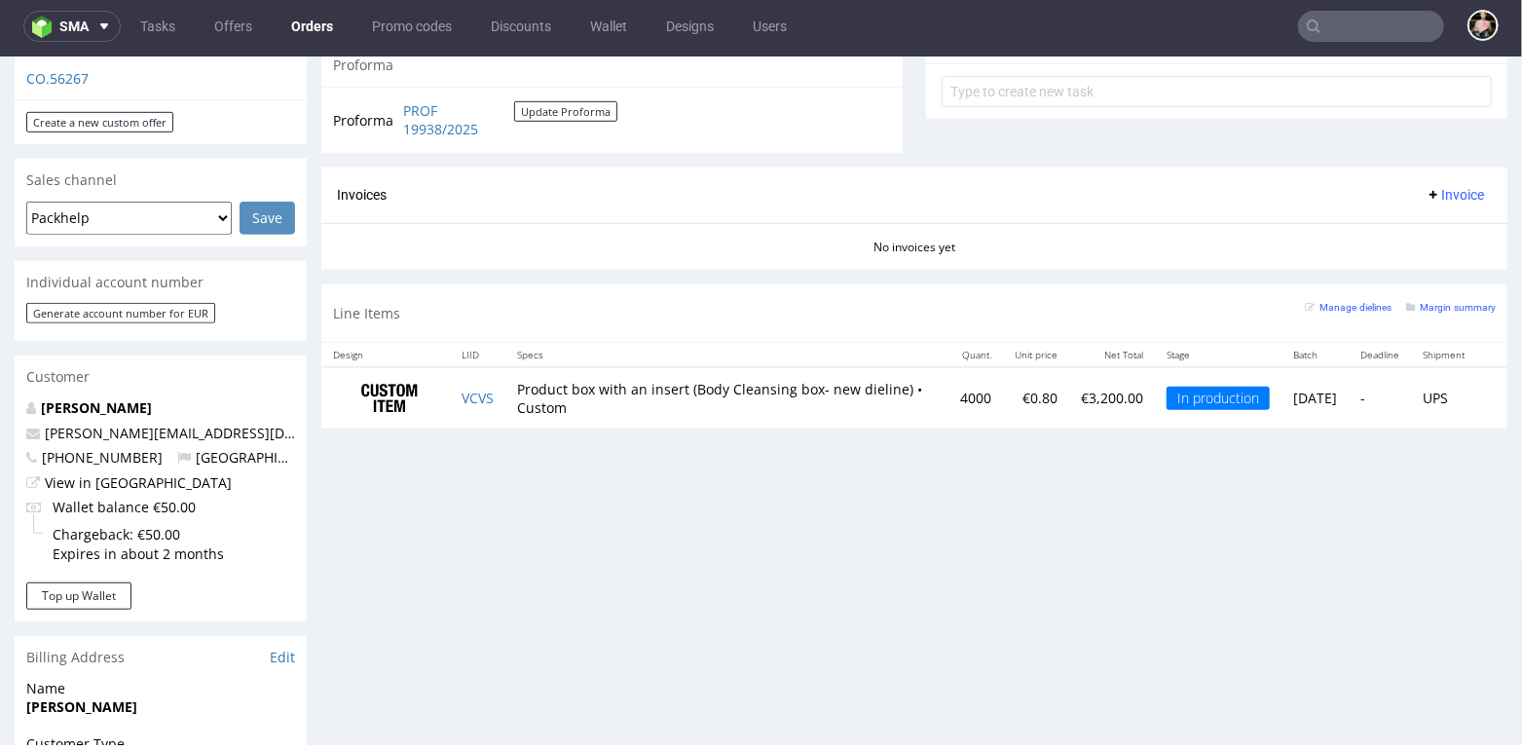
scroll to position [701, 0]
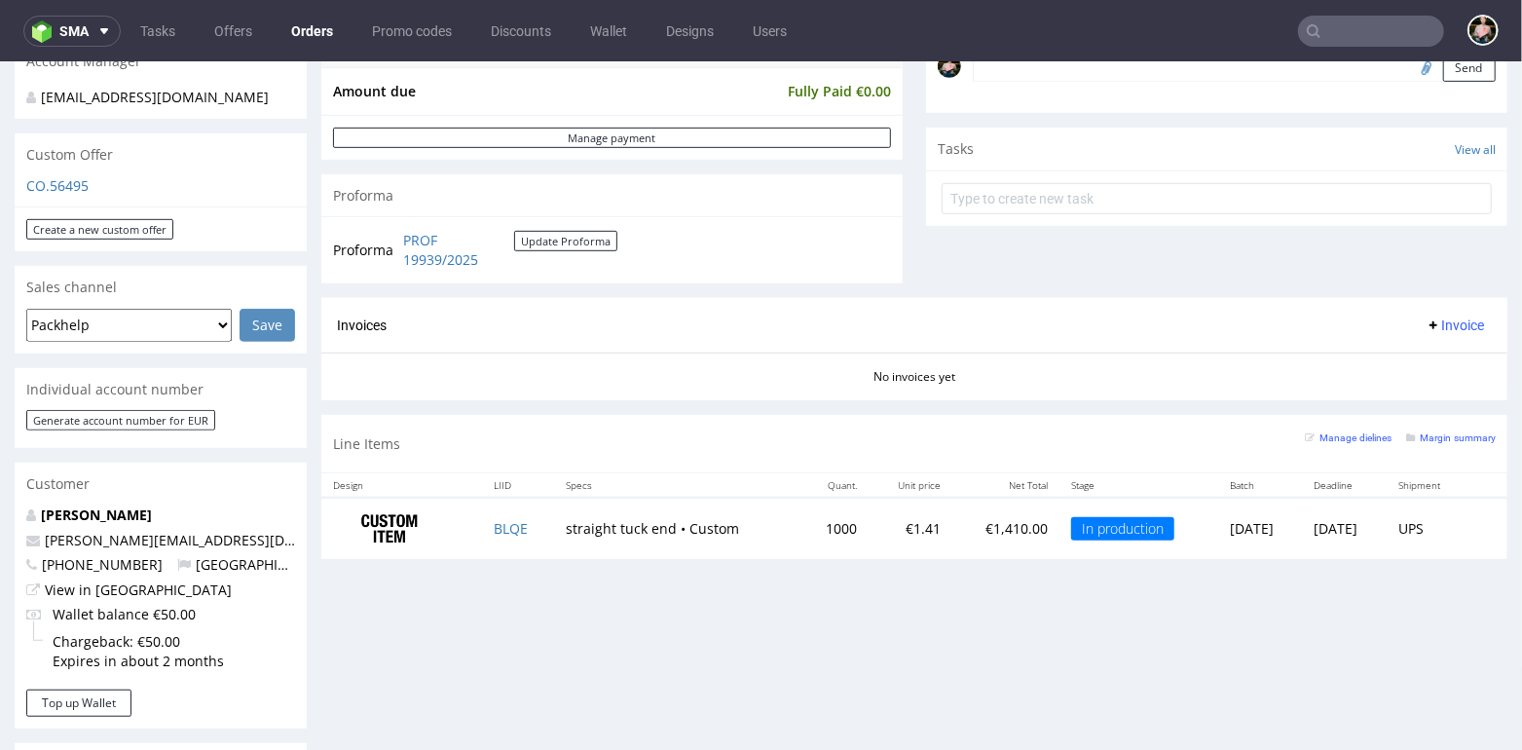
scroll to position [569, 0]
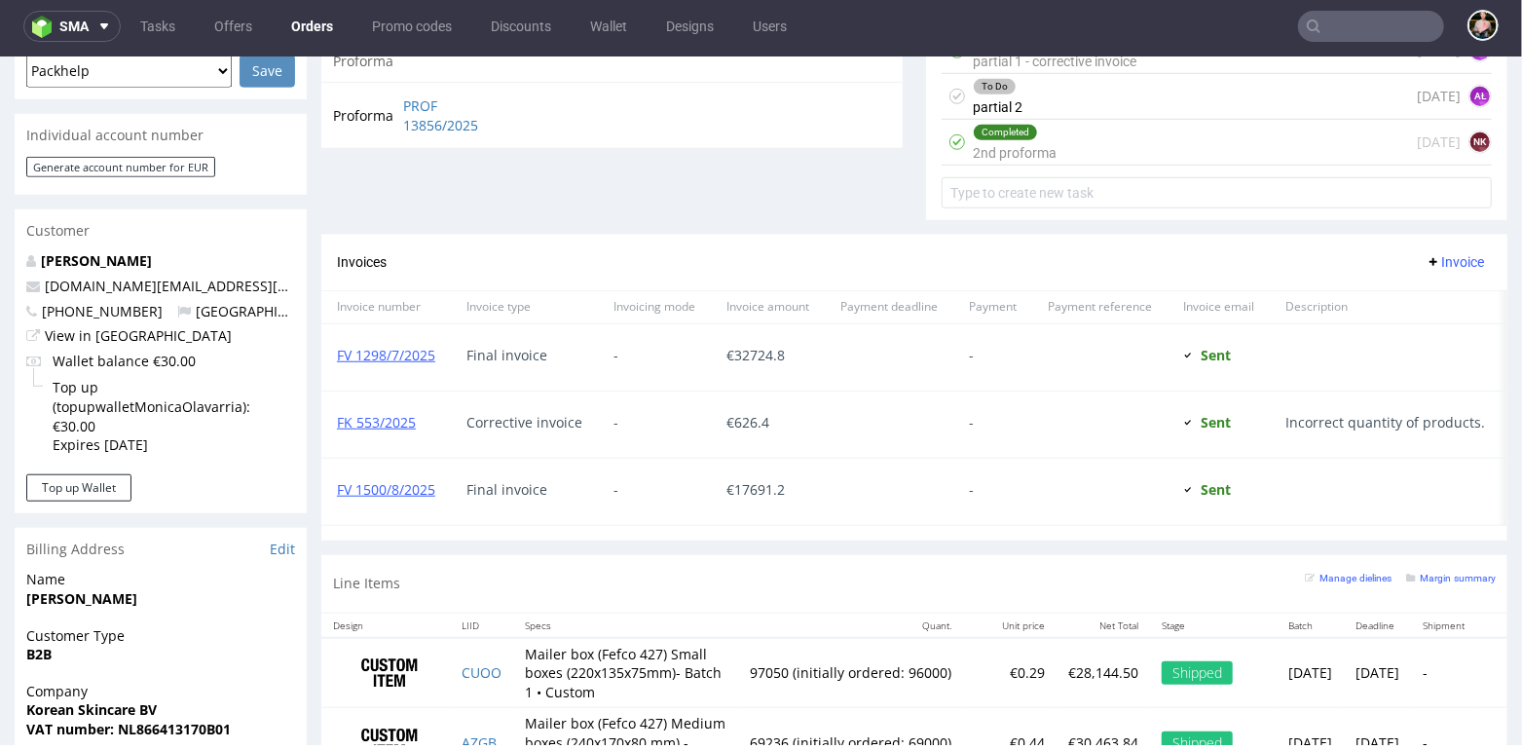
scroll to position [864, 0]
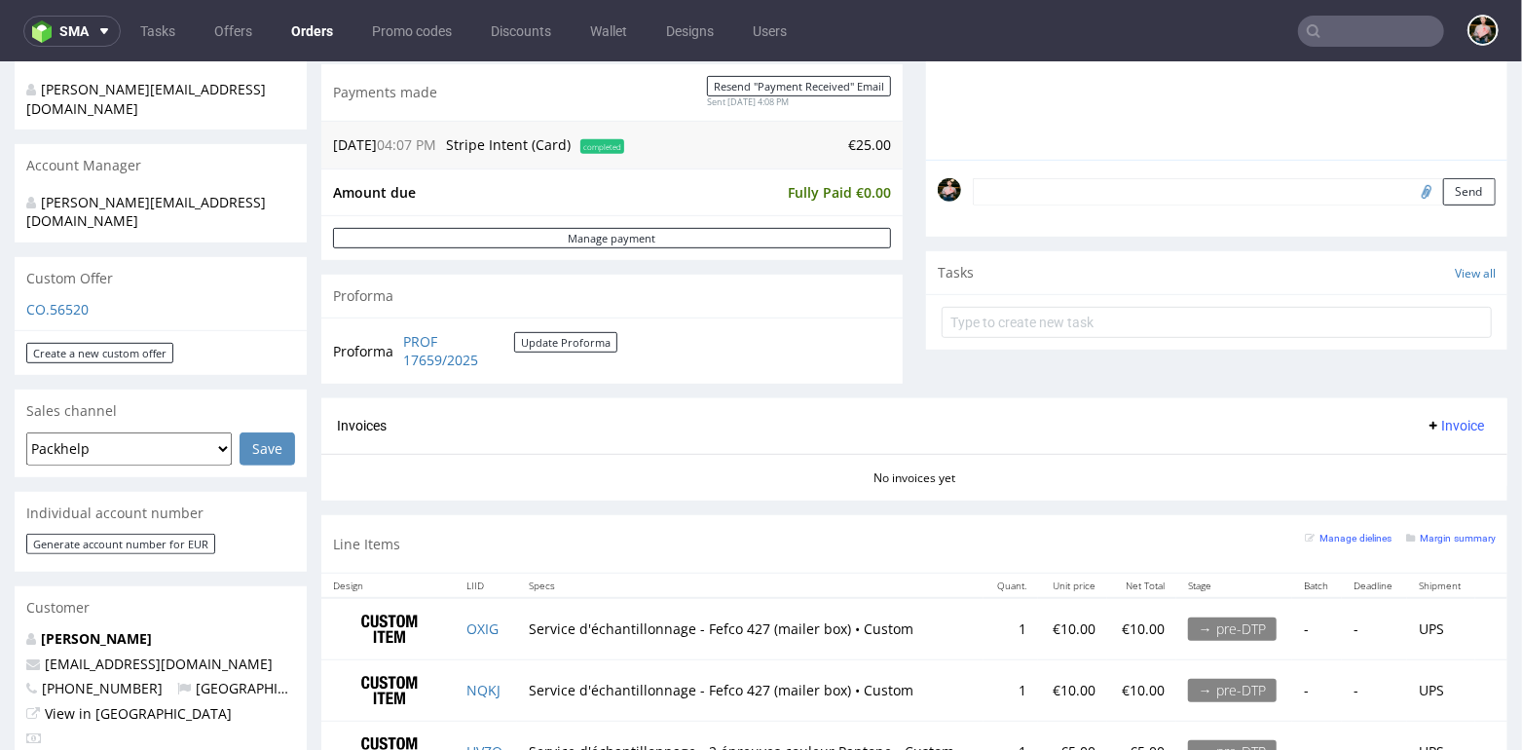
scroll to position [689, 0]
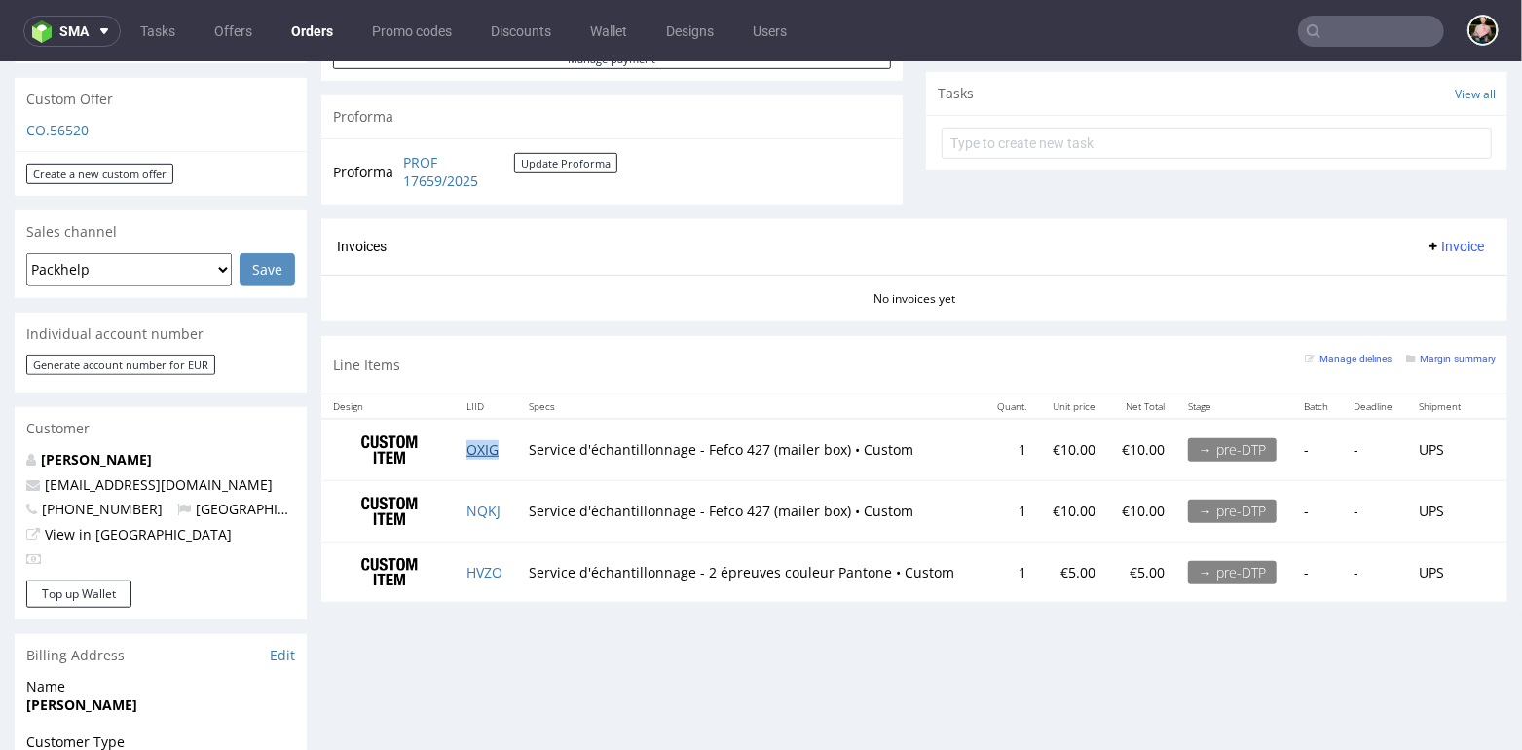
click at [480, 448] on link "OXIG" at bounding box center [483, 448] width 32 height 19
click at [486, 507] on link "NQKJ" at bounding box center [484, 510] width 34 height 19
click at [489, 566] on link "HVZO" at bounding box center [485, 571] width 36 height 19
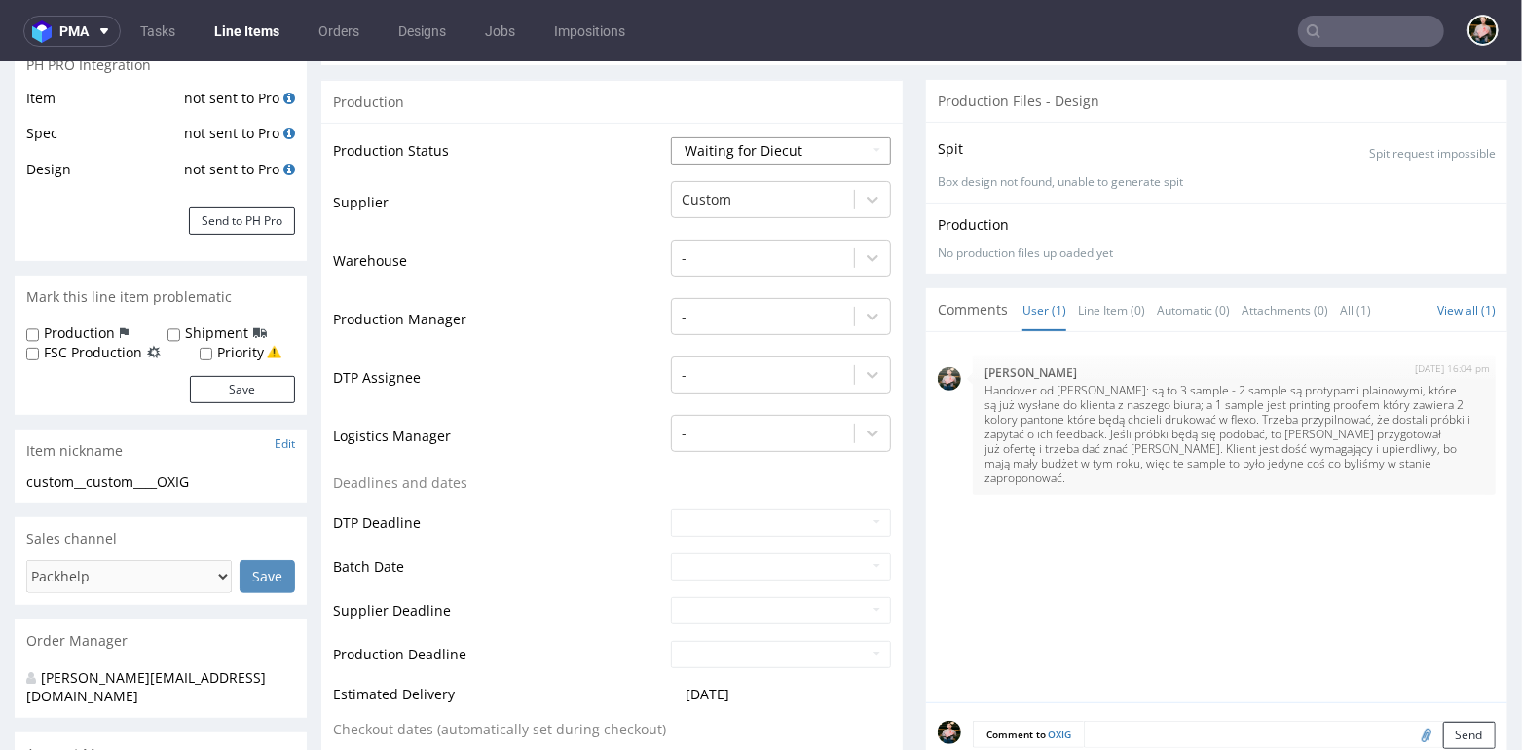
scroll to position [250, 0]
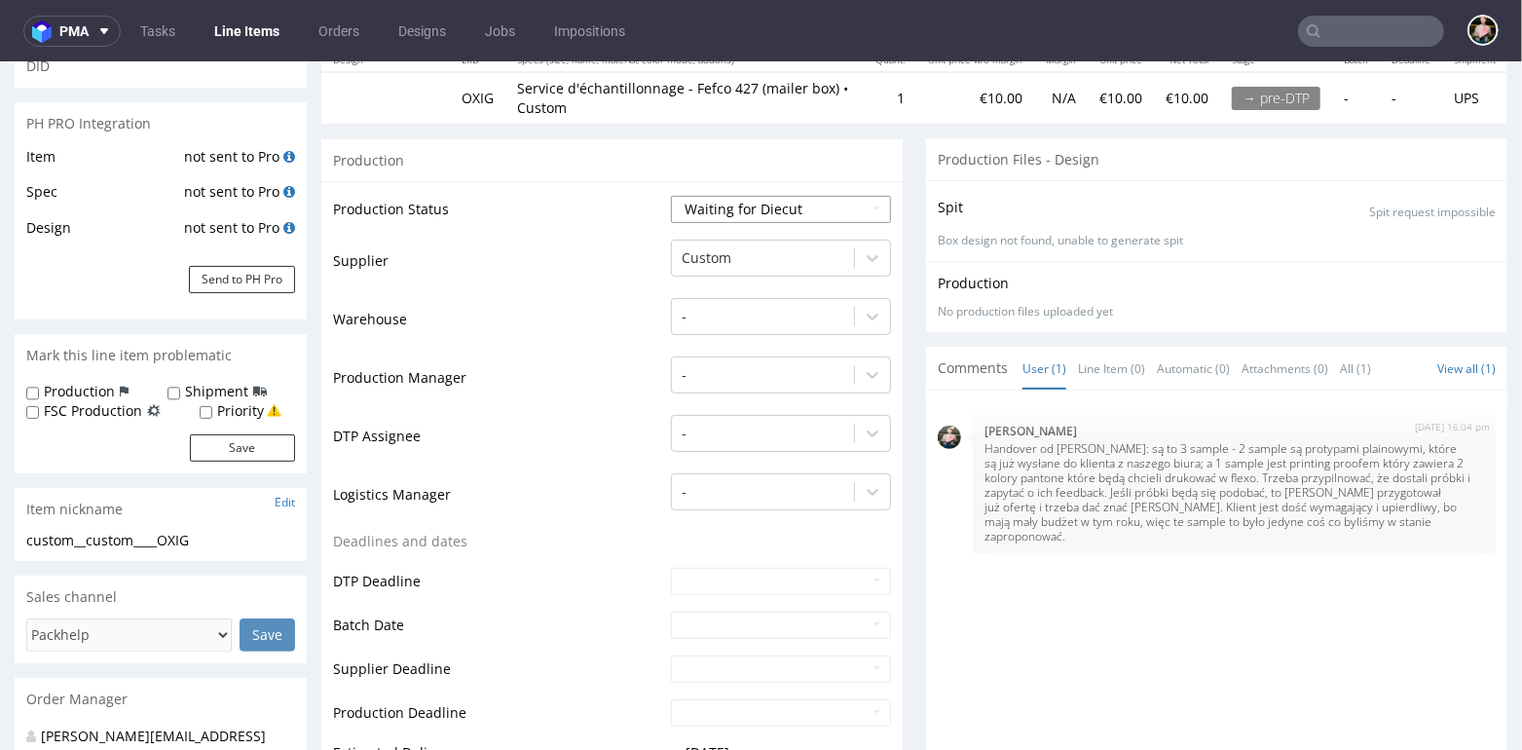
click at [760, 206] on select "Waiting for Artwork Waiting for Diecut Waiting for Mockup Waiting for DTP Waiti…" at bounding box center [781, 208] width 220 height 27
select select "production_complete"
click at [671, 195] on select "Waiting for Artwork Waiting for Diecut Waiting for Mockup Waiting for DTP Waiti…" at bounding box center [781, 208] width 220 height 27
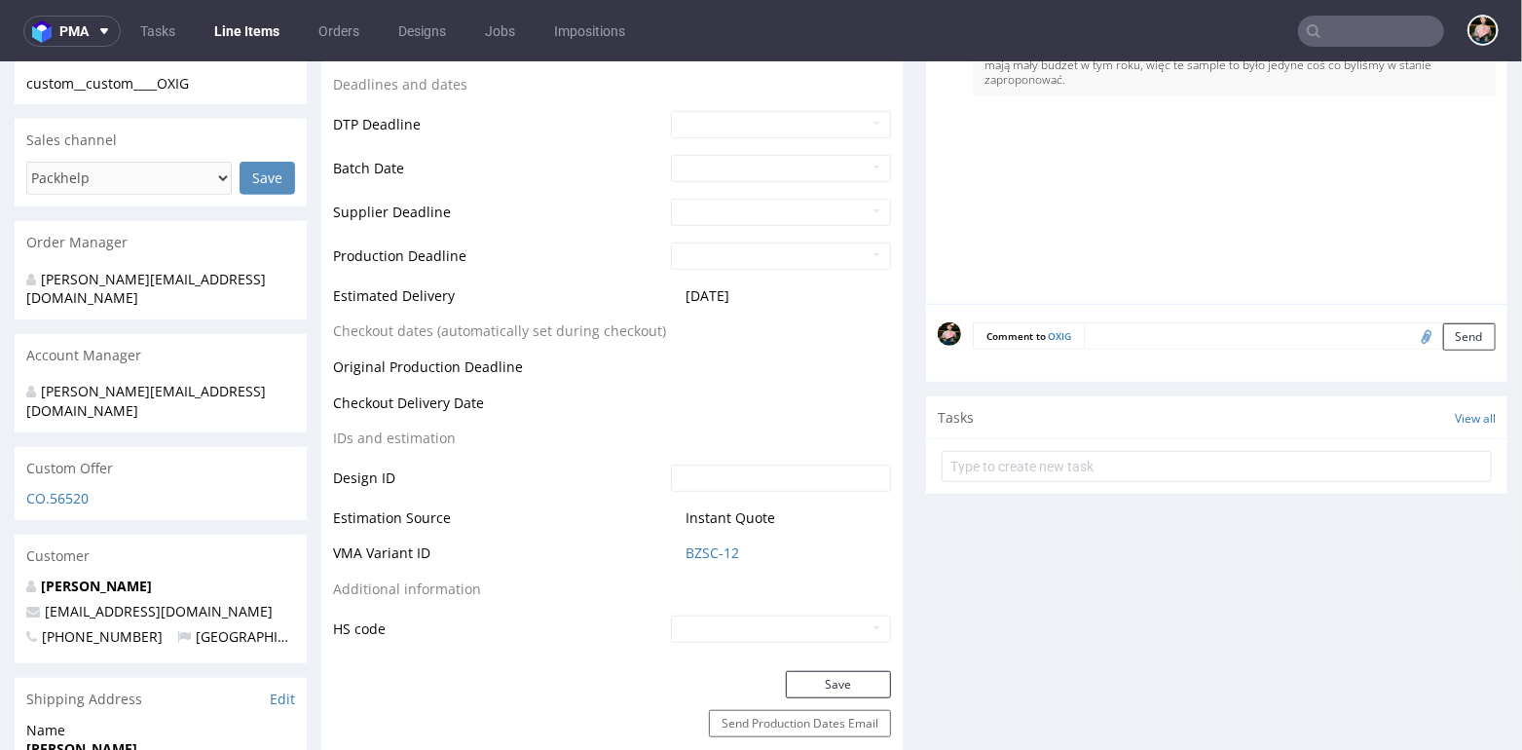
scroll to position [734, 0]
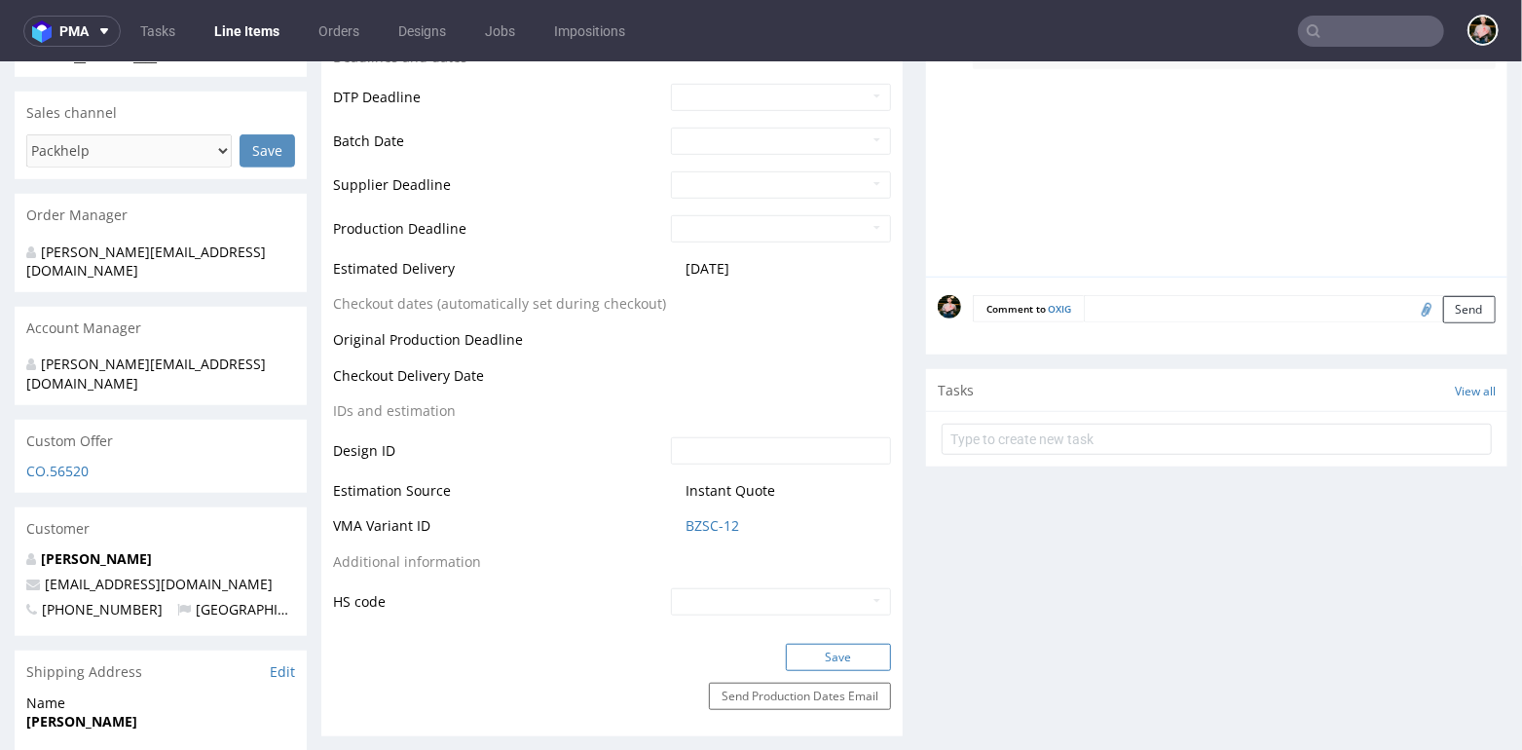
click at [821, 657] on button "Save" at bounding box center [838, 656] width 105 height 27
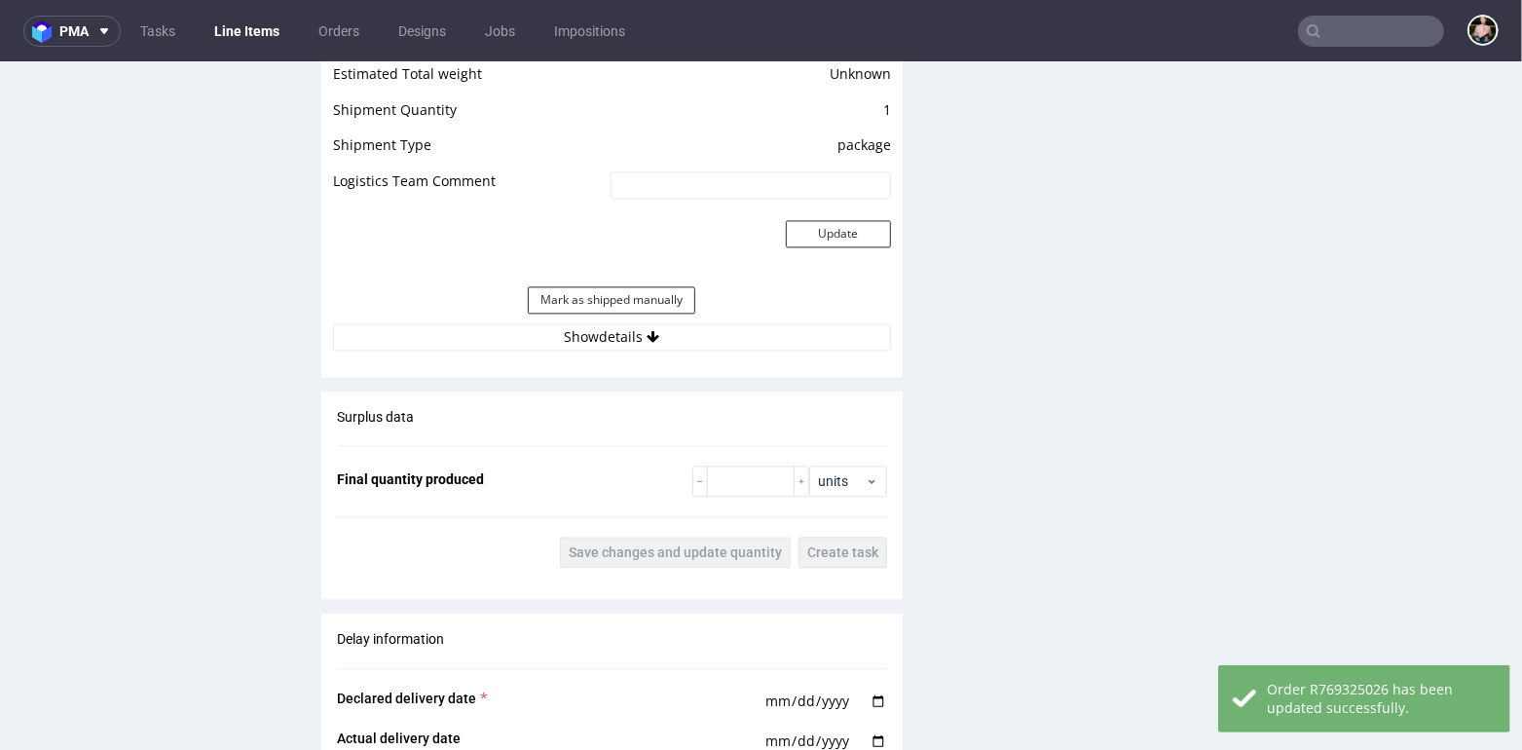
scroll to position [2584, 0]
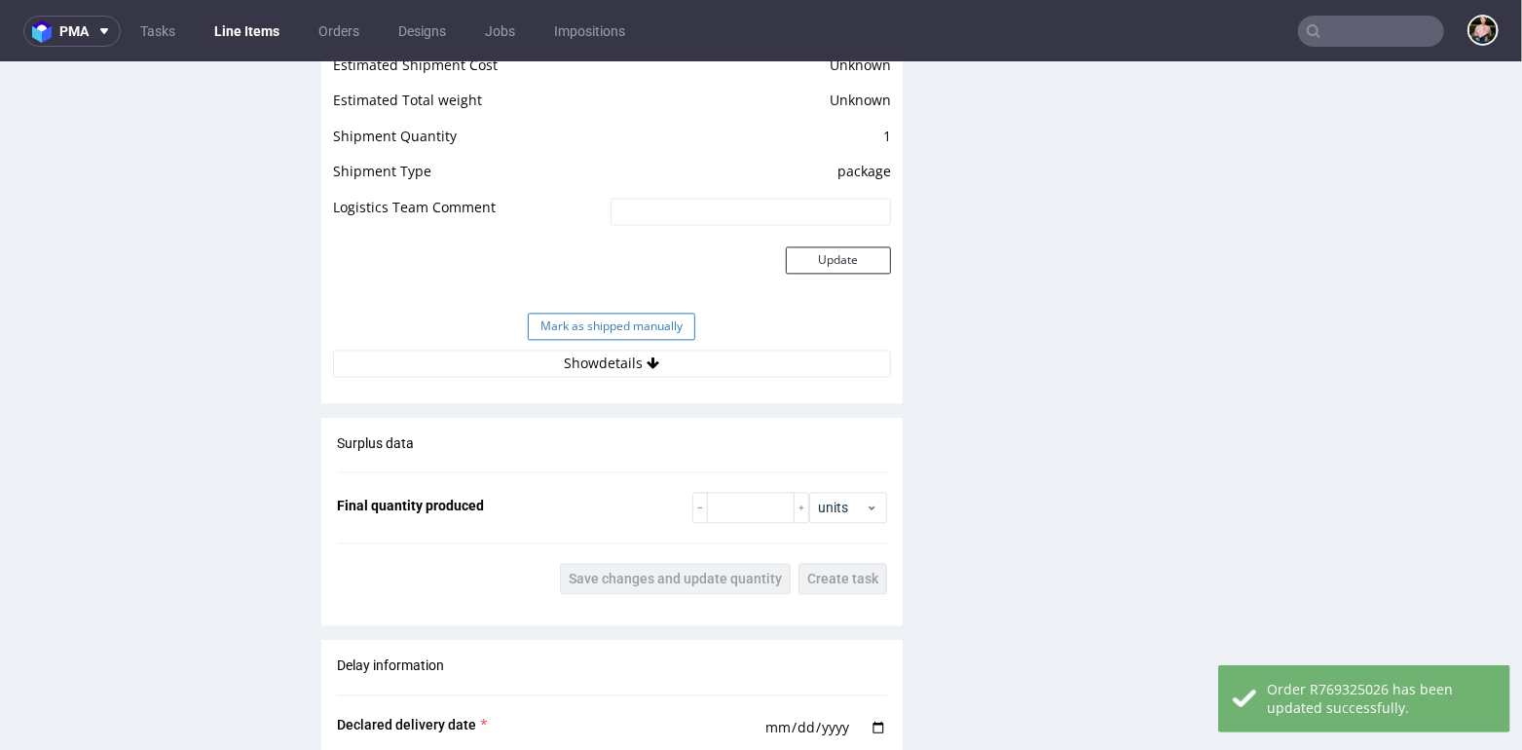
click at [576, 319] on button "Mark as shipped manually" at bounding box center [612, 325] width 168 height 27
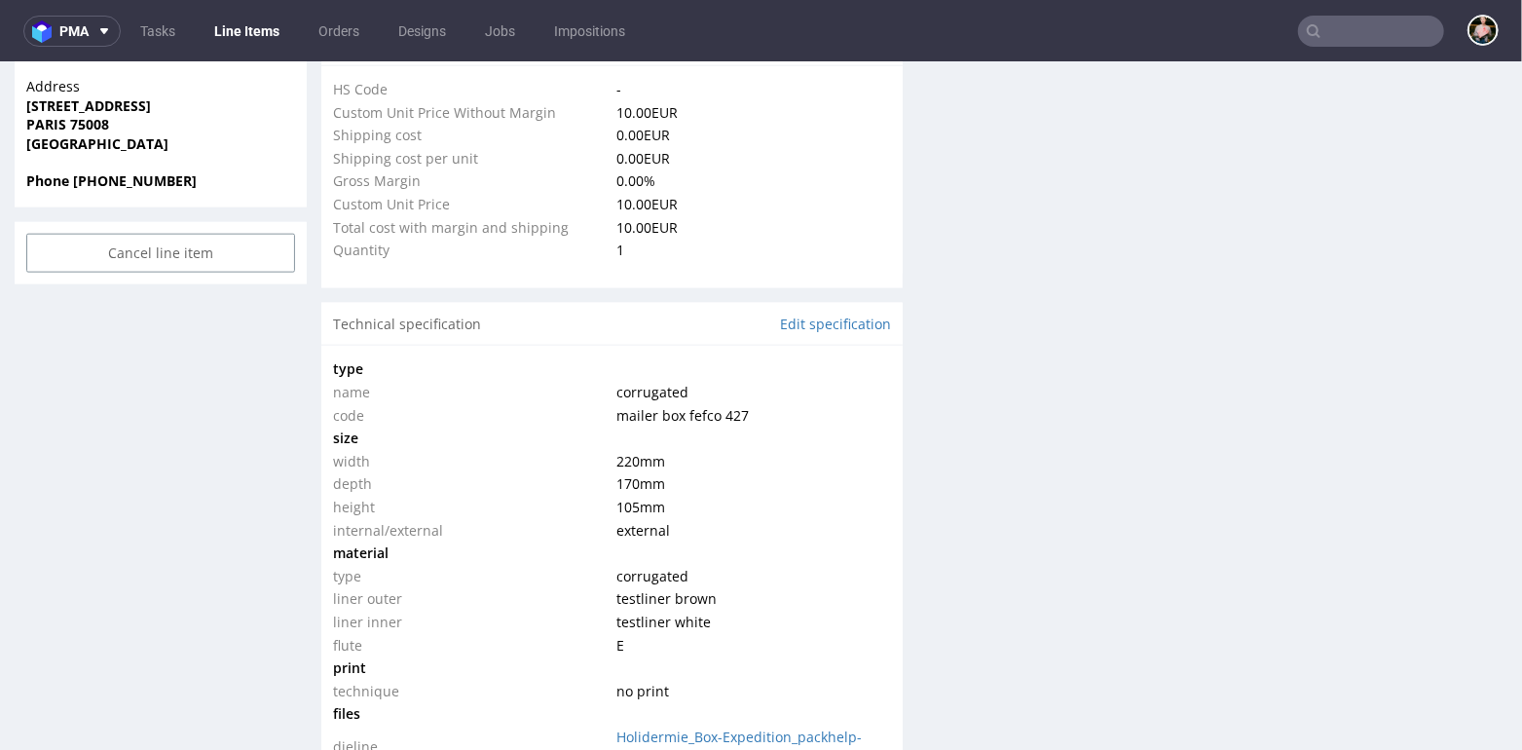
scroll to position [1530, 0]
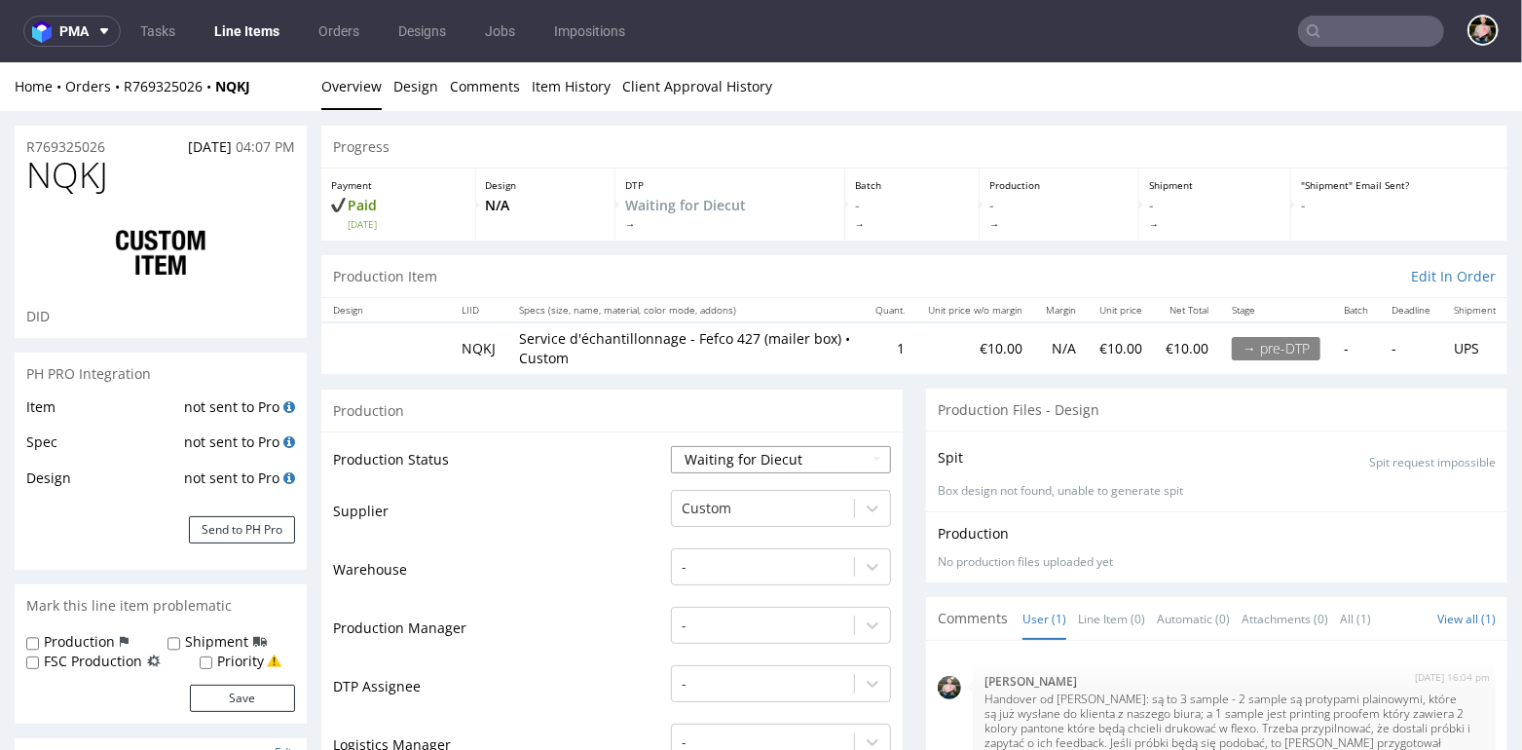
click at [739, 453] on select "Waiting for Artwork Waiting for Diecut Waiting for Mockup Waiting for DTP Waiti…" at bounding box center [781, 458] width 220 height 27
select select "production_complete"
click at [671, 445] on select "Waiting for Artwork Waiting for Diecut Waiting for Mockup Waiting for DTP Waiti…" at bounding box center [781, 458] width 220 height 27
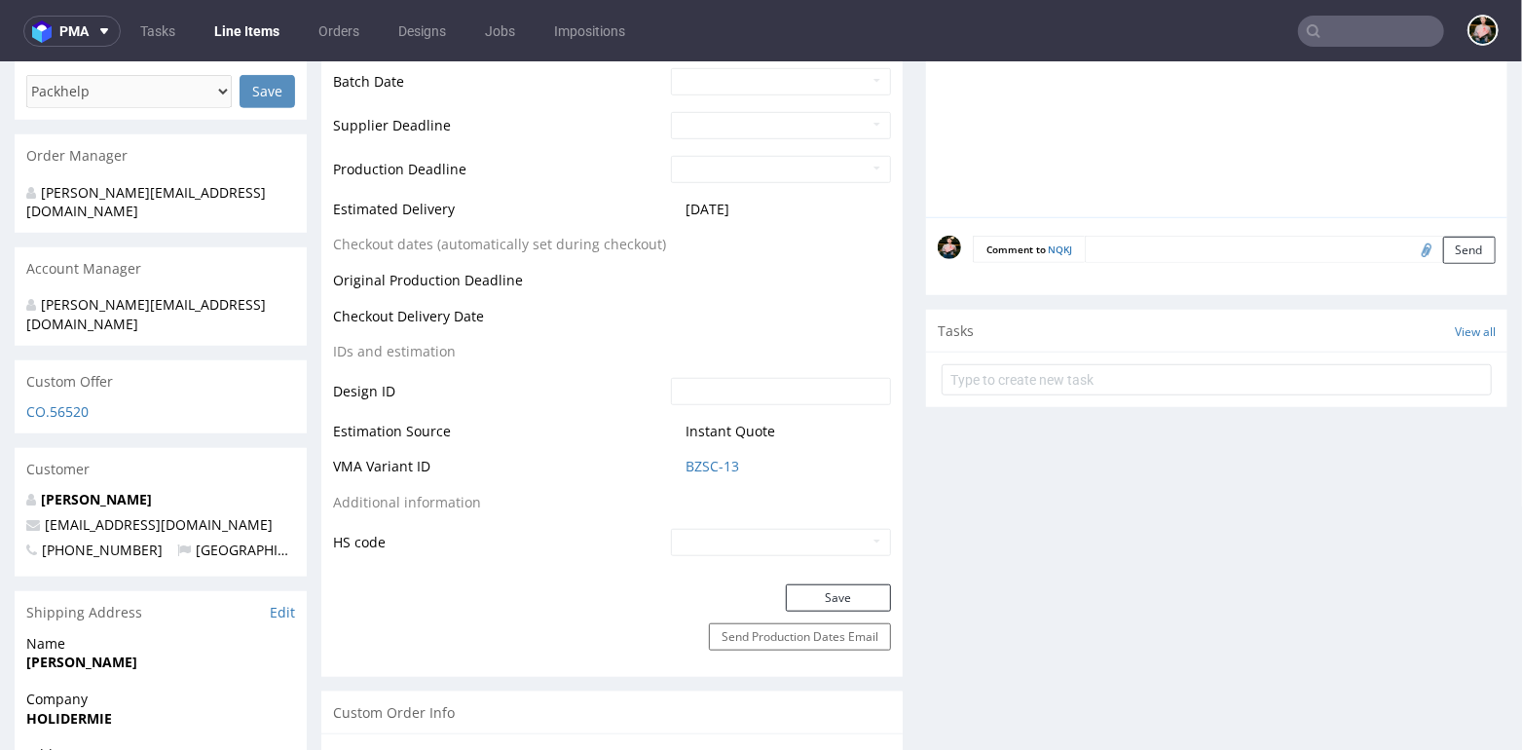
scroll to position [805, 0]
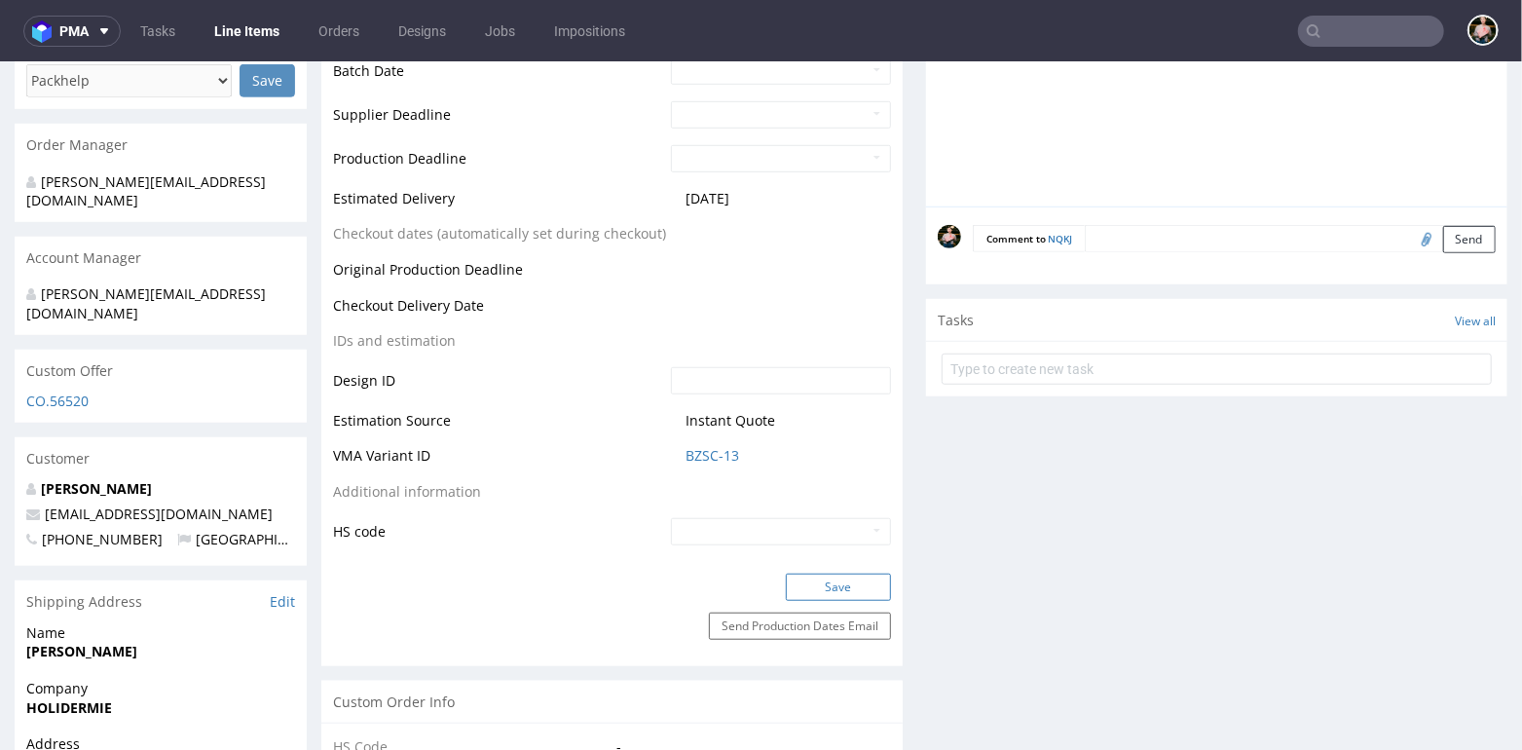
click at [830, 581] on button "Save" at bounding box center [838, 586] width 105 height 27
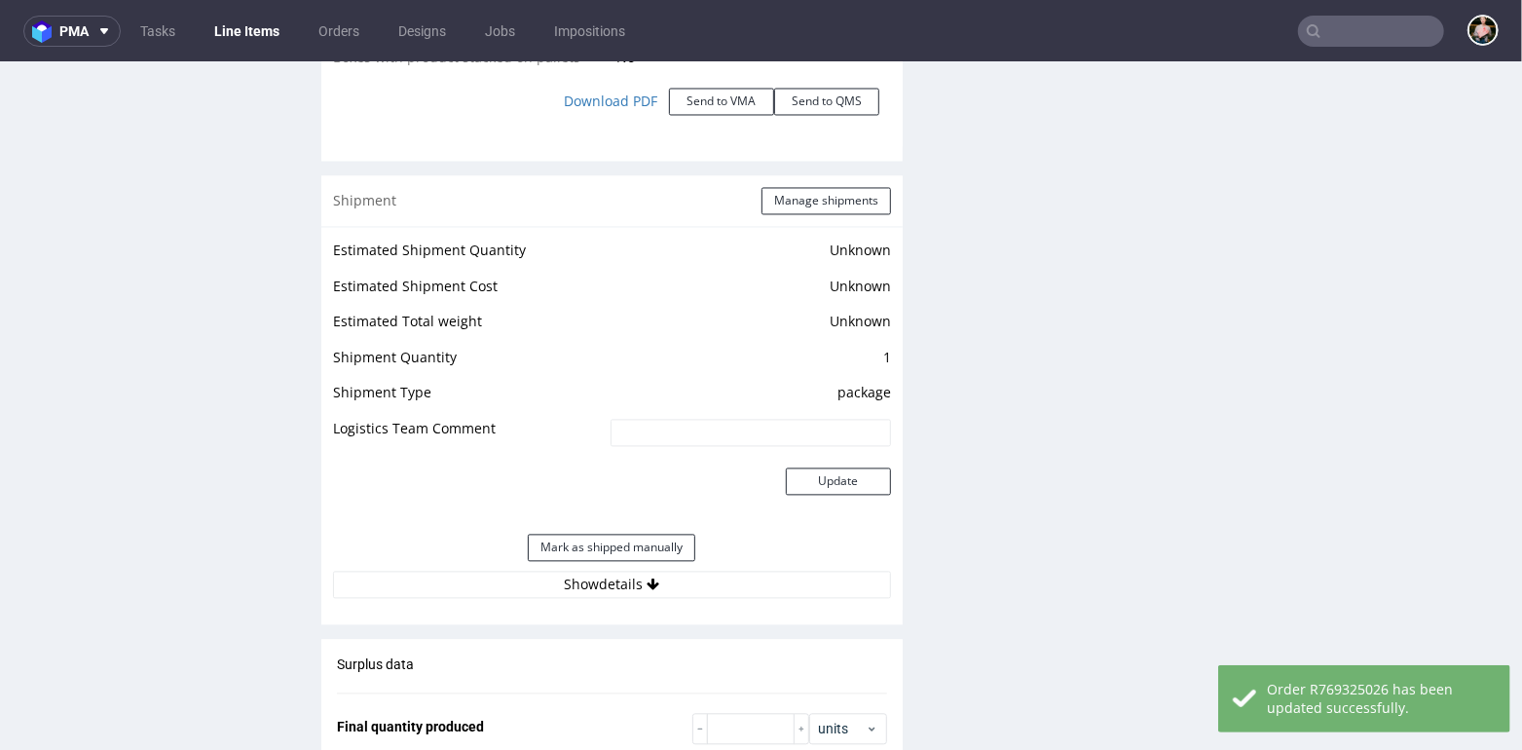
scroll to position [2364, 0]
click at [604, 538] on button "Mark as shipped manually" at bounding box center [612, 545] width 168 height 27
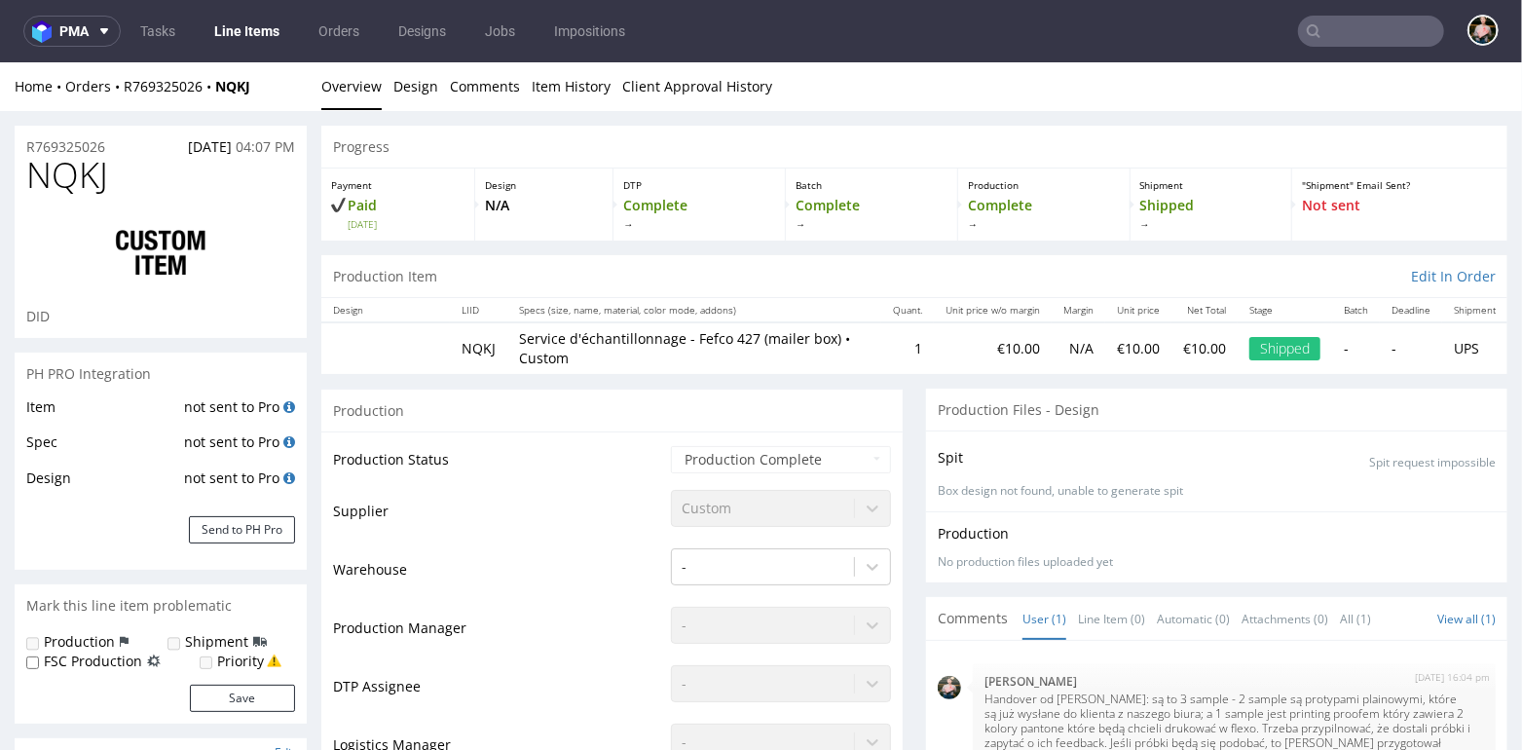
scroll to position [1657, 0]
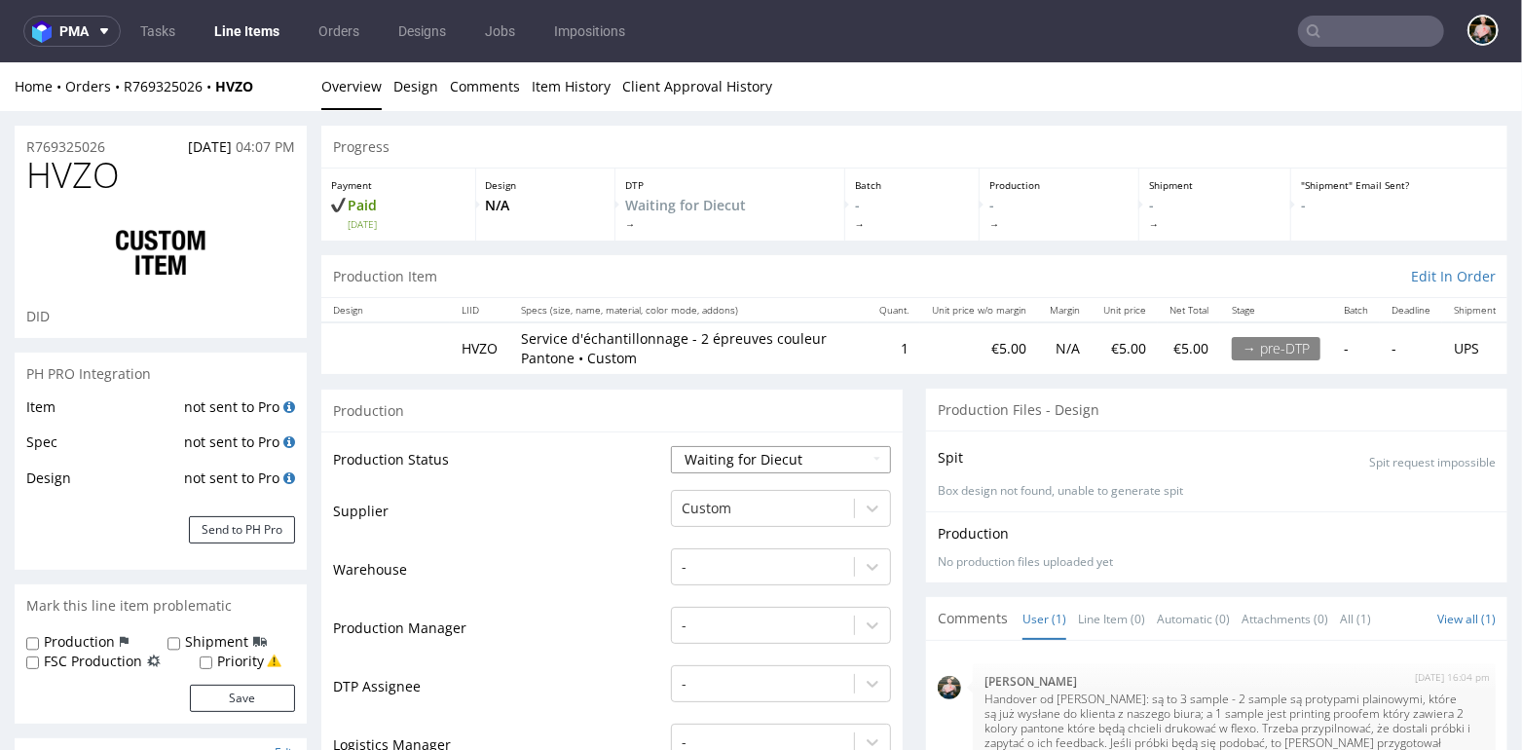
click at [747, 445] on select "Waiting for Artwork Waiting for Diecut Waiting for Mockup Waiting for DTP Waiti…" at bounding box center [781, 458] width 220 height 27
select select "production_complete"
click at [671, 445] on select "Waiting for Artwork Waiting for Diecut Waiting for Mockup Waiting for DTP Waiti…" at bounding box center [781, 458] width 220 height 27
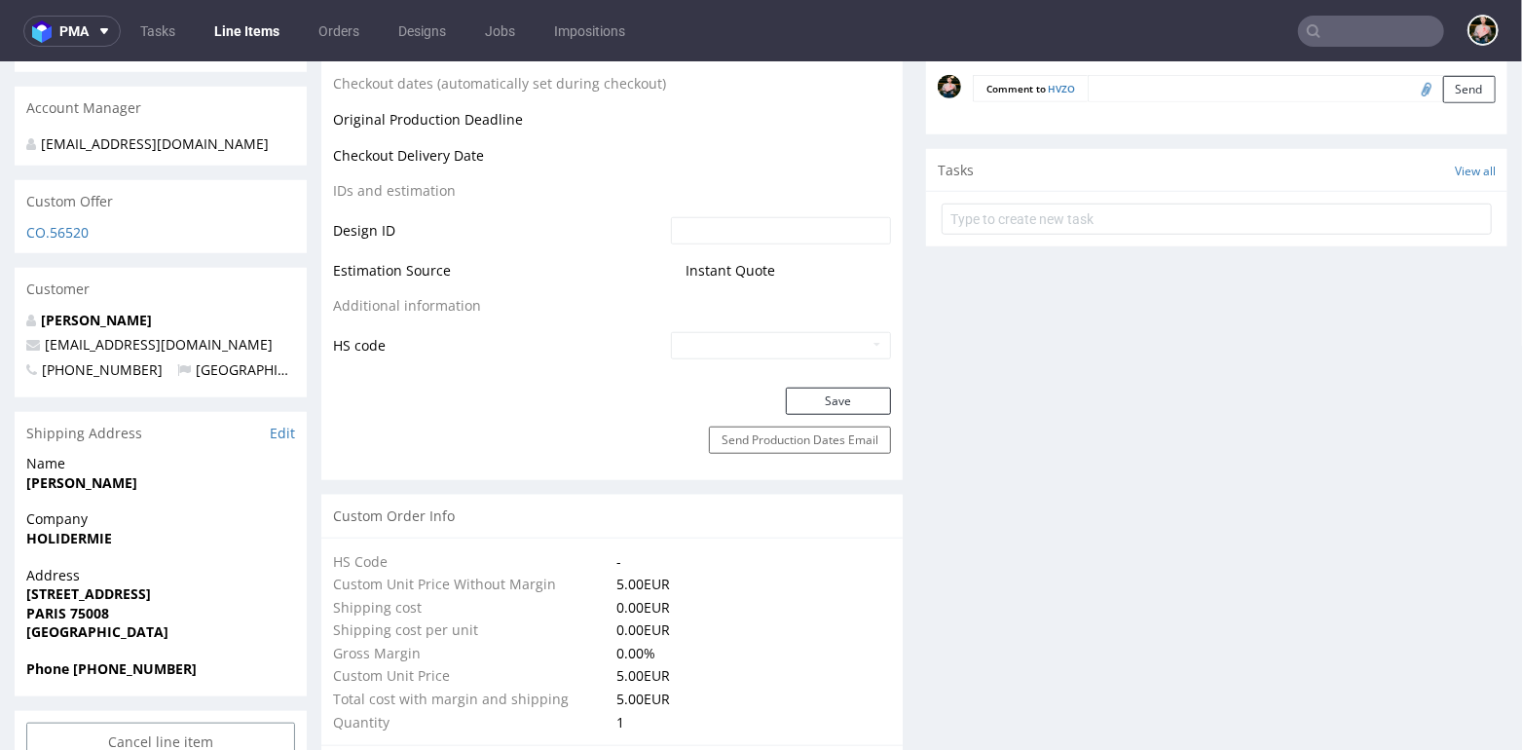
scroll to position [976, 0]
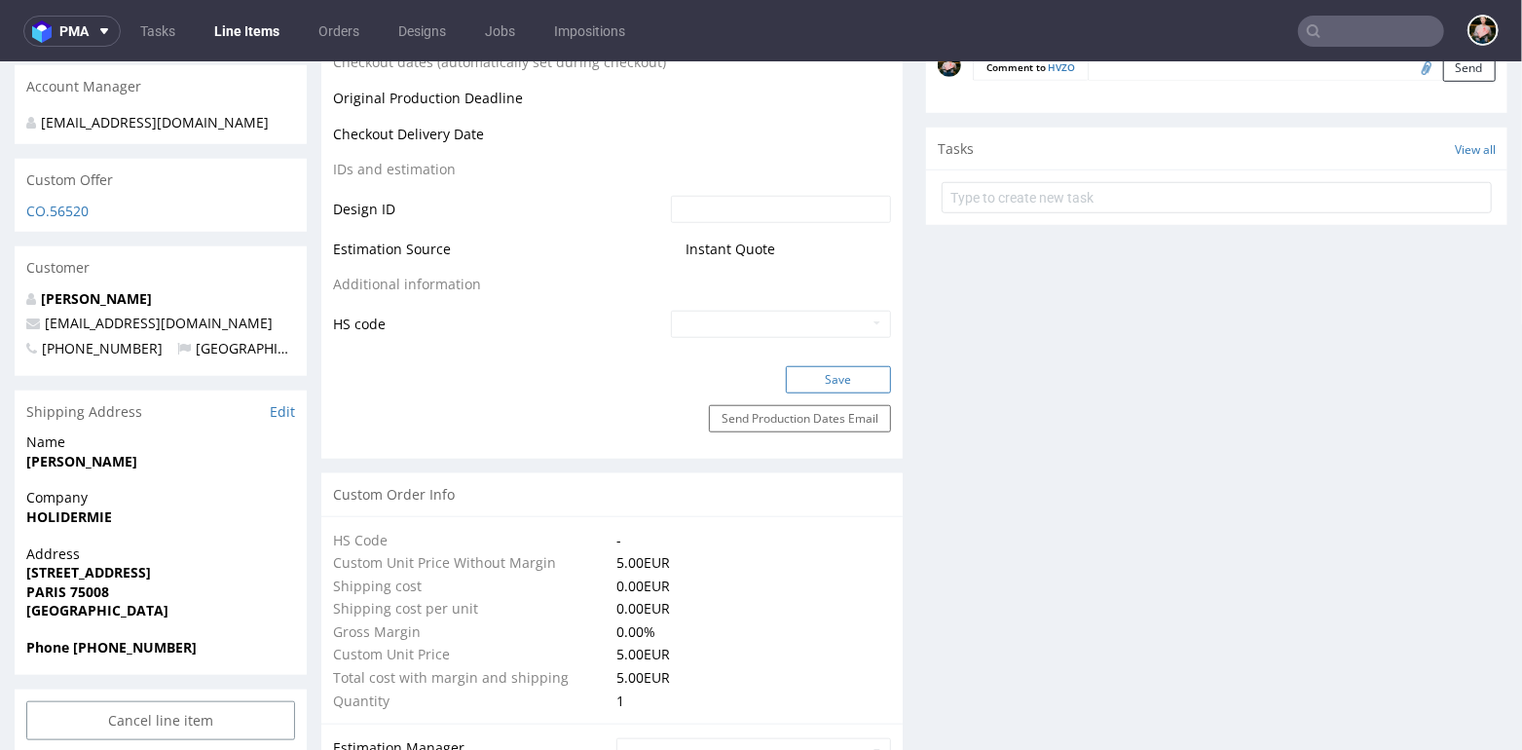
click at [843, 378] on button "Save" at bounding box center [838, 378] width 105 height 27
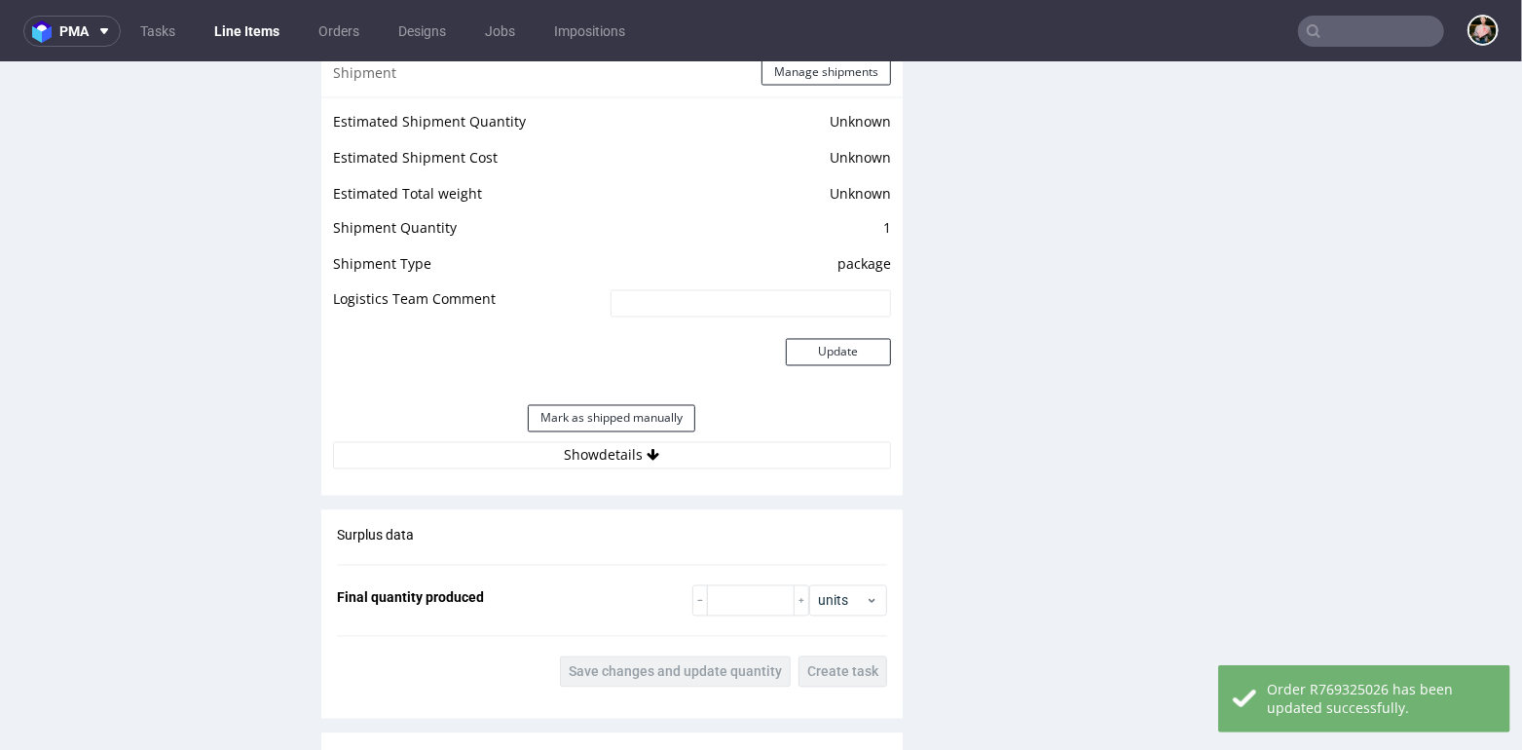
scroll to position [2120, 0]
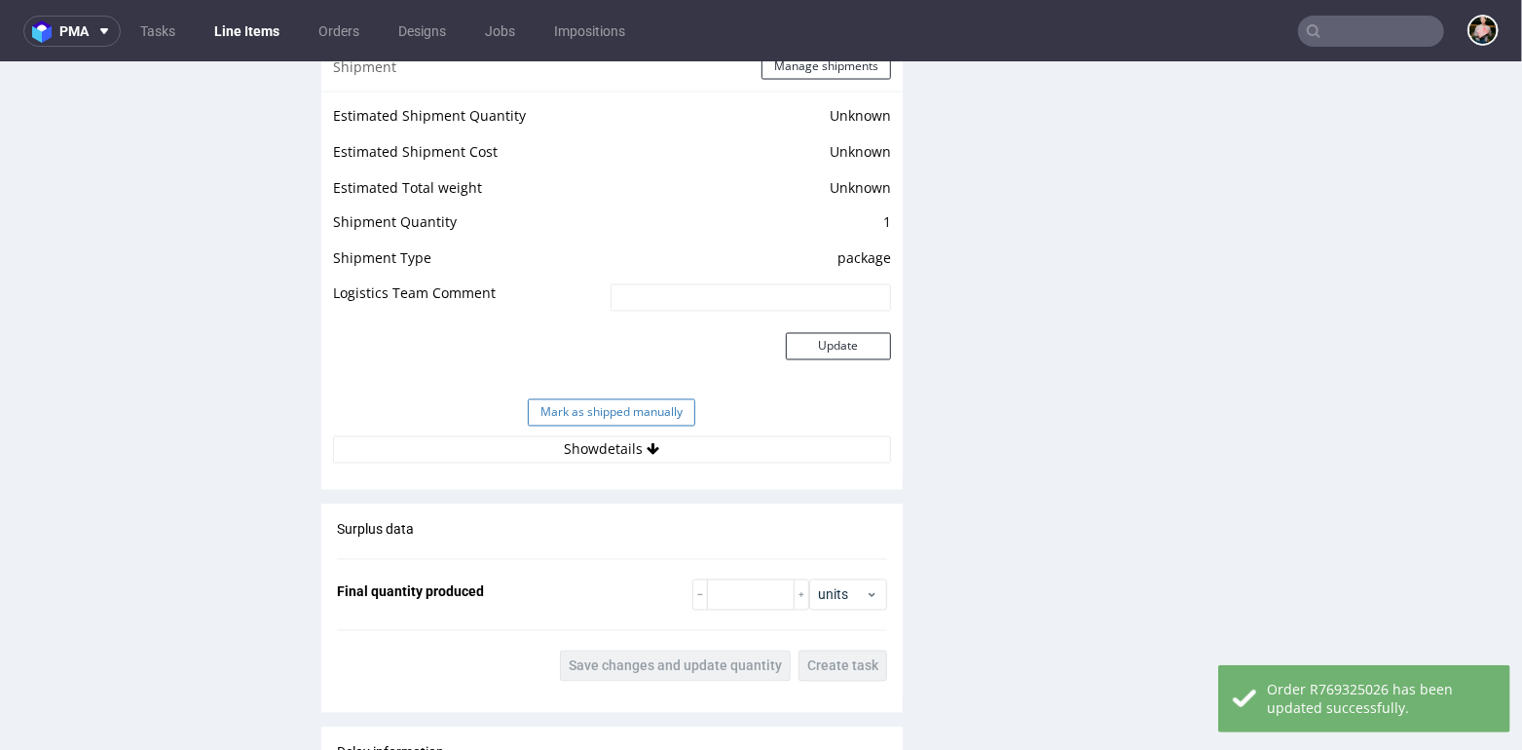
click at [612, 409] on button "Mark as shipped manually" at bounding box center [612, 411] width 168 height 27
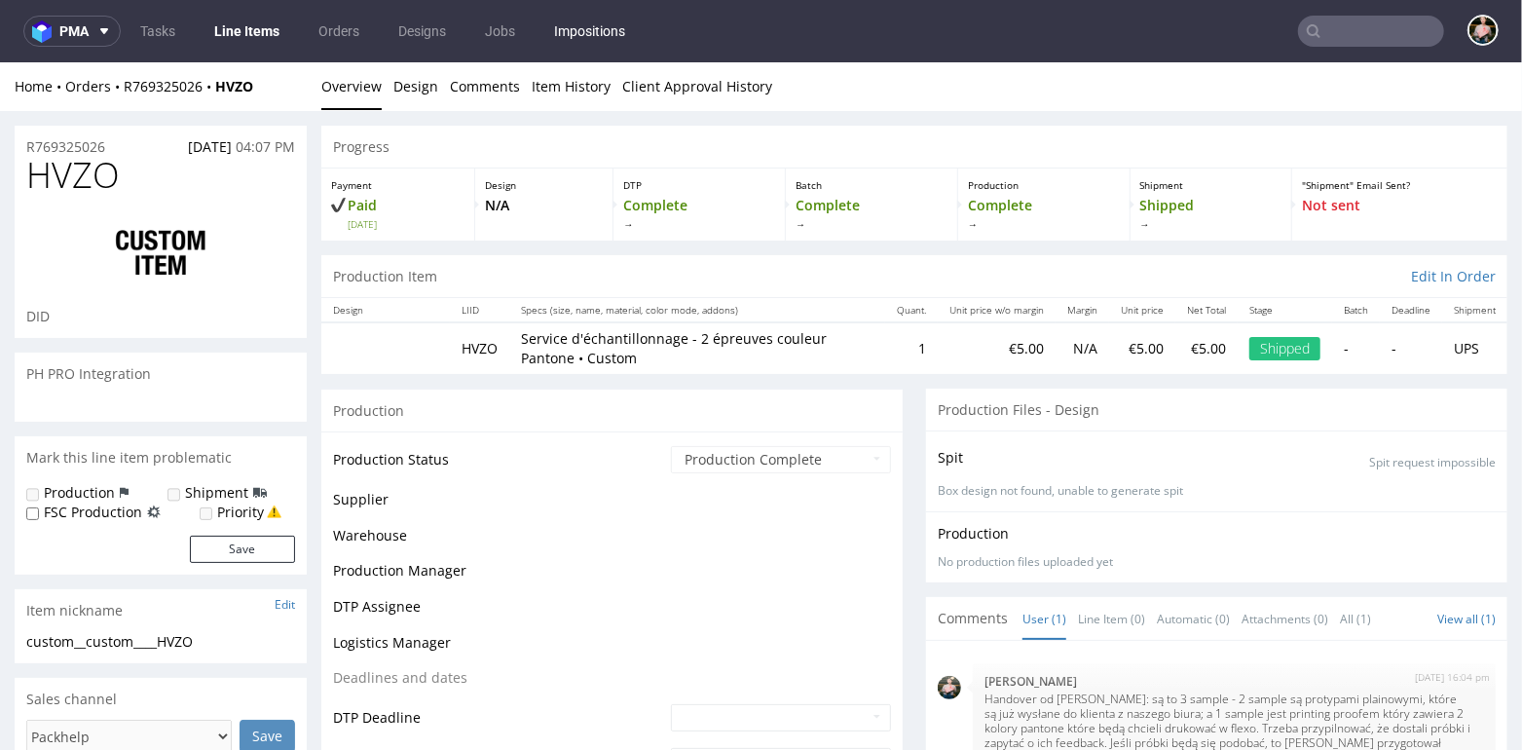
scroll to position [1643, 0]
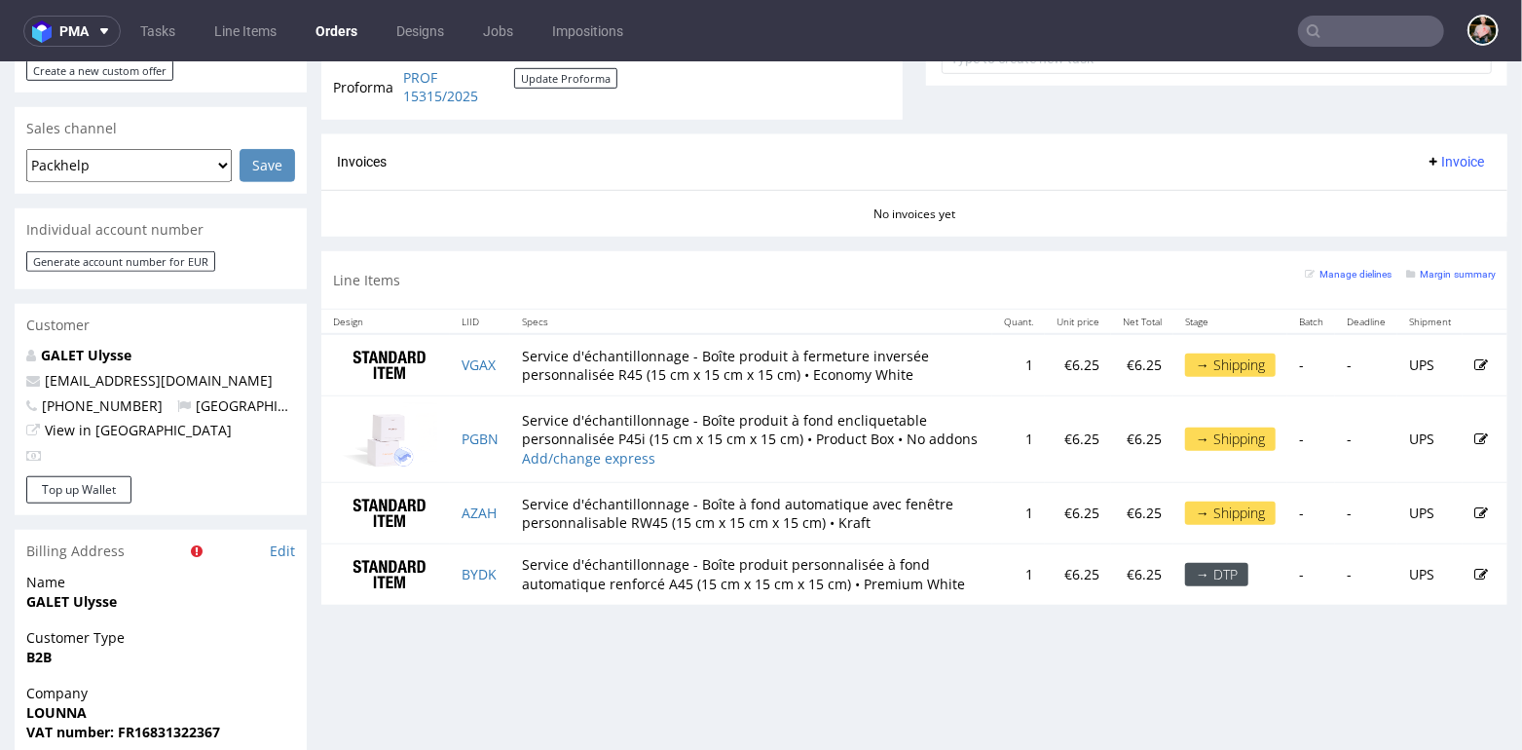
scroll to position [806, 0]
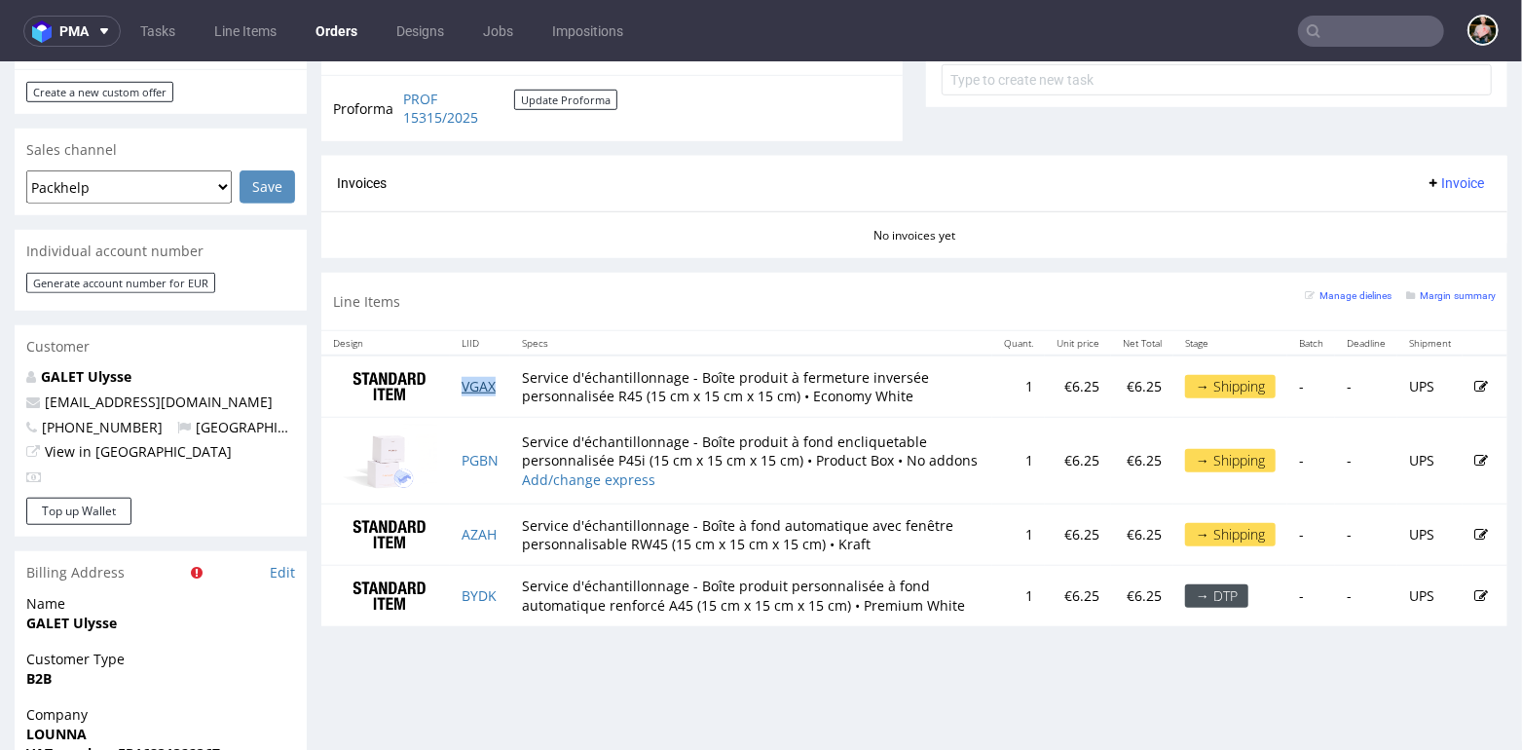
click at [468, 379] on link "VGAX" at bounding box center [479, 385] width 34 height 19
click at [478, 453] on link "PGBN" at bounding box center [480, 459] width 37 height 19
click at [476, 524] on link "AZAH" at bounding box center [479, 533] width 35 height 19
click at [479, 592] on link "BYDK" at bounding box center [479, 594] width 35 height 19
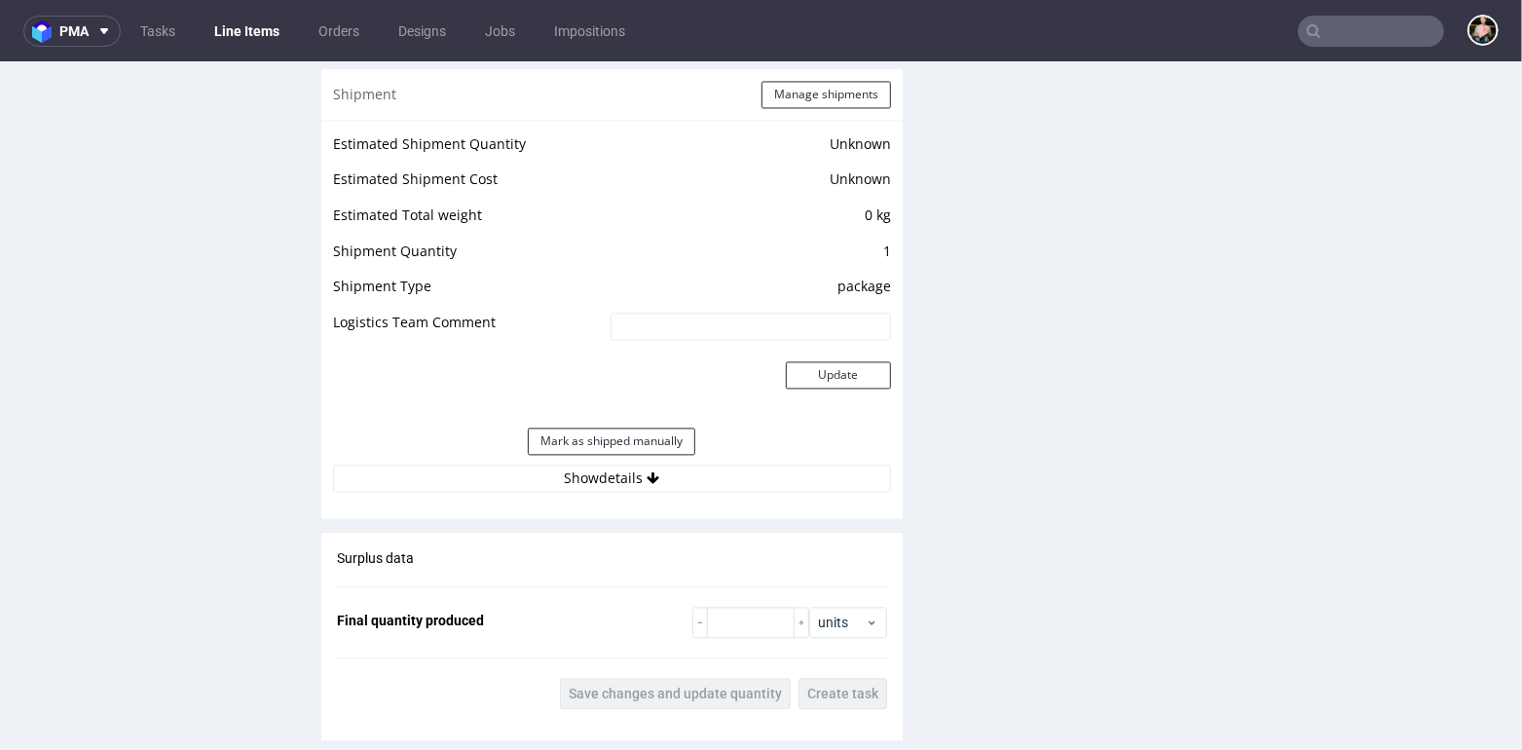
scroll to position [2421, 0]
click at [632, 444] on button "Mark as shipped manually" at bounding box center [612, 441] width 168 height 27
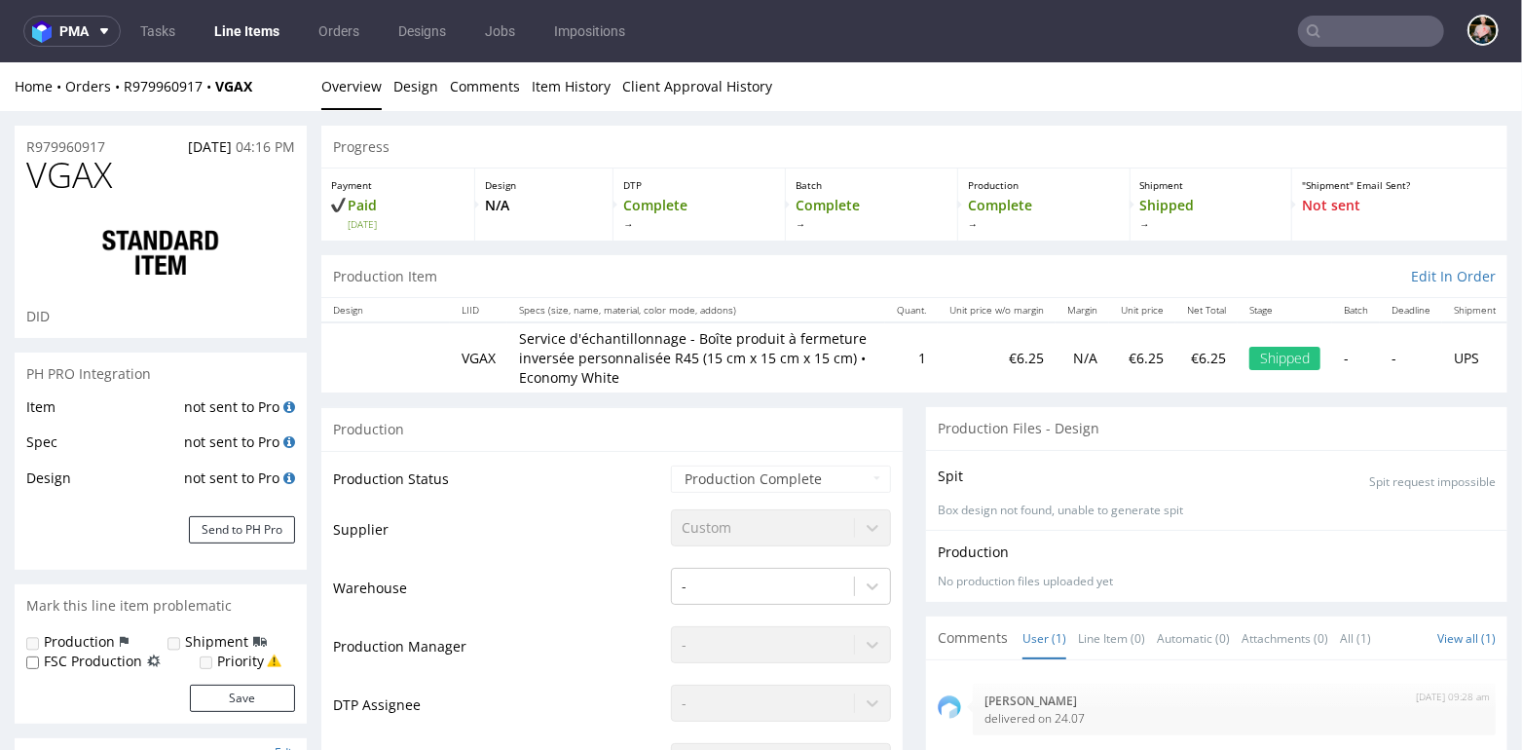
scroll to position [1763, 0]
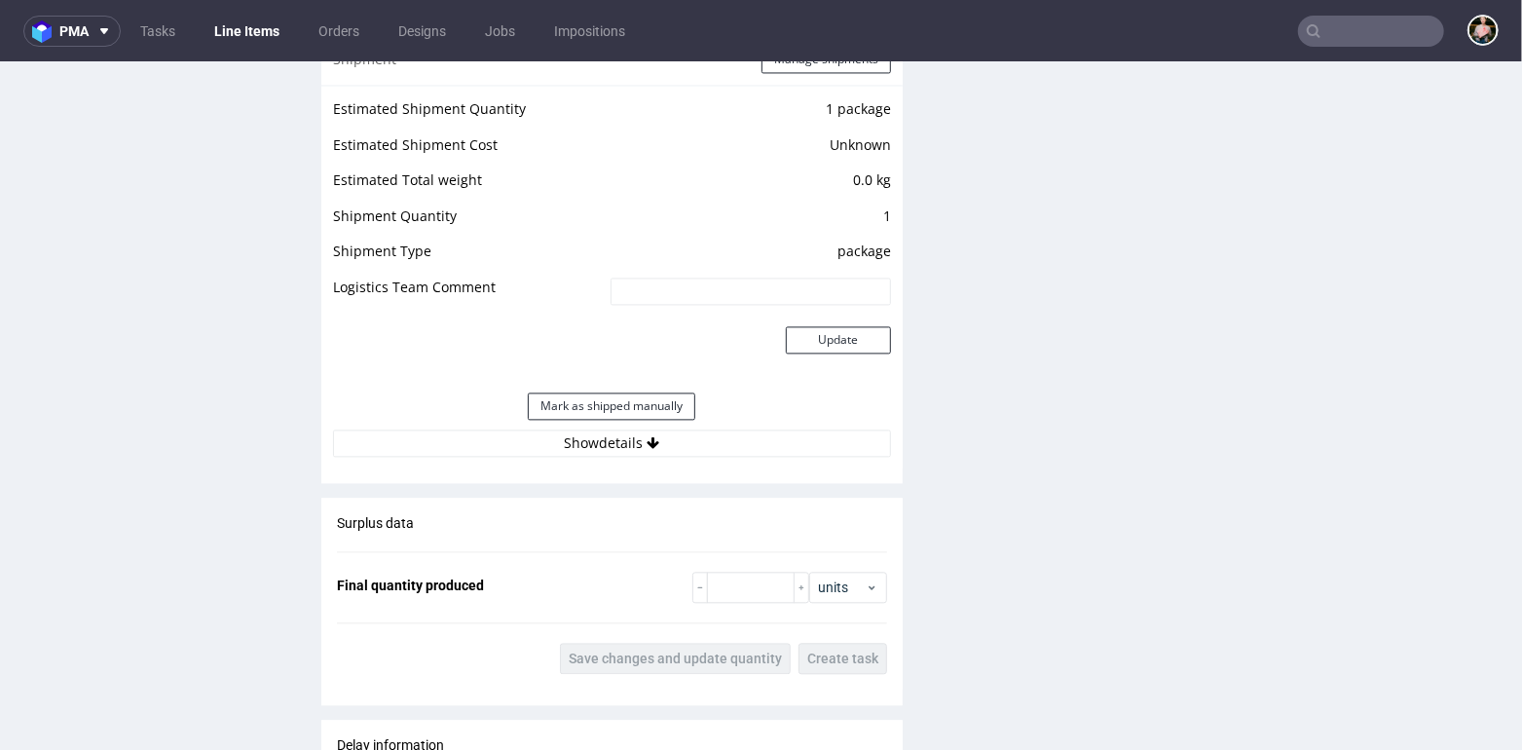
scroll to position [2520, 0]
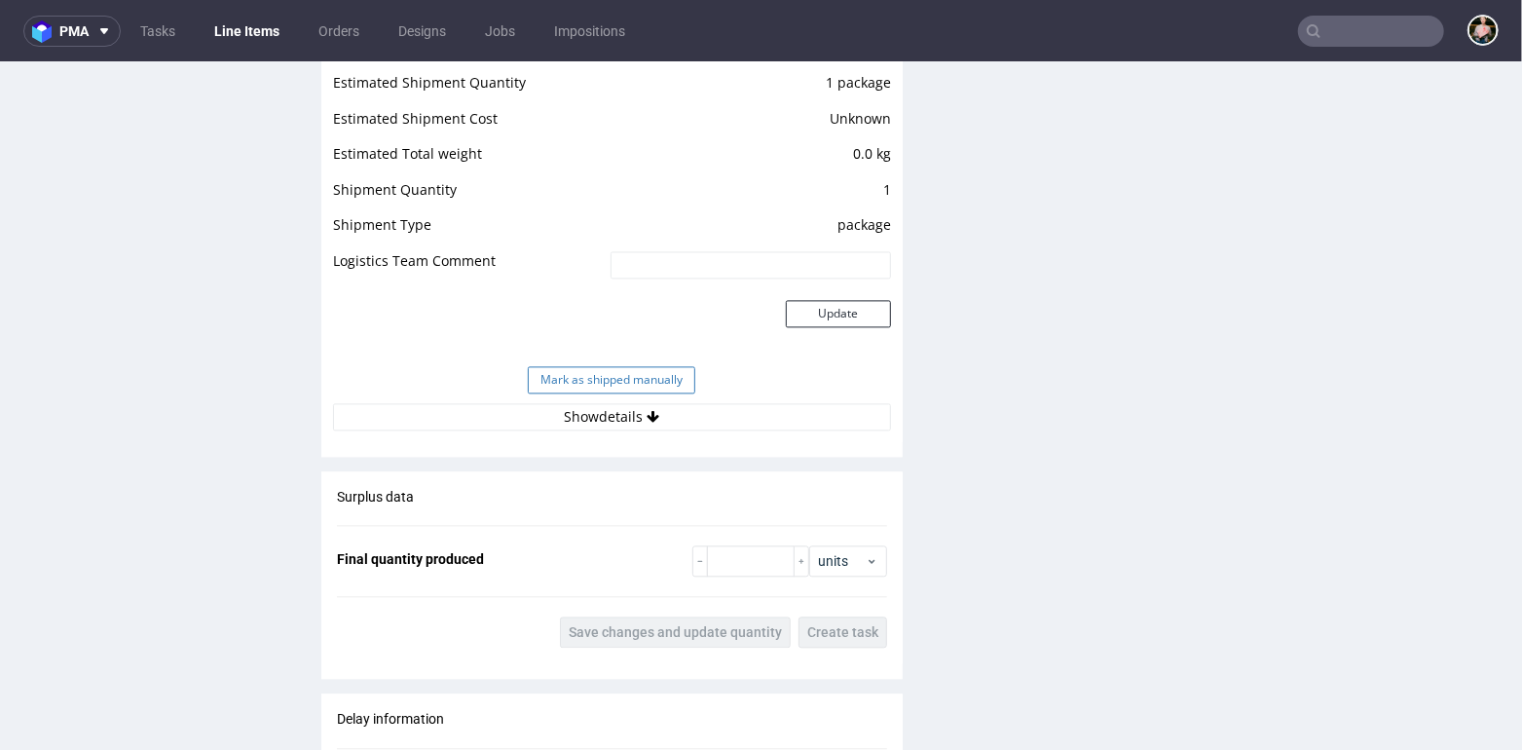
click at [591, 374] on button "Mark as shipped manually" at bounding box center [612, 378] width 168 height 27
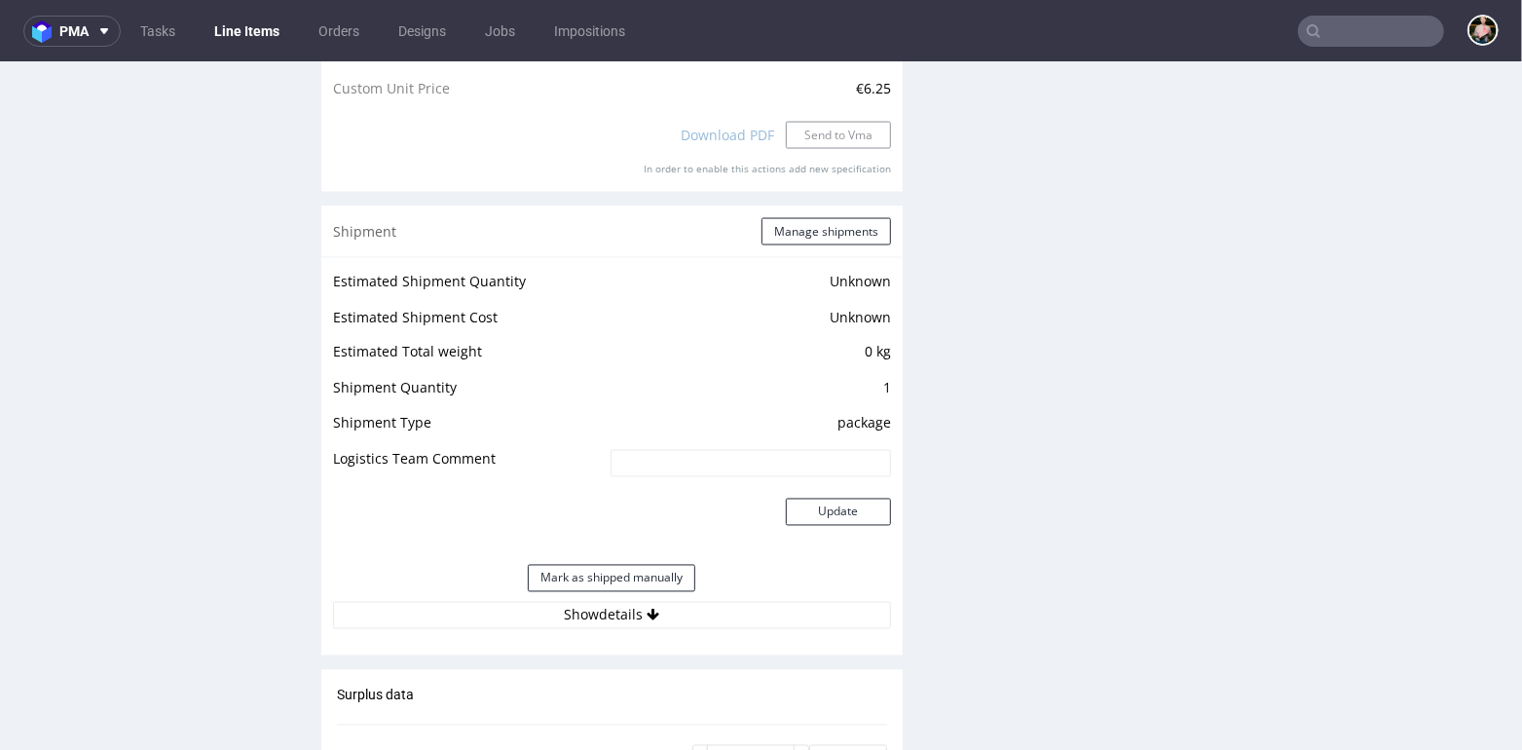
scroll to position [2264, 0]
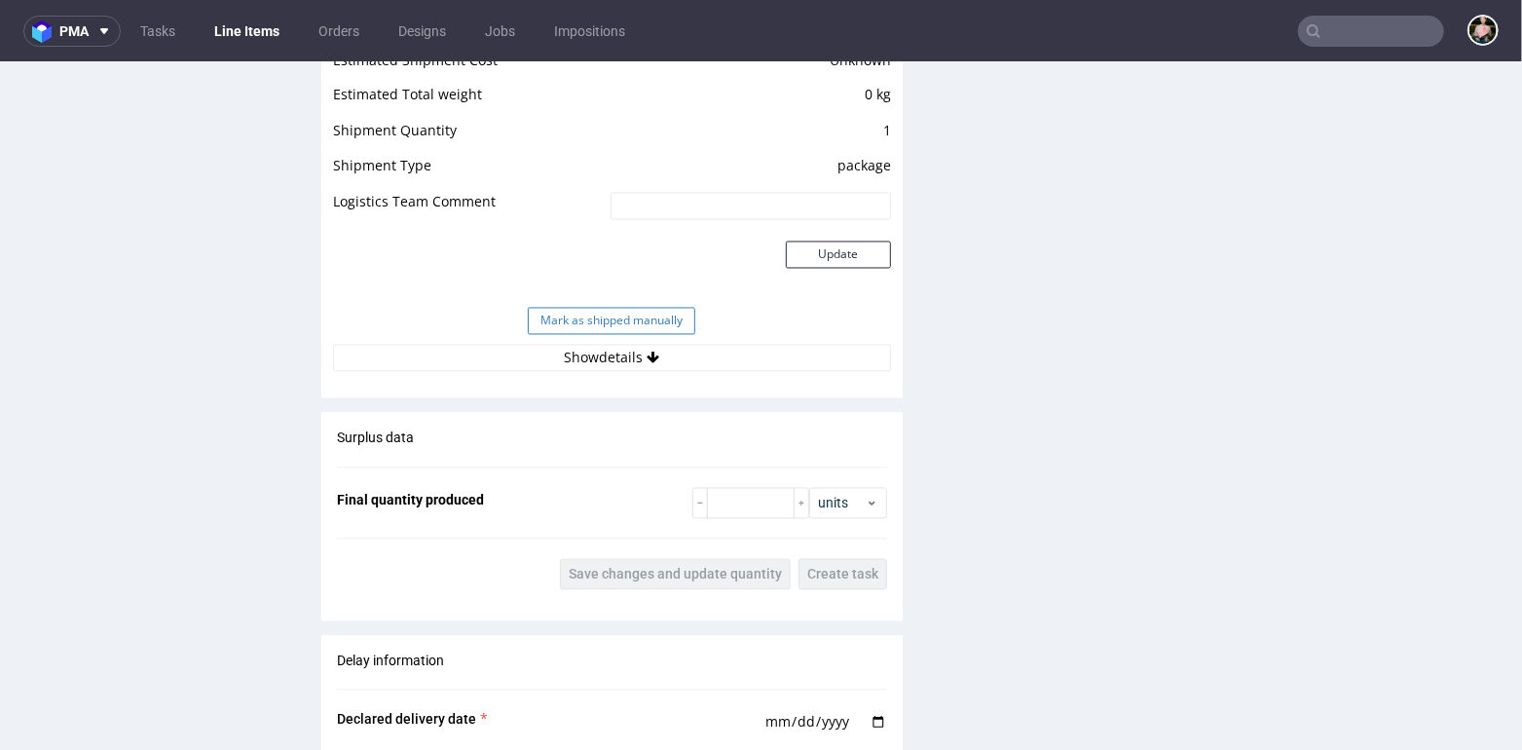
click at [567, 310] on button "Mark as shipped manually" at bounding box center [612, 320] width 168 height 27
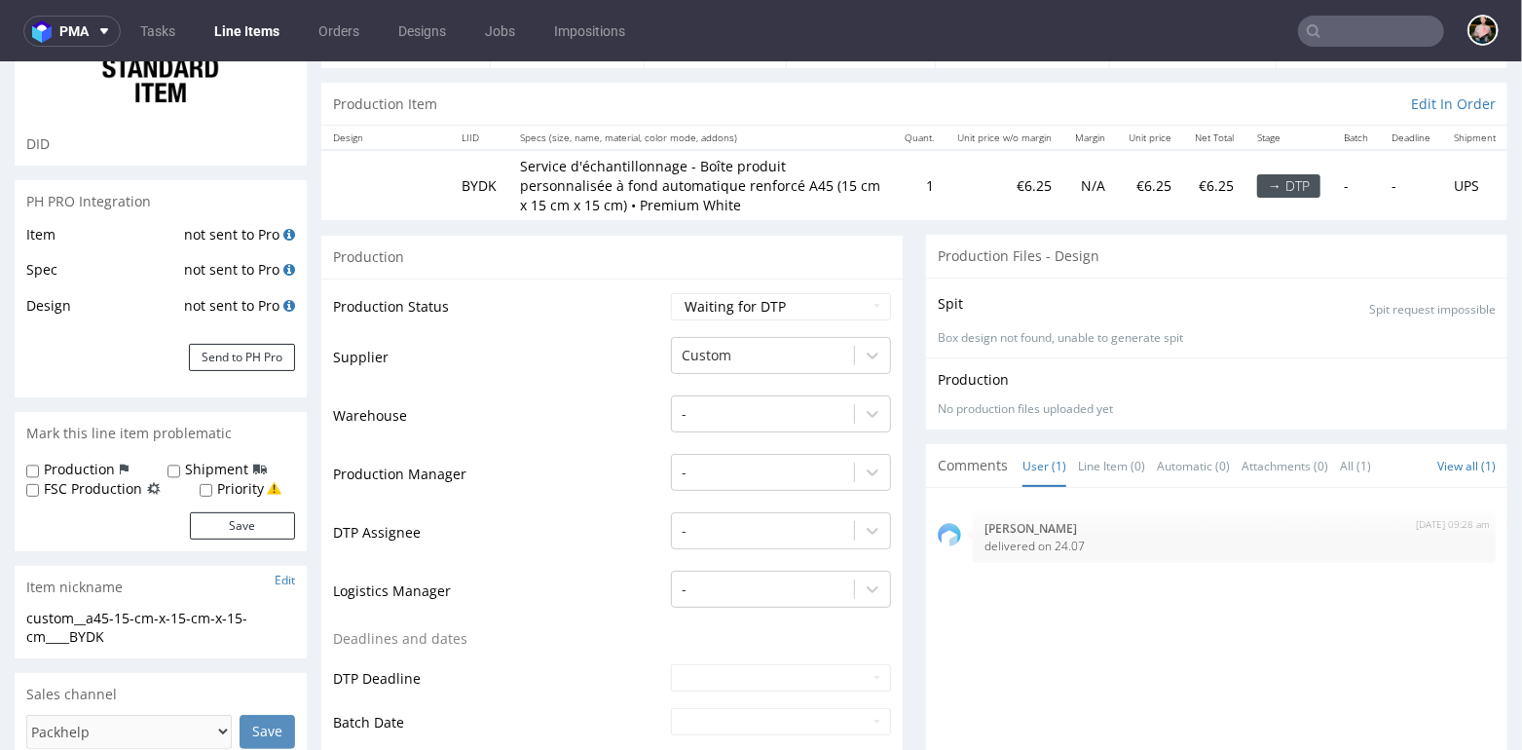
scroll to position [199, 0]
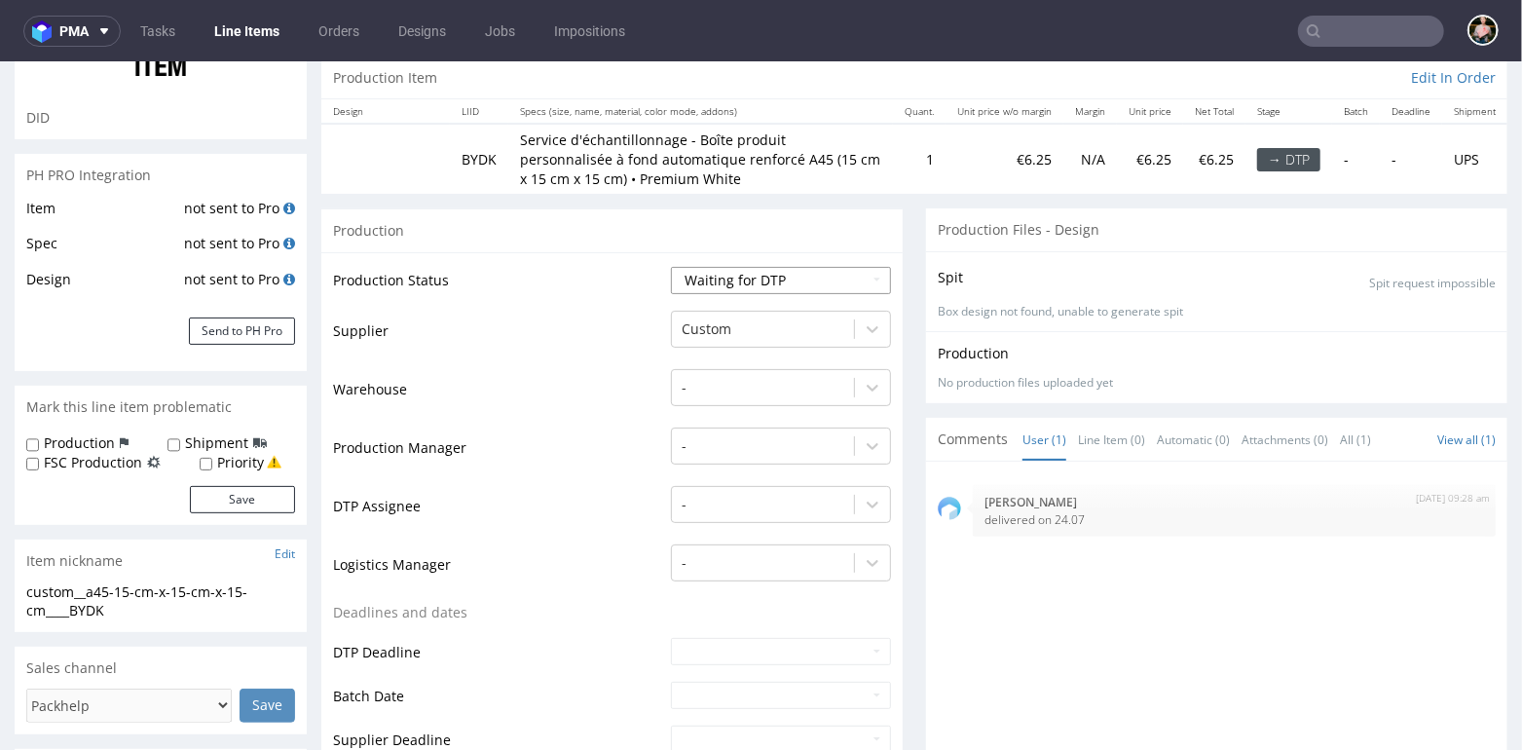
click at [750, 278] on select "Waiting for Artwork Waiting for Diecut Waiting for Mockup Waiting for DTP Waiti…" at bounding box center [781, 279] width 220 height 27
select select "production_complete"
click at [671, 266] on select "Waiting for Artwork Waiting for Diecut Waiting for Mockup Waiting for DTP Waiti…" at bounding box center [781, 279] width 220 height 27
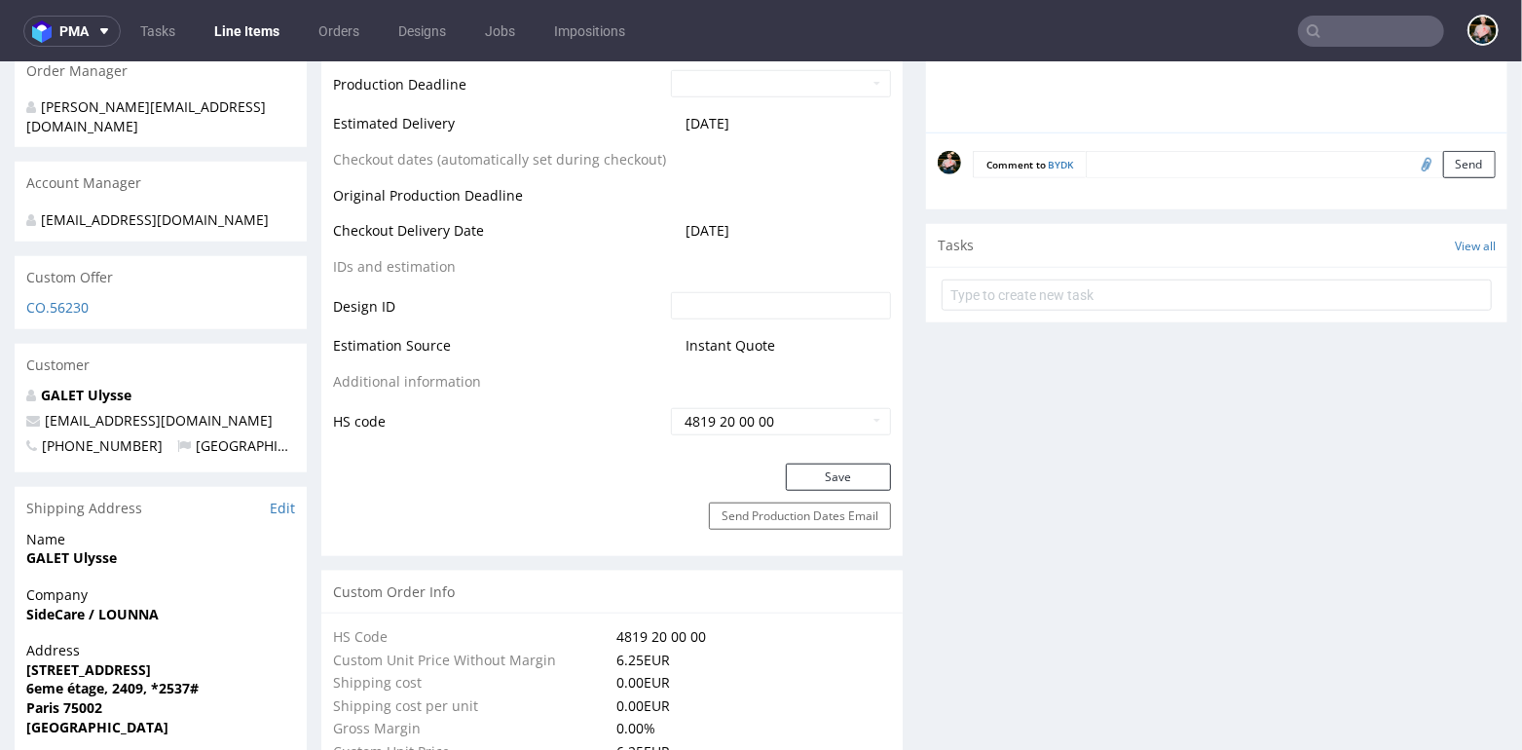
scroll to position [901, 0]
click at [829, 468] on button "Save" at bounding box center [838, 473] width 105 height 27
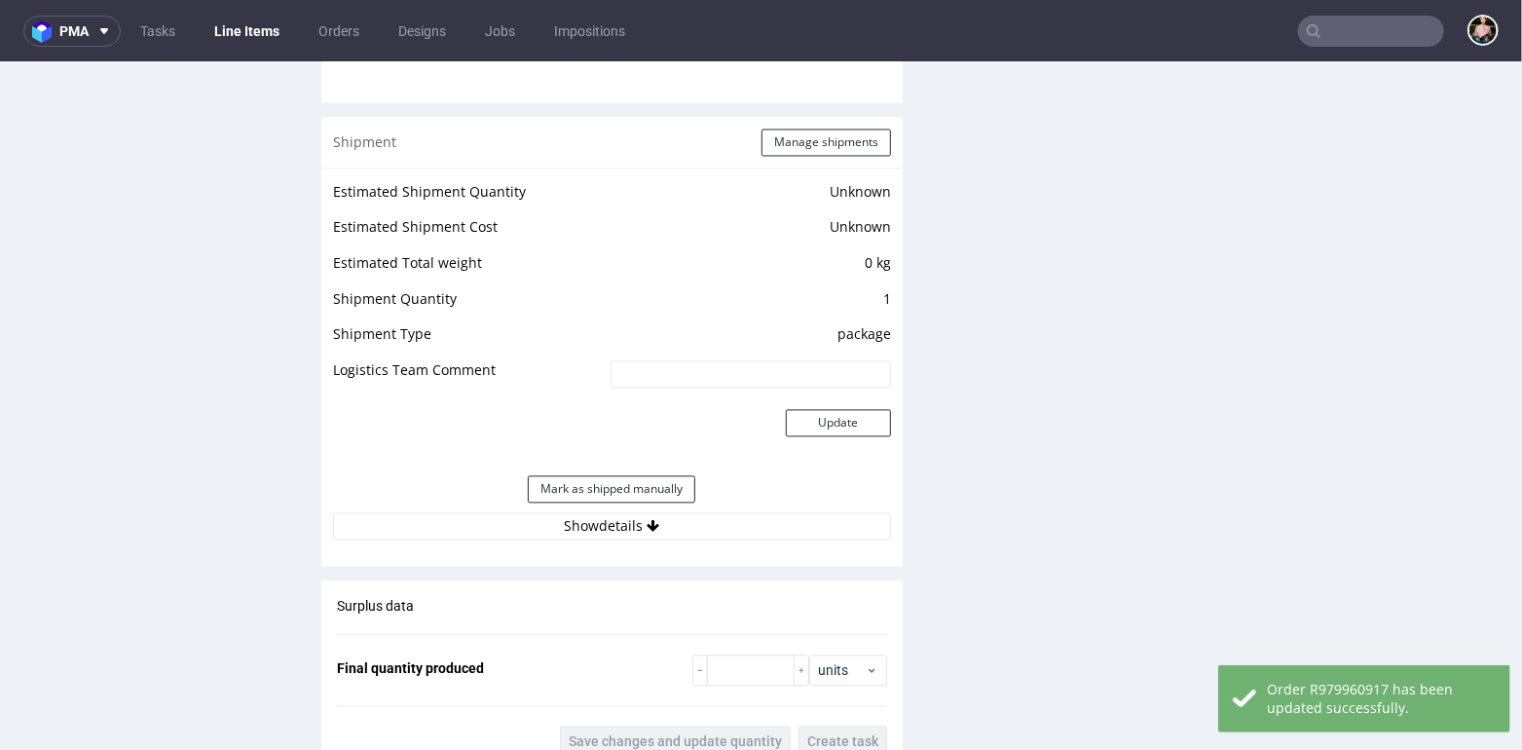
scroll to position [2382, 0]
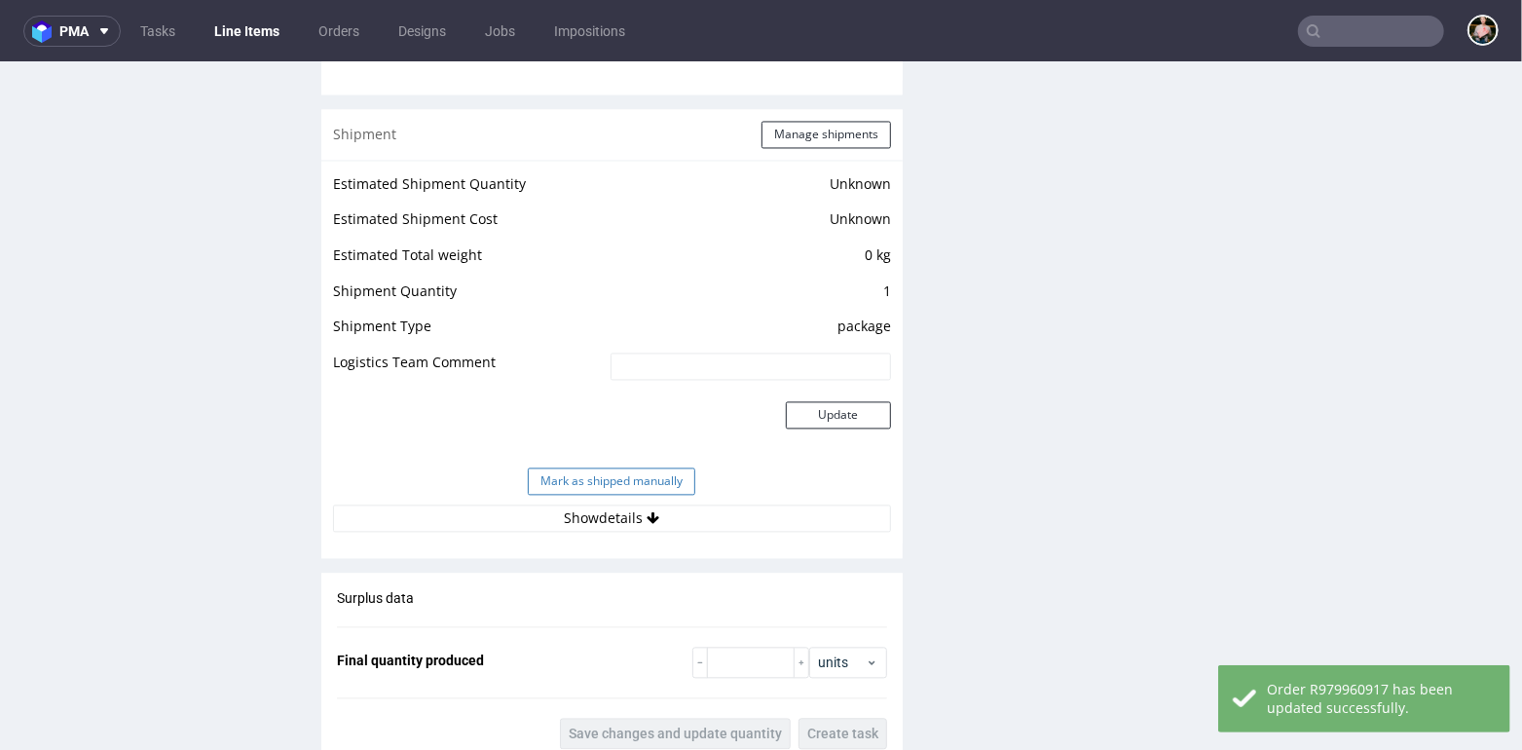
click at [597, 473] on button "Mark as shipped manually" at bounding box center [612, 480] width 168 height 27
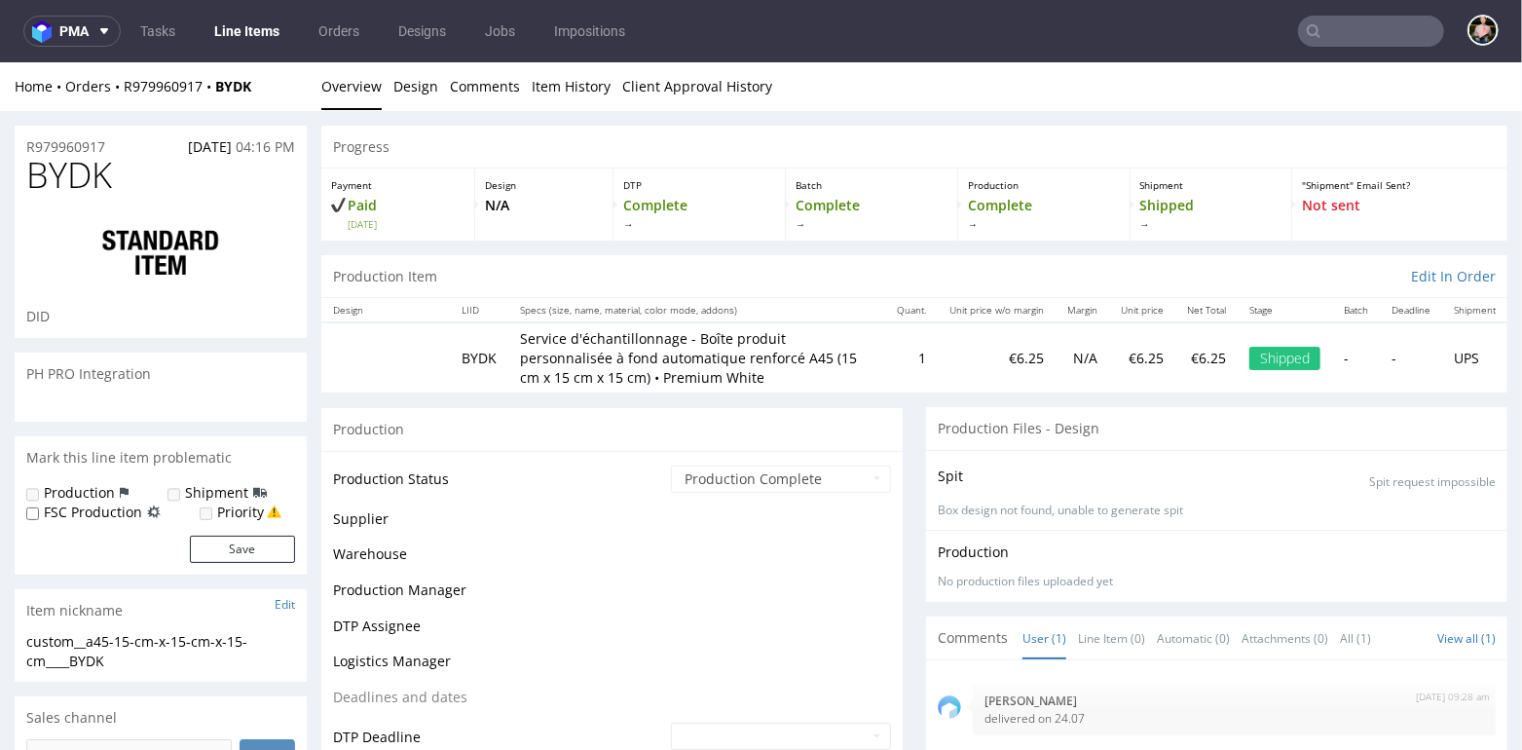
scroll to position [1813, 0]
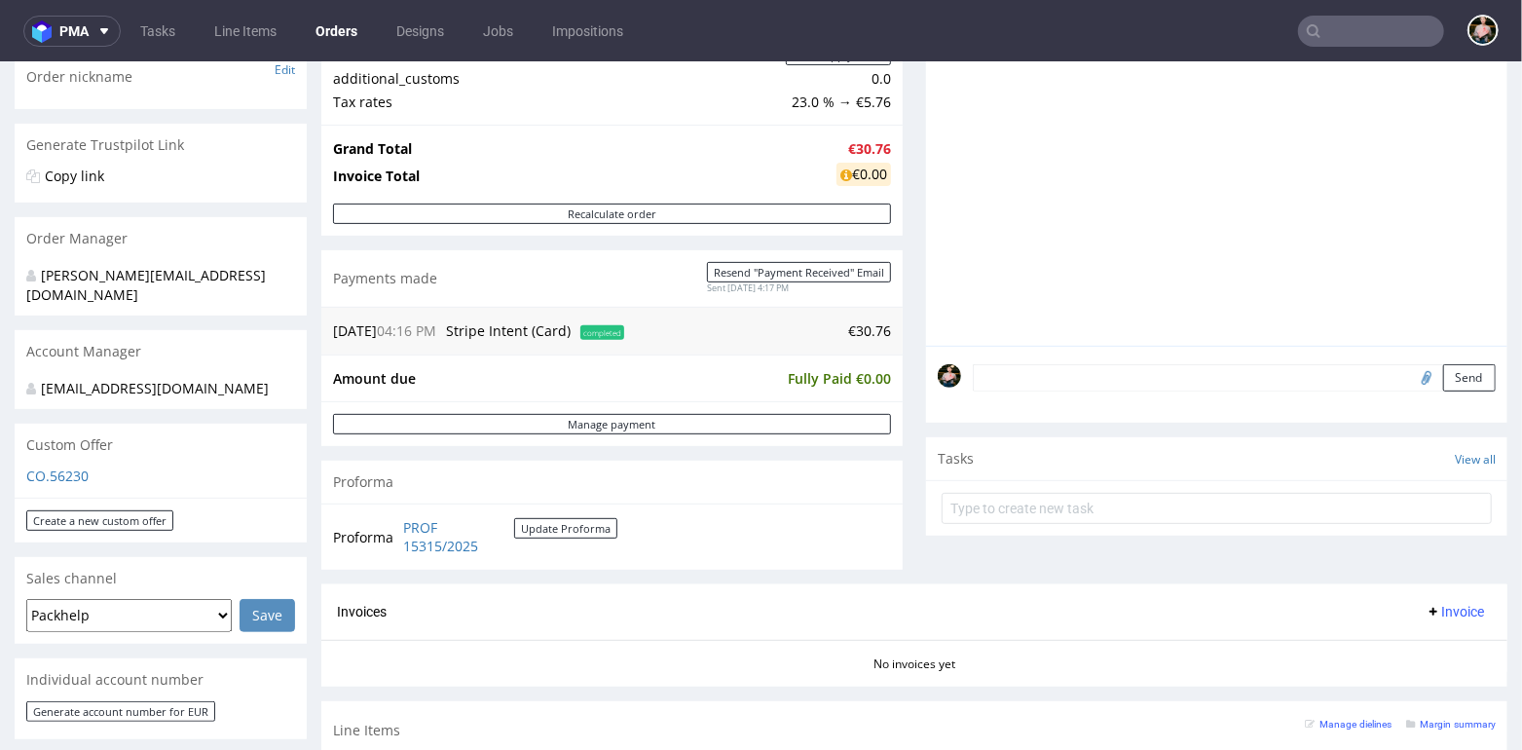
scroll to position [377, 0]
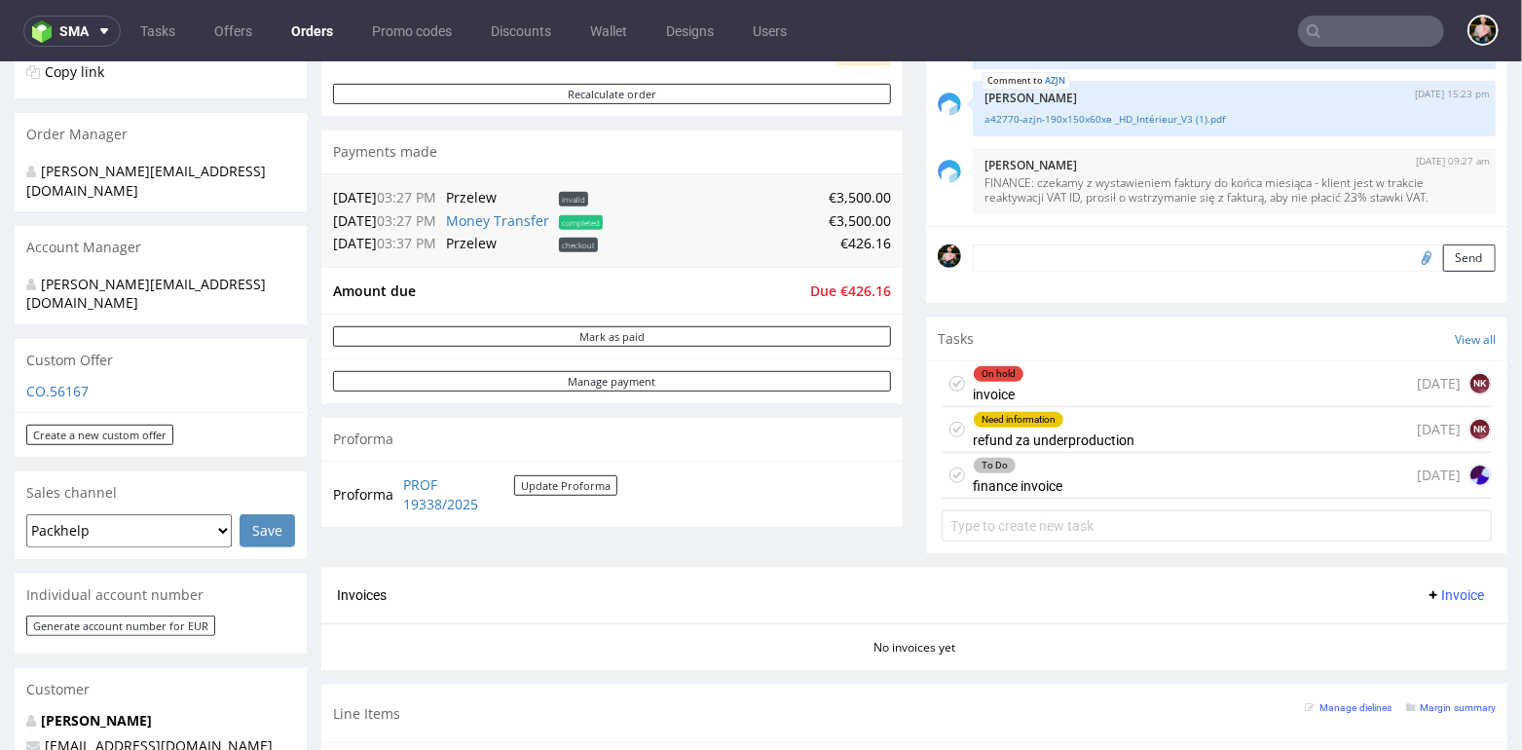
scroll to position [480, 0]
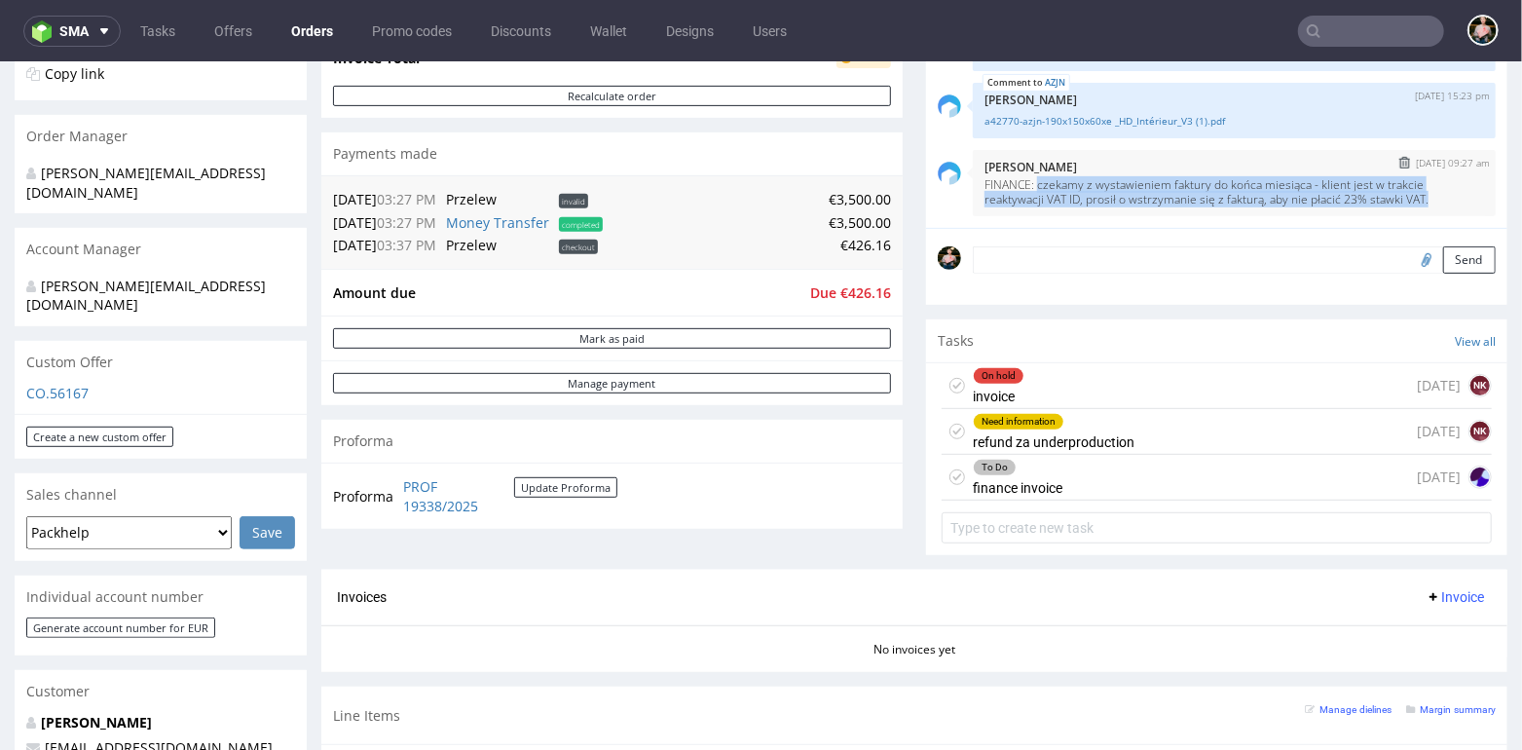
drag, startPoint x: 1034, startPoint y: 174, endPoint x: 1339, endPoint y: 209, distance: 306.9
click at [1339, 209] on div "16th Sep 25 | 09:27 am Natalia Kaczorowska FINANCE: czekamy z wystawieniem fakt…" at bounding box center [1234, 182] width 523 height 66
copy p "czekamy z wystawieniem faktury do końca miesiąca - klient jest w trakcie reakty…"
click at [1369, 16] on input "text" at bounding box center [1371, 31] width 146 height 31
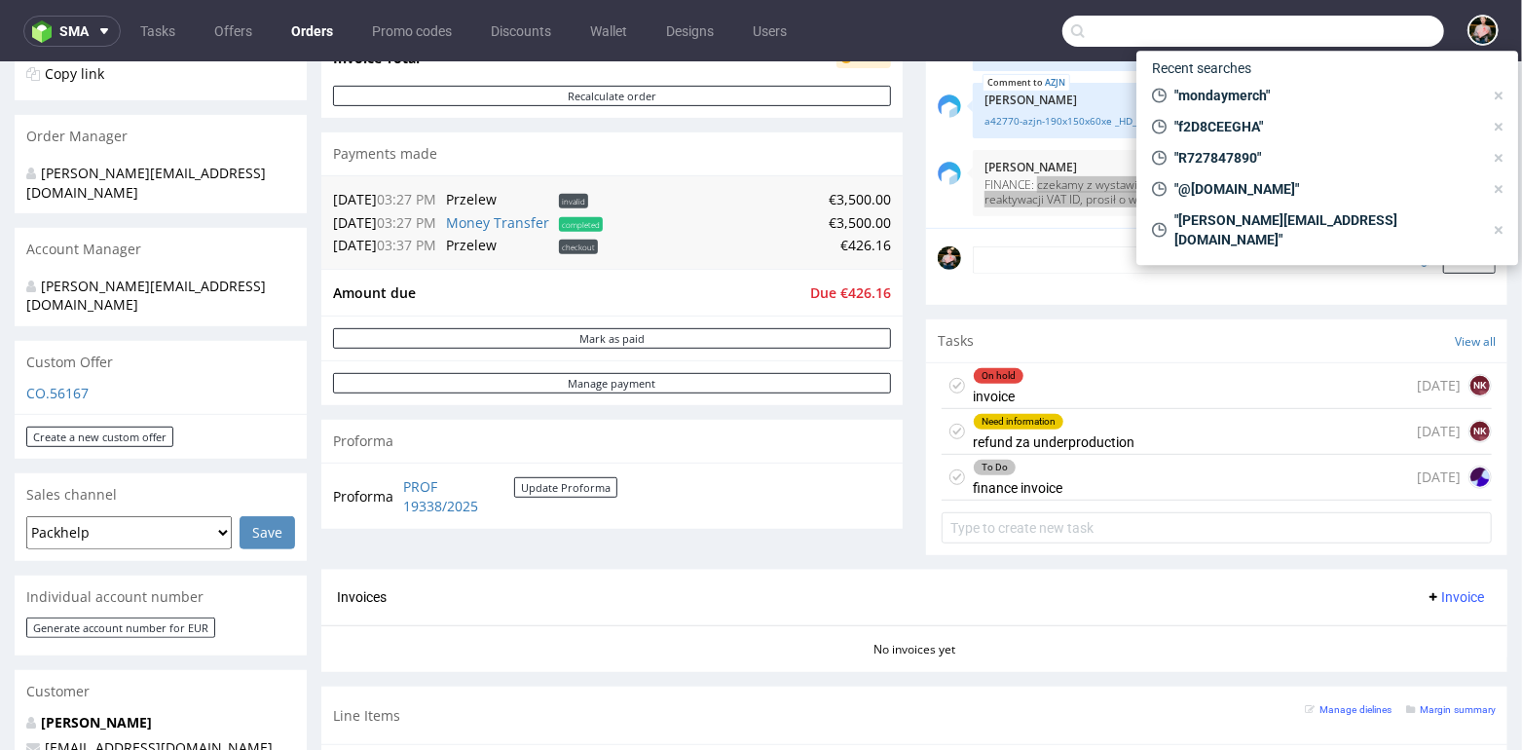
paste input "R708645354"
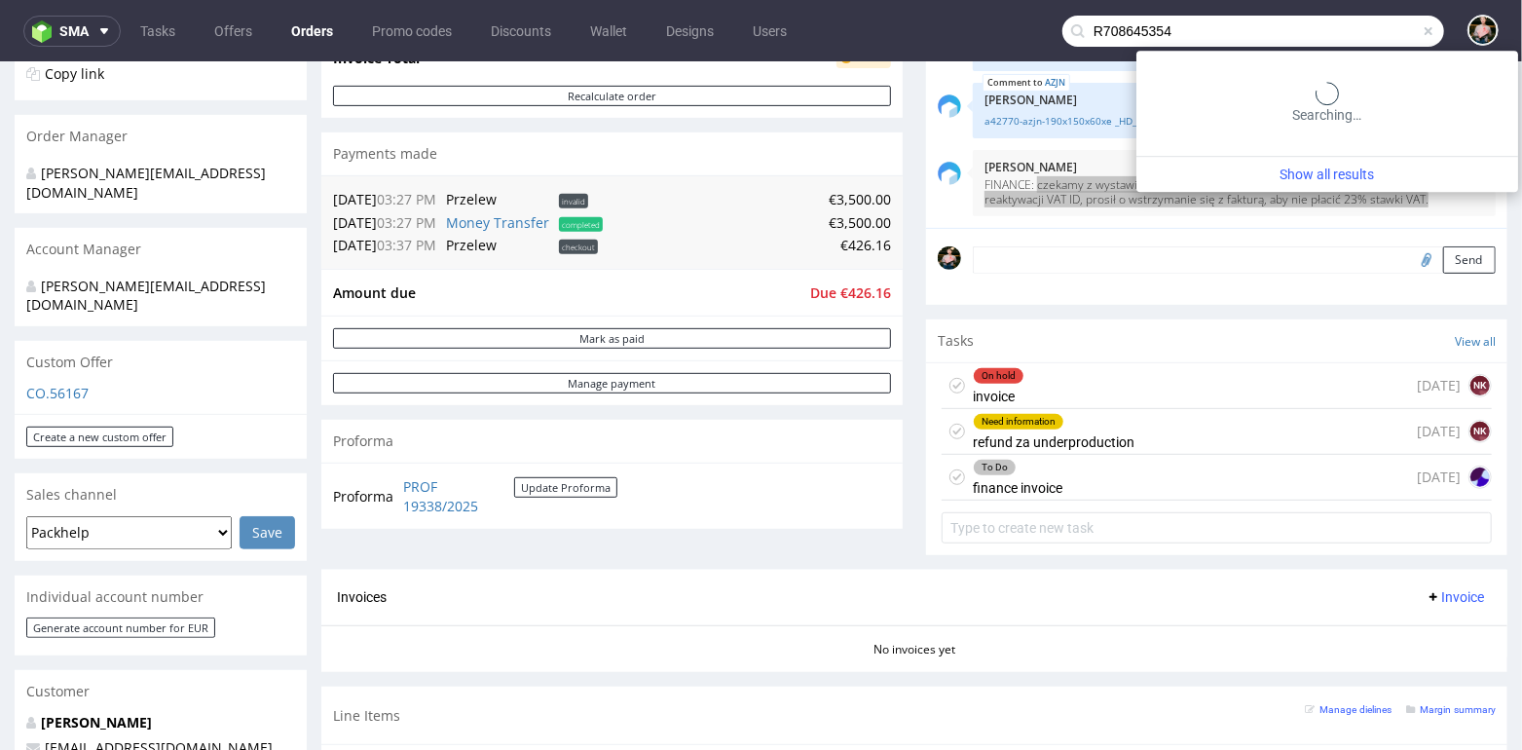
type input "R708645354"
